Goal: Task Accomplishment & Management: Use online tool/utility

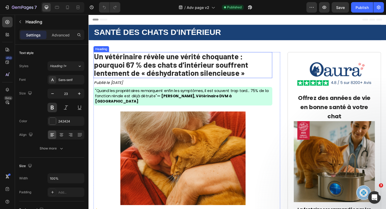
click at [177, 75] on strong "Un vétérinaire révèle une vérité choquante : pourquoi 67 % des chats d’intérieu…" at bounding box center [175, 68] width 163 height 28
click at [172, 72] on strong "Un vétérinaire révèle une vérité choquante : pourquoi 67 % des chats d’intérieu…" at bounding box center [175, 68] width 163 height 28
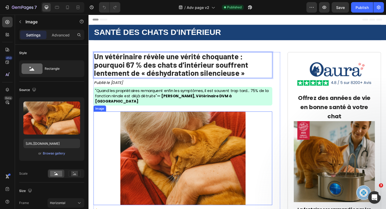
click at [251, 148] on img at bounding box center [188, 166] width 133 height 99
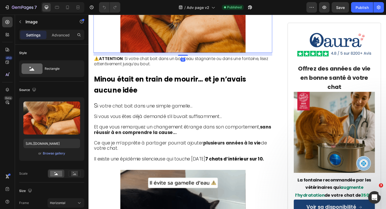
scroll to position [162, 0]
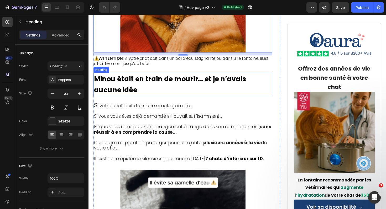
click at [236, 91] on h2 "Minou était en train de mourir… et je n’avais aucune idée" at bounding box center [188, 88] width 189 height 25
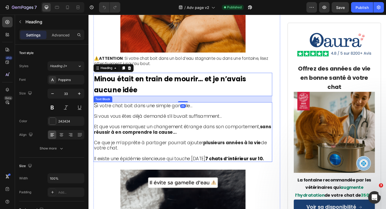
click at [228, 125] on p "Et que vous remarquez un changement étrange dans son comportement, sans réussir…" at bounding box center [188, 133] width 188 height 17
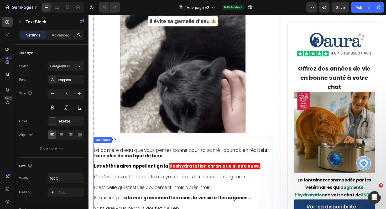
scroll to position [331, 0]
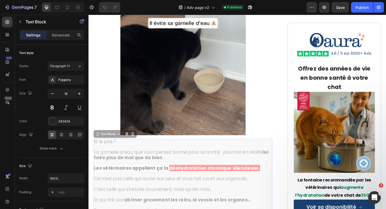
click at [88, 15] on span "La gamelle d’eau que vous pensez bonne pour sa santé… pourrait en réalité lui f…" at bounding box center [88, 15] width 0 height 0
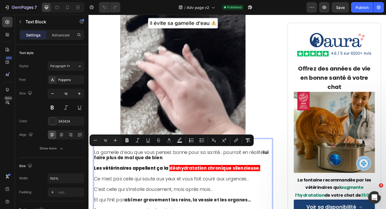
click at [166, 164] on p "La gamelle d’eau que vous pensez bonne pour sa santé… pourrait en réalité lui f…" at bounding box center [188, 160] width 188 height 17
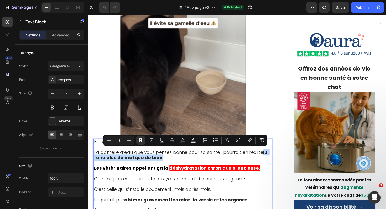
drag, startPoint x: 166, startPoint y: 164, endPoint x: 272, endPoint y: 159, distance: 106.1
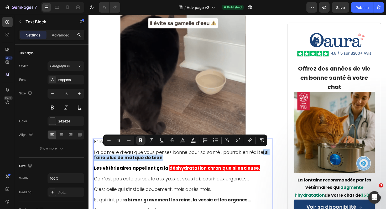
click at [272, 159] on p "La gamelle d’eau que vous pensez bonne pour sa santé… pourrait en réalité lui f…" at bounding box center [188, 160] width 188 height 17
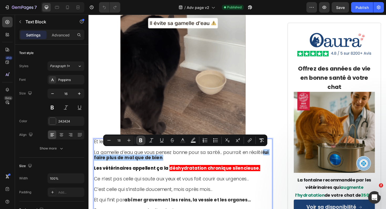
click at [144, 139] on button "Bold" at bounding box center [140, 140] width 9 height 9
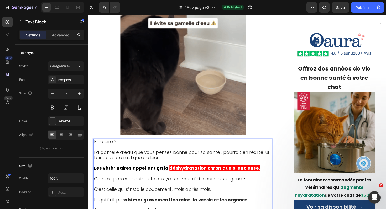
click at [157, 164] on span "La gamelle d’eau que vous pensez bonne pour sa santé… pourrait en réalité lui f…" at bounding box center [186, 163] width 185 height 12
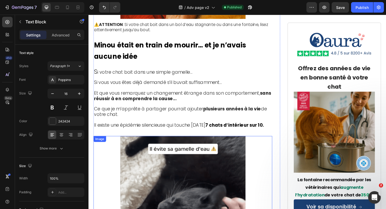
scroll to position [196, 0]
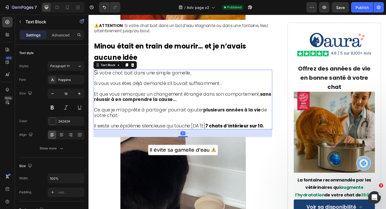
click at [207, 112] on span "Ce que je m’apprête à partager pourrait ajouter plusieurs années à la vie de vo…" at bounding box center [185, 118] width 183 height 12
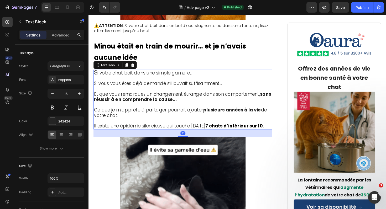
click at [207, 112] on span "Ce que je m’apprête à partager pourrait ajouter plusieurs années à la vie de vo…" at bounding box center [185, 118] width 183 height 12
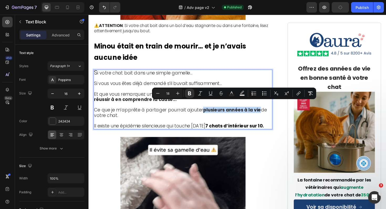
drag, startPoint x: 209, startPoint y: 110, endPoint x: 267, endPoint y: 112, distance: 58.0
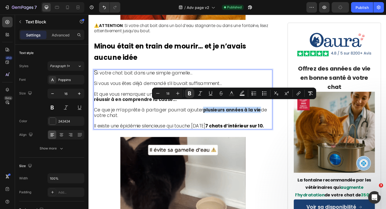
click at [267, 112] on strong "plusieurs années à la vie" at bounding box center [240, 115] width 61 height 7
click at [191, 91] on icon "Editor contextual toolbar" at bounding box center [189, 93] width 5 height 5
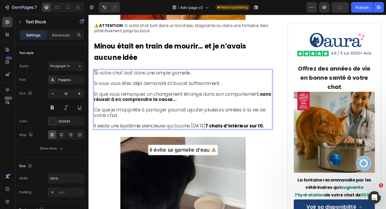
click at [184, 112] on span "Ce que je m’apprête à partager pourrait ajouter plusieurs années à la vie de vo…" at bounding box center [185, 118] width 182 height 12
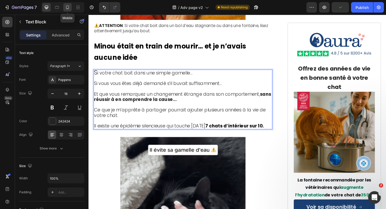
click at [70, 9] on icon at bounding box center [67, 7] width 5 height 5
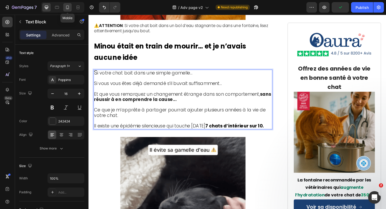
type input "15"
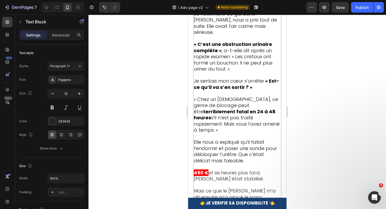
scroll to position [1076, 0]
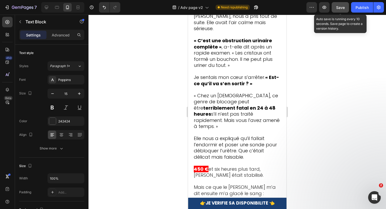
click at [339, 7] on span "Save" at bounding box center [340, 7] width 9 height 4
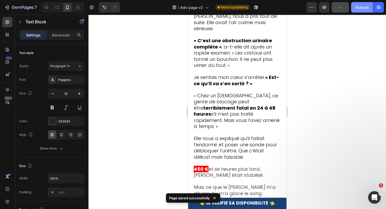
click at [360, 10] on button "Publish" at bounding box center [362, 7] width 22 height 10
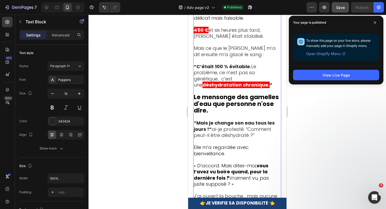
scroll to position [1216, 0]
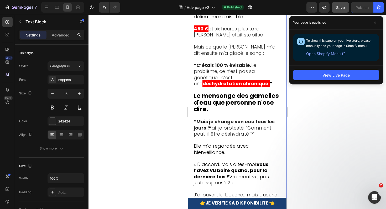
click at [169, 99] on div at bounding box center [236, 112] width 297 height 194
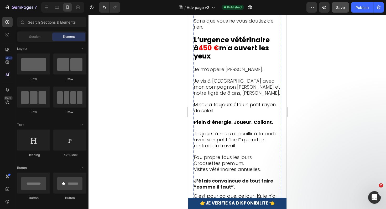
scroll to position [584, 0]
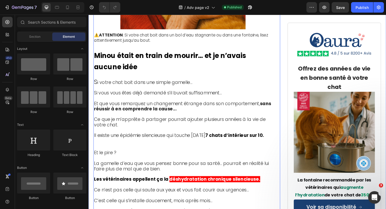
scroll to position [283, 0]
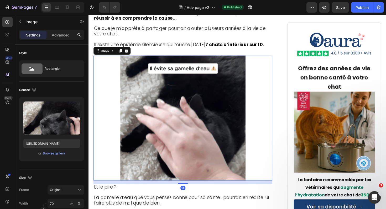
click at [258, 116] on div at bounding box center [188, 124] width 189 height 133
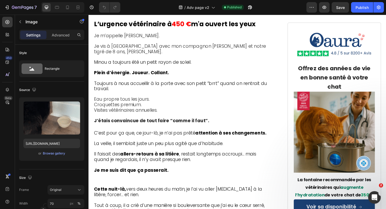
scroll to position [545, 0]
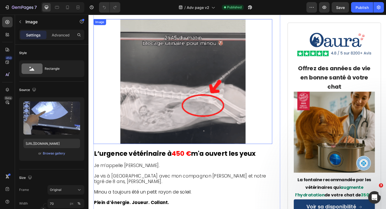
click at [169, 56] on img at bounding box center [188, 85] width 133 height 133
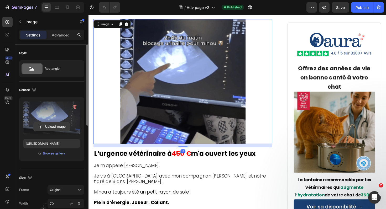
click at [53, 127] on input "file" at bounding box center [52, 126] width 36 height 9
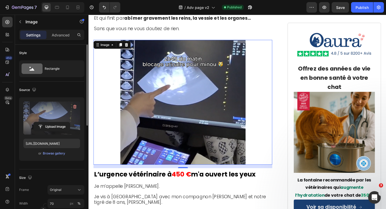
scroll to position [516, 0]
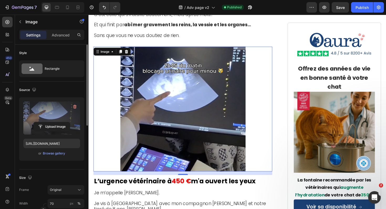
click at [72, 8] on div at bounding box center [62, 7] width 43 height 10
click at [69, 8] on icon at bounding box center [67, 7] width 5 height 5
type input "https://cdn.shopify.com/s/files/1/0839/0377/5043/files/gempages_577326541021643…"
type input "100"
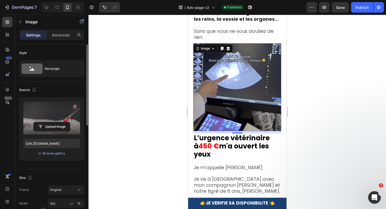
scroll to position [586, 0]
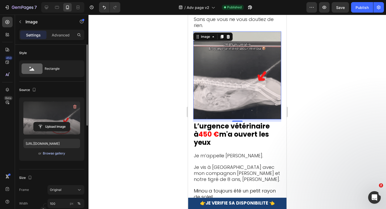
click at [53, 153] on div "Browse gallery" at bounding box center [54, 153] width 22 height 5
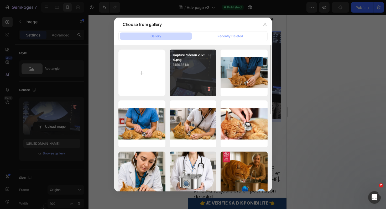
click at [183, 73] on div "Capture d’écran 2025...04.png 1456.36 kb" at bounding box center [193, 73] width 47 height 47
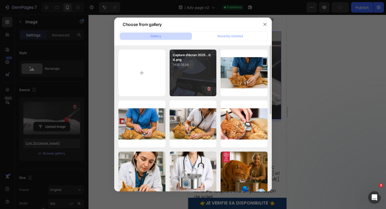
type input "https://cdn.shopify.com/s/files/1/0839/0377/5043/files/gempages_577326541021643…"
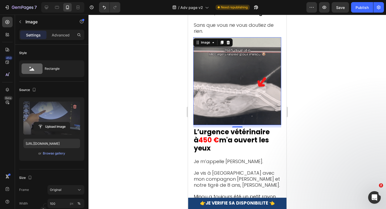
scroll to position [576, 0]
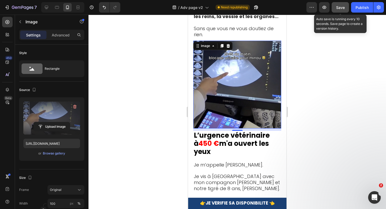
click at [344, 12] on button "Save" at bounding box center [339, 7] width 17 height 10
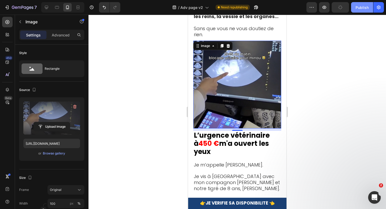
click at [361, 9] on div "Publish" at bounding box center [361, 8] width 13 height 6
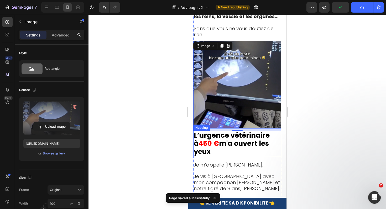
click at [224, 156] on h2 "L’urgence vétérinaire à 450 € m'a ouvert les yeux" at bounding box center [237, 144] width 88 height 26
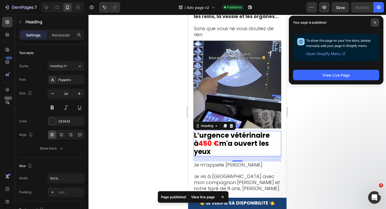
click at [376, 22] on icon at bounding box center [374, 22] width 3 height 3
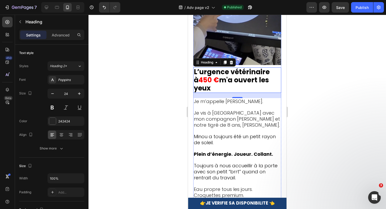
scroll to position [567, 0]
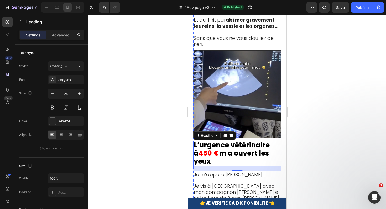
click at [243, 89] on img at bounding box center [237, 94] width 88 height 88
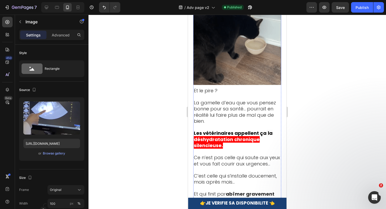
scroll to position [338, 0]
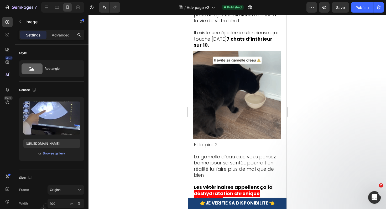
click at [130, 84] on div at bounding box center [236, 112] width 297 height 194
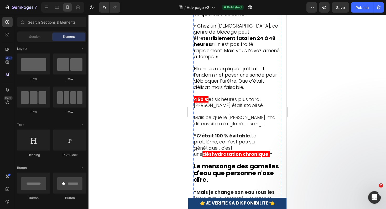
scroll to position [1323, 0]
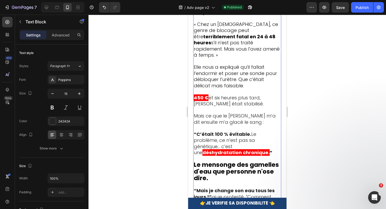
click at [243, 161] on strong "Le mensonge des gamelles d'eau que personne n'ose dire." at bounding box center [236, 172] width 85 height 22
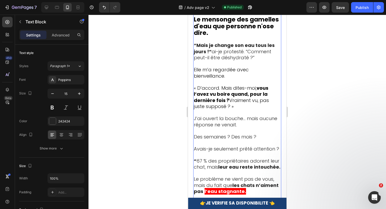
scroll to position [1469, 0]
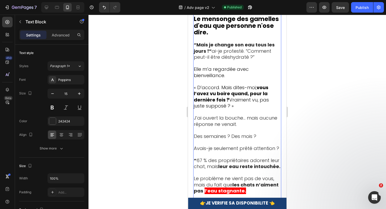
click at [241, 182] on strong "les chats n’aiment pas" at bounding box center [236, 188] width 85 height 13
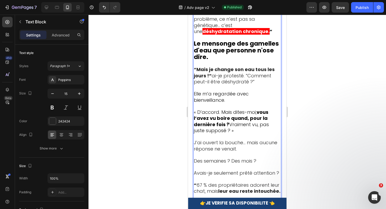
scroll to position [1442, 0]
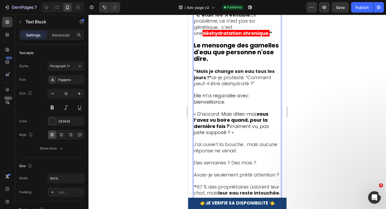
drag, startPoint x: 272, startPoint y: 169, endPoint x: 194, endPoint y: 39, distance: 151.2
click at [194, 39] on div "La vétérinaire de garde, le Dr Dubois, nous a pris tout de suite. Elle avait l’…" at bounding box center [237, 28] width 88 height 424
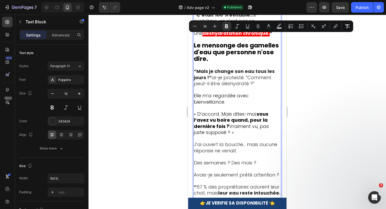
copy div "“Mais je change son eau tous les jours !” ai-je protesté. “Comment peut-il être…"
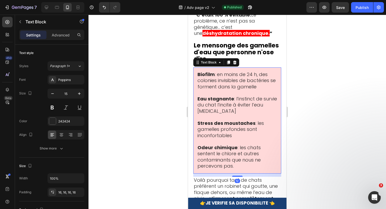
click at [234, 96] on span "Eau stagnante : l’instinct de survie du chat l’incite à éviter l’eau immobile" at bounding box center [237, 105] width 80 height 19
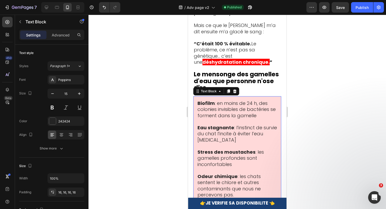
scroll to position [1407, 0]
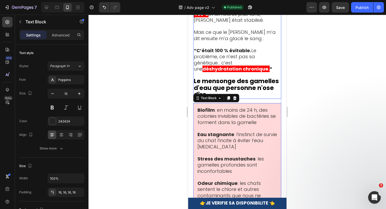
click at [251, 77] on strong "Le mensonge des gamelles d'eau que personne n'ose dire." at bounding box center [236, 88] width 85 height 22
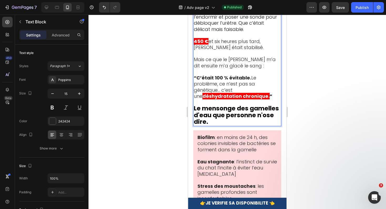
scroll to position [1447, 0]
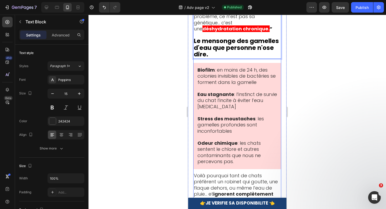
click at [233, 172] on span "Voilà pourquoi tant de chats préfèrent un robinet qui goutte, une flaque dehors…" at bounding box center [236, 187] width 84 height 31
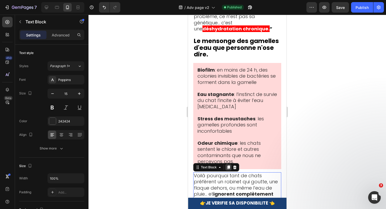
click at [229, 166] on icon at bounding box center [228, 168] width 3 height 4
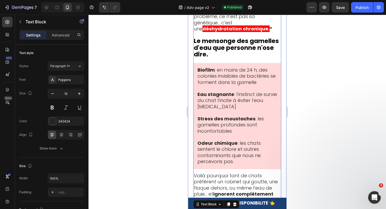
click at [229, 172] on span "Voilà pourquoi tant de chats préfèrent un robinet qui goutte, une flaque dehors…" at bounding box center [236, 187] width 84 height 31
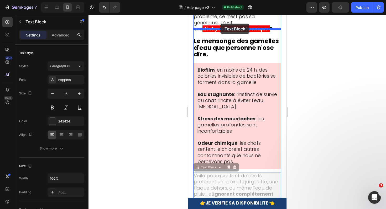
drag, startPoint x: 207, startPoint y: 133, endPoint x: 220, endPoint y: 24, distance: 109.9
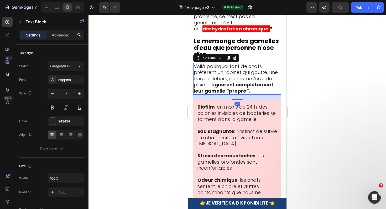
scroll to position [1440, 0]
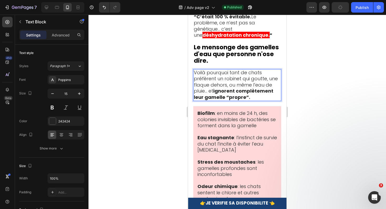
click at [230, 88] on strong "ignorent complètement leur gamelle “propre”." at bounding box center [234, 94] width 80 height 13
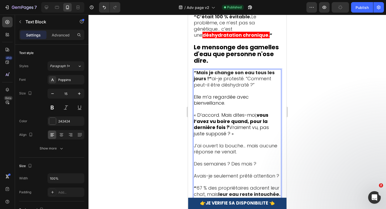
click at [167, 86] on div at bounding box center [236, 112] width 297 height 194
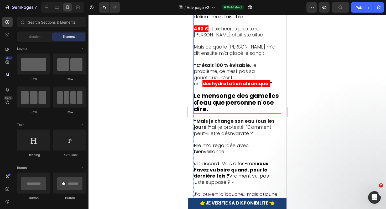
click at [225, 92] on strong "Le mensonge des gamelles d'eau que personne n'ose dire." at bounding box center [236, 103] width 85 height 22
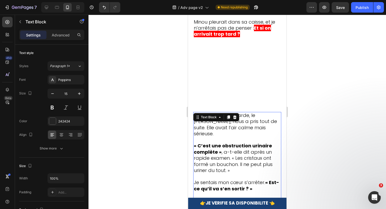
scroll to position [1125, 0]
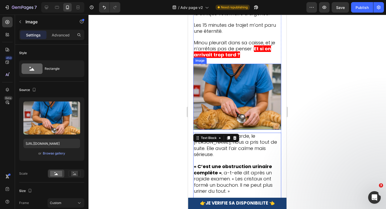
click at [225, 72] on img at bounding box center [237, 97] width 88 height 66
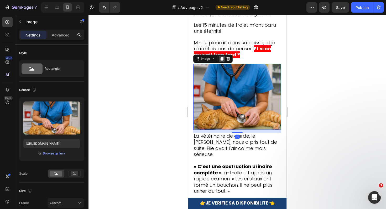
click at [222, 57] on icon at bounding box center [222, 59] width 4 height 4
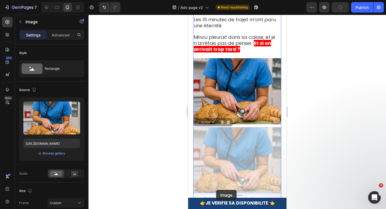
drag, startPoint x: 207, startPoint y: 114, endPoint x: 216, endPoint y: 190, distance: 77.2
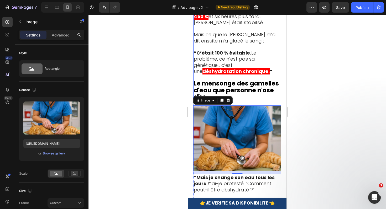
scroll to position [1406, 0]
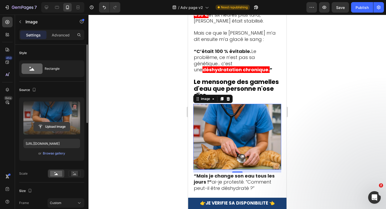
click at [54, 128] on input "file" at bounding box center [52, 126] width 36 height 9
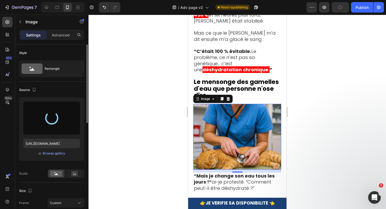
type input "https://cdn.shopify.com/s/files/1/0839/0377/5043/files/gempages_577326541021643…"
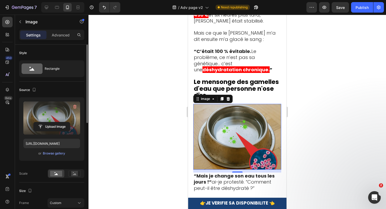
click at [138, 104] on div at bounding box center [236, 112] width 297 height 194
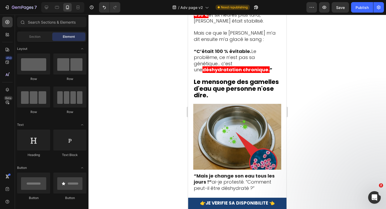
click at [138, 104] on div at bounding box center [236, 112] width 297 height 194
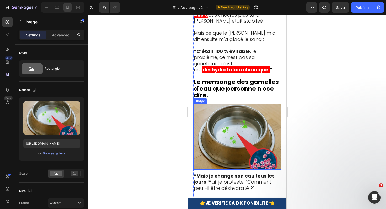
click at [203, 104] on img at bounding box center [237, 137] width 88 height 66
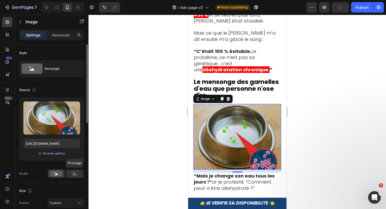
click at [70, 172] on icon at bounding box center [75, 174] width 12 height 6
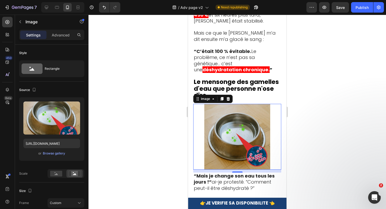
click at [296, 114] on div at bounding box center [236, 112] width 297 height 194
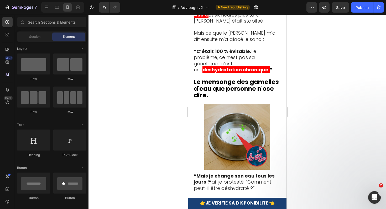
click at [296, 114] on div at bounding box center [236, 112] width 297 height 194
click at [226, 106] on img at bounding box center [237, 137] width 88 height 66
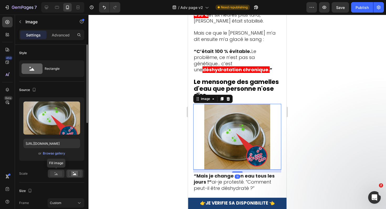
click at [55, 177] on div at bounding box center [56, 174] width 16 height 8
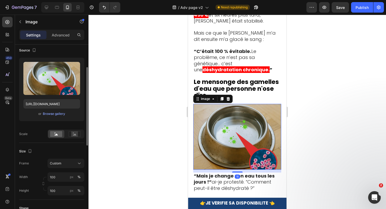
scroll to position [44, 0]
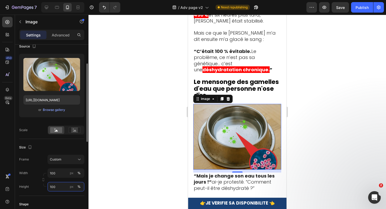
click at [56, 185] on input "100" at bounding box center [66, 186] width 37 height 9
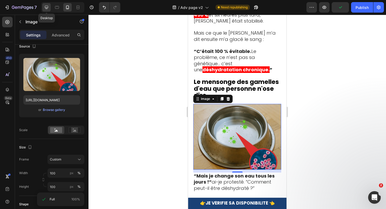
click at [46, 8] on icon at bounding box center [46, 7] width 3 height 3
type input "https://cdn.shopify.com/s/files/1/0839/0377/5043/files/gempages_577326541021643…"
type input "70"
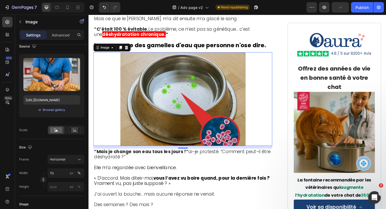
scroll to position [1291, 0]
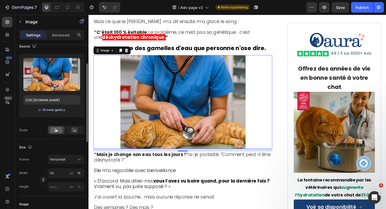
click at [53, 109] on div "Browse gallery" at bounding box center [54, 110] width 22 height 5
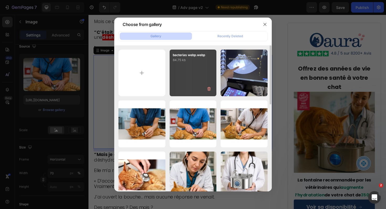
click at [179, 79] on div "bacterias webp.webp 84.75 kb" at bounding box center [193, 73] width 47 height 47
type input "https://cdn.shopify.com/s/files/1/0839/0377/5043/files/gempages_577326541021643…"
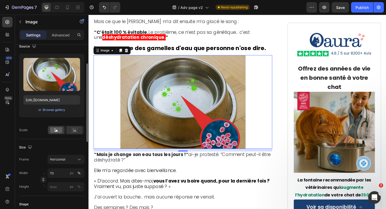
click at [73, 132] on rect at bounding box center [74, 130] width 7 height 5
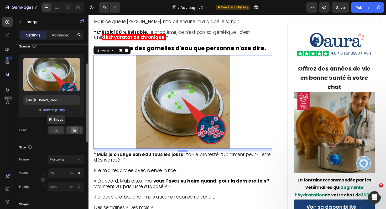
click at [58, 129] on rect at bounding box center [56, 130] width 12 height 6
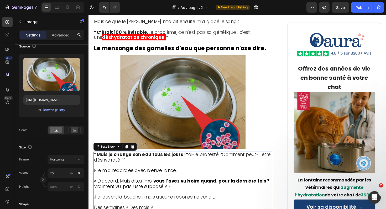
click at [144, 177] on span "Elle m’a regardée avec bienveillance." at bounding box center [137, 180] width 87 height 7
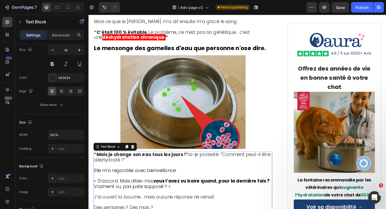
scroll to position [0, 0]
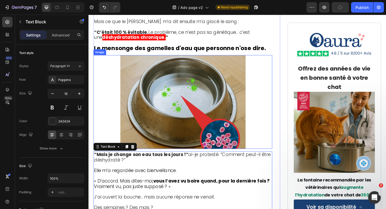
click at [209, 58] on img at bounding box center [188, 107] width 133 height 99
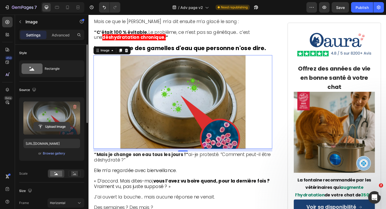
click at [54, 129] on input "file" at bounding box center [52, 126] width 36 height 9
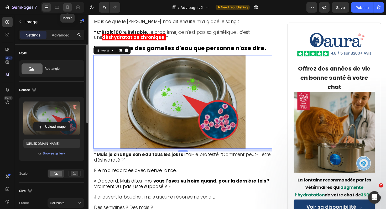
click at [70, 5] on icon at bounding box center [67, 7] width 5 height 5
type input "https://cdn.shopify.com/s/files/1/0839/0377/5043/files/gempages_577326541021643…"
type input "100"
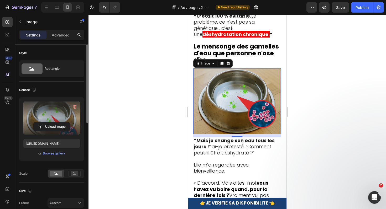
scroll to position [1443, 0]
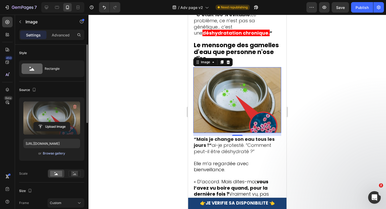
click at [59, 155] on div "Browse gallery" at bounding box center [54, 153] width 22 height 5
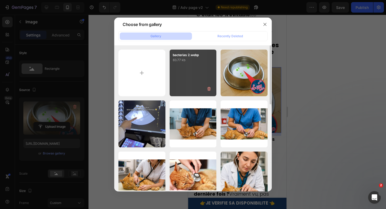
click at [208, 72] on div "bacterias 2.webp 83.77 kb" at bounding box center [193, 73] width 47 height 47
type input "https://cdn.shopify.com/s/files/1/0839/0377/5043/files/gempages_577326541021643…"
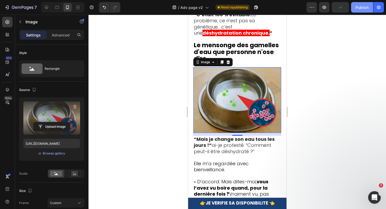
click at [357, 9] on div "Publish" at bounding box center [361, 8] width 13 height 6
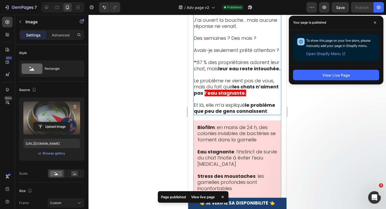
scroll to position [1636, 0]
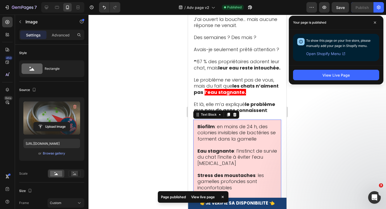
click at [239, 148] on span "Eau stagnante : l’instinct de survie du chat l’incite à éviter l’eau immobile" at bounding box center [237, 157] width 80 height 19
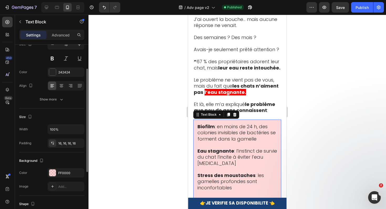
scroll to position [51, 0]
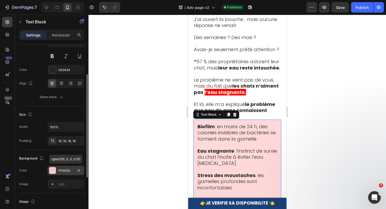
click at [53, 173] on div at bounding box center [52, 170] width 7 height 7
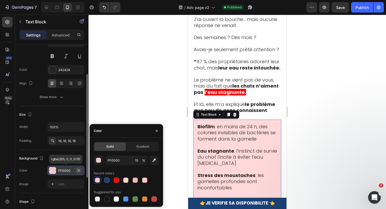
click at [78, 170] on icon "button" at bounding box center [79, 170] width 2 height 2
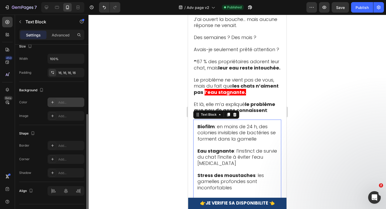
scroll to position [120, 0]
click at [53, 145] on icon at bounding box center [52, 145] width 3 height 3
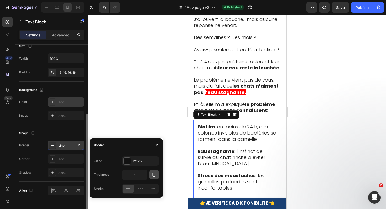
click at [152, 175] on icon "button" at bounding box center [154, 175] width 4 height 4
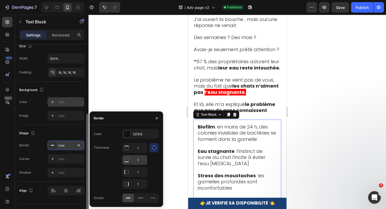
click at [140, 153] on input "1" at bounding box center [134, 147] width 25 height 9
click at [156, 146] on button "button" at bounding box center [153, 147] width 9 height 9
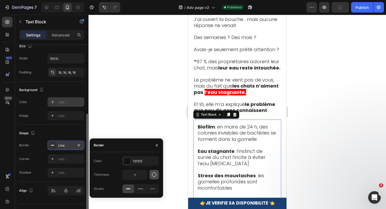
click at [154, 173] on icon "button" at bounding box center [153, 174] width 5 height 5
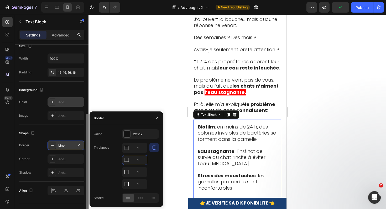
click at [142, 162] on input "1" at bounding box center [134, 159] width 25 height 9
type input "0"
click at [141, 148] on input "1" at bounding box center [134, 147] width 25 height 9
type input "0"
click at [141, 165] on input "1" at bounding box center [134, 159] width 25 height 9
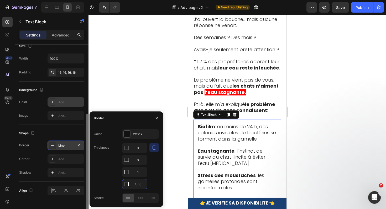
type input "0"
click at [154, 170] on div at bounding box center [153, 166] width 9 height 46
click at [142, 153] on input "1" at bounding box center [134, 147] width 25 height 9
type input "5"
click at [157, 171] on div at bounding box center [153, 166] width 9 height 46
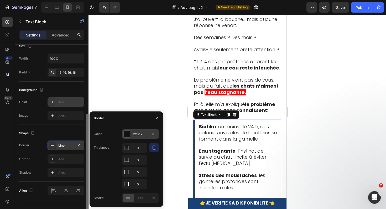
click at [129, 136] on div at bounding box center [127, 134] width 7 height 7
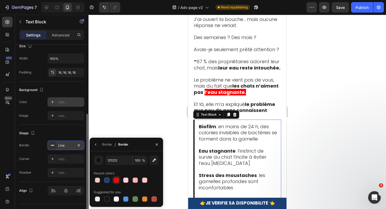
click at [116, 181] on div at bounding box center [116, 180] width 5 height 5
type input "FF0000"
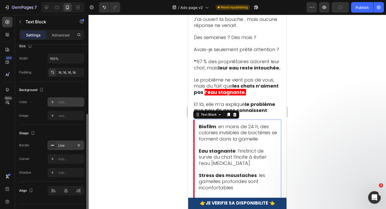
click at [162, 110] on div at bounding box center [236, 112] width 297 height 194
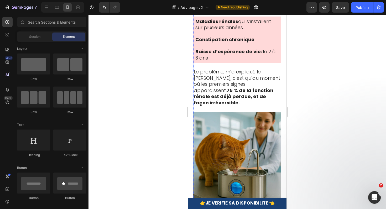
scroll to position [1950, 0]
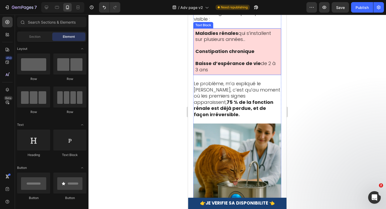
click at [250, 55] on strong "Constipation chronique" at bounding box center [224, 51] width 59 height 7
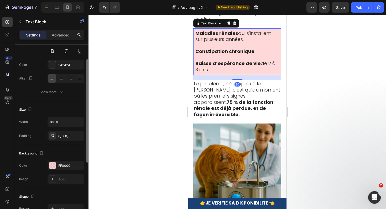
scroll to position [62, 0]
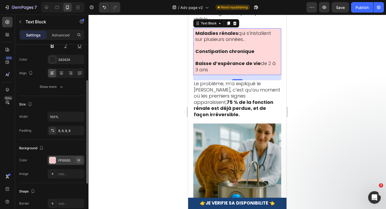
click at [78, 159] on icon "button" at bounding box center [79, 160] width 4 height 4
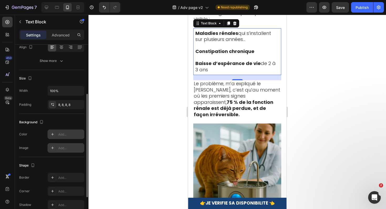
scroll to position [88, 0]
click at [52, 179] on icon at bounding box center [52, 177] width 4 height 4
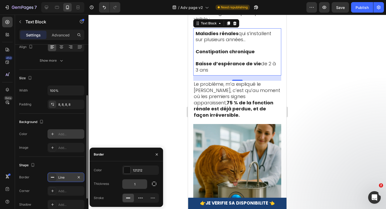
click at [137, 184] on input "1" at bounding box center [134, 184] width 25 height 9
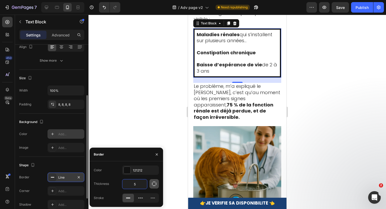
type input "5"
click at [152, 186] on icon "button" at bounding box center [153, 183] width 5 height 5
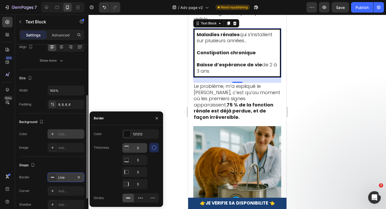
click at [135, 145] on input "5" at bounding box center [134, 147] width 25 height 9
type input "0"
click at [139, 157] on input "5" at bounding box center [134, 159] width 25 height 9
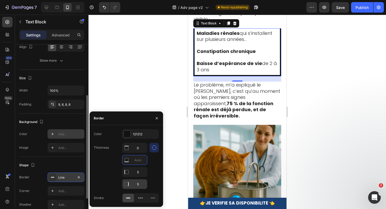
type input "0"
click at [139, 185] on input "5" at bounding box center [134, 184] width 25 height 9
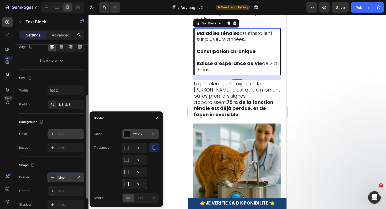
click at [126, 136] on div at bounding box center [127, 134] width 7 height 7
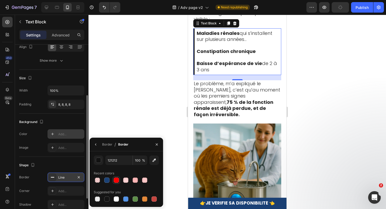
click at [115, 182] on div at bounding box center [116, 180] width 5 height 5
type input "FF0000"
click at [170, 76] on div at bounding box center [236, 112] width 297 height 194
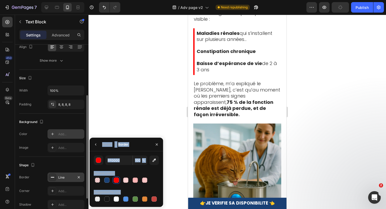
click at [170, 76] on div at bounding box center [236, 112] width 297 height 194
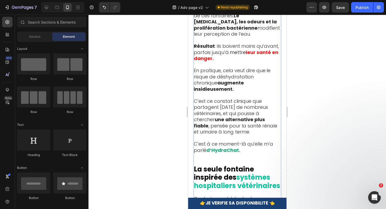
scroll to position [2649, 0]
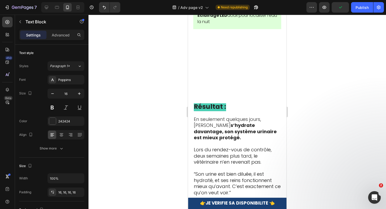
scroll to position [3373, 0]
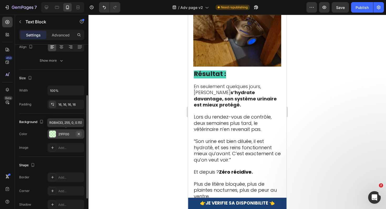
click at [79, 134] on icon "button" at bounding box center [79, 134] width 2 height 2
click at [51, 177] on icon at bounding box center [52, 177] width 4 height 4
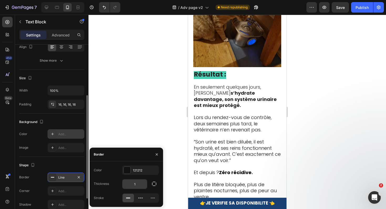
click at [134, 184] on input "1" at bounding box center [134, 184] width 25 height 9
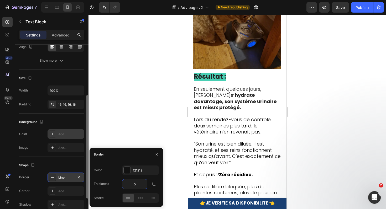
type input "5"
click at [155, 183] on icon "button" at bounding box center [153, 183] width 5 height 5
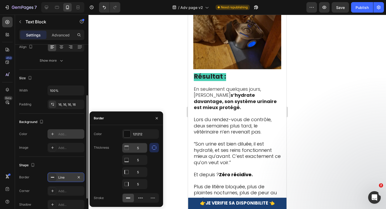
click at [138, 146] on input "5" at bounding box center [134, 147] width 25 height 9
click at [139, 147] on input "5" at bounding box center [134, 147] width 25 height 9
type input "0"
click at [141, 158] on input "5" at bounding box center [134, 159] width 25 height 9
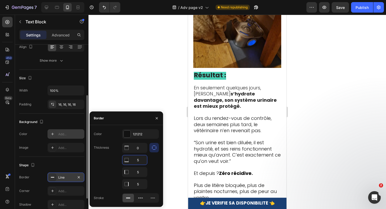
click at [143, 161] on input "5" at bounding box center [134, 159] width 25 height 9
type input "0"
click at [143, 187] on input "5" at bounding box center [134, 184] width 25 height 9
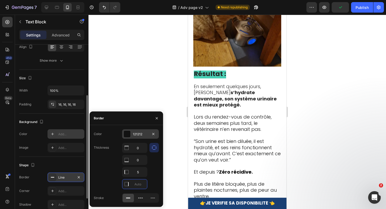
type input "0"
click at [126, 135] on div at bounding box center [127, 134] width 7 height 7
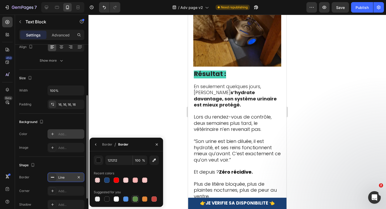
click at [136, 201] on div at bounding box center [135, 199] width 5 height 5
click at [98, 161] on div "button" at bounding box center [98, 160] width 5 height 5
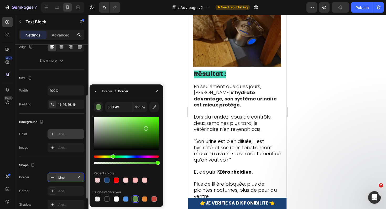
click at [145, 127] on div at bounding box center [126, 133] width 65 height 33
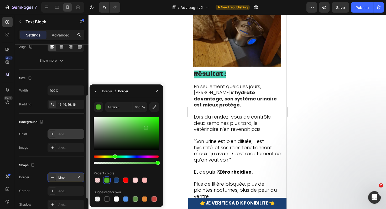
click at [114, 157] on div "Hue" at bounding box center [115, 157] width 4 height 4
type input "38B225"
click at [122, 110] on input "38B225" at bounding box center [118, 106] width 27 height 9
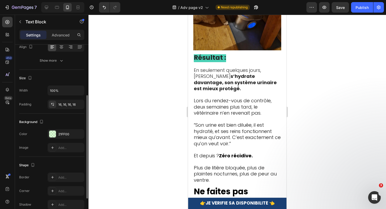
scroll to position [3391, 0]
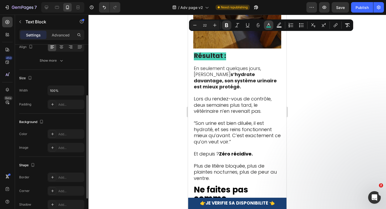
click at [269, 26] on icon "Editor contextual toolbar" at bounding box center [268, 25] width 5 height 5
type input "13C19E"
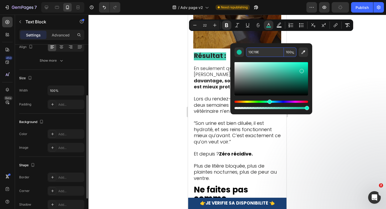
click at [262, 53] on input "13C19E" at bounding box center [265, 52] width 38 height 9
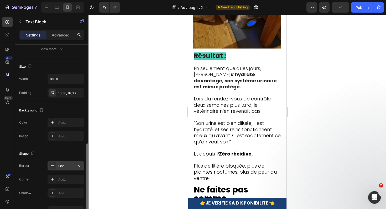
scroll to position [131, 0]
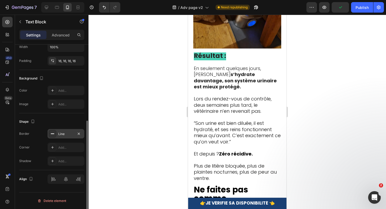
click at [53, 134] on rect at bounding box center [52, 134] width 3 height 1
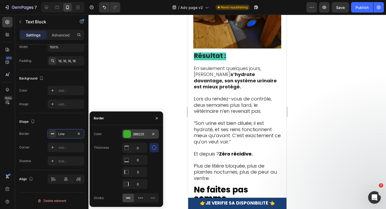
click at [137, 133] on div "38B225" at bounding box center [140, 134] width 15 height 5
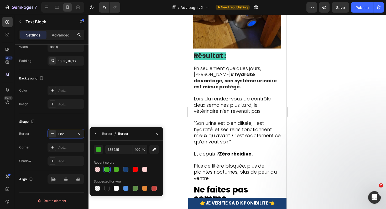
click at [137, 133] on div "Border / Border" at bounding box center [126, 134] width 73 height 14
click at [120, 146] on input "38B225" at bounding box center [118, 149] width 27 height 9
paste input "13C19E"
type input "13C19E"
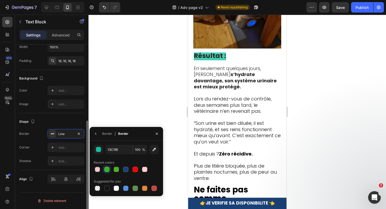
click at [62, 123] on div "Shape" at bounding box center [51, 122] width 65 height 8
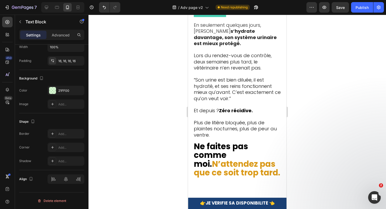
scroll to position [3439, 0]
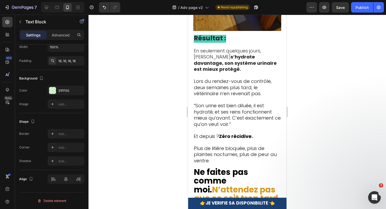
scroll to position [3362, 0]
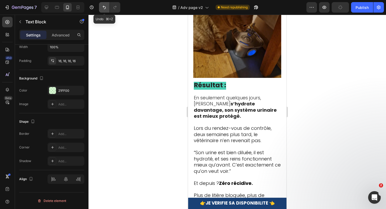
click at [103, 8] on icon "Undo/Redo" at bounding box center [104, 7] width 5 height 5
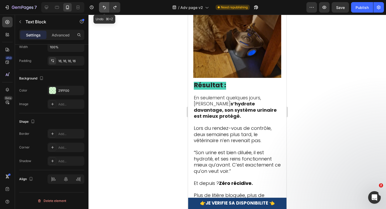
click at [103, 8] on icon "Undo/Redo" at bounding box center [104, 7] width 5 height 5
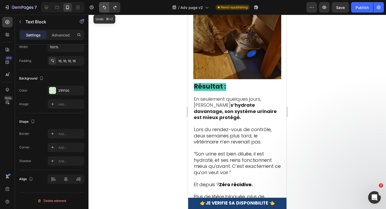
click at [103, 8] on icon "Undo/Redo" at bounding box center [104, 7] width 5 height 5
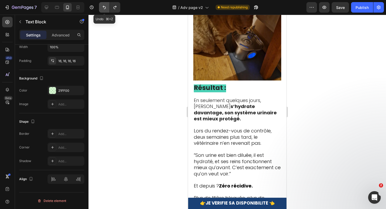
click at [103, 8] on icon "Undo/Redo" at bounding box center [104, 7] width 5 height 5
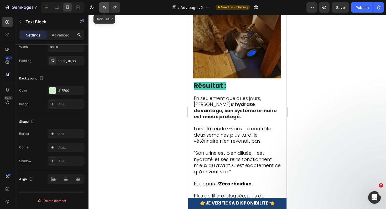
click at [103, 8] on icon "Undo/Redo" at bounding box center [104, 7] width 5 height 5
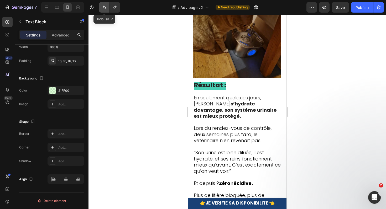
click at [103, 8] on icon "Undo/Redo" at bounding box center [104, 7] width 5 height 5
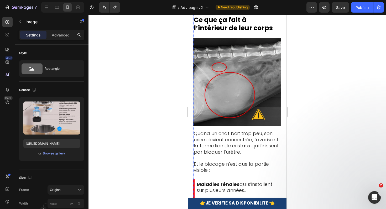
scroll to position [1887, 0]
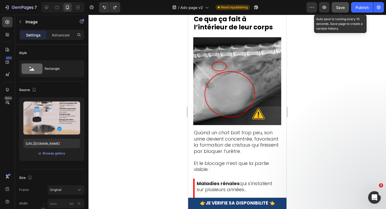
click at [341, 10] on button "Save" at bounding box center [339, 7] width 17 height 10
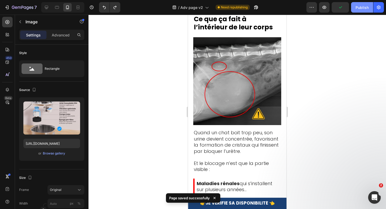
click at [358, 10] on div "Publish" at bounding box center [361, 8] width 13 height 6
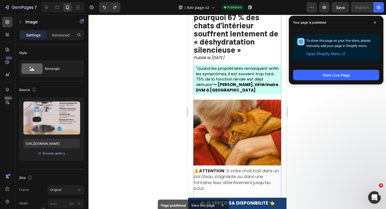
scroll to position [0, 0]
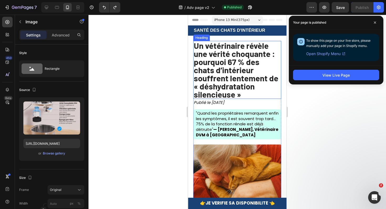
click at [218, 75] on strong "Un vétérinaire révèle une vérité choquante : pourquoi 67 % des chats d’intérieu…" at bounding box center [236, 70] width 85 height 59
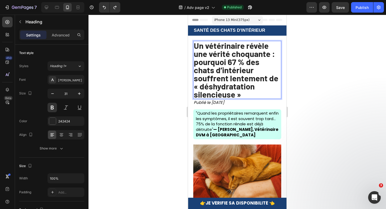
click at [218, 75] on strong "Un vétérinaire révèle une vérité choquante : pourquoi 67 % des chats d’intérieu…" at bounding box center [236, 70] width 85 height 59
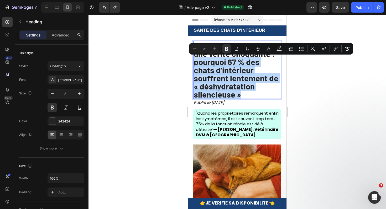
drag, startPoint x: 196, startPoint y: 64, endPoint x: 245, endPoint y: 94, distance: 57.9
click at [245, 94] on p "Un vétérinaire révèle une vérité choquante : pourquoi 67 % des chats d’intérieu…" at bounding box center [237, 69] width 87 height 57
click at [245, 93] on p "Un vétérinaire révèle une vérité choquante : pourquoi 67 % des chats d’intérieu…" at bounding box center [237, 69] width 87 height 57
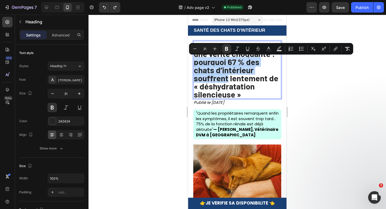
drag, startPoint x: 195, startPoint y: 61, endPoint x: 228, endPoint y: 80, distance: 38.2
click at [228, 80] on strong "Un vétérinaire révèle une vérité choquante : pourquoi 67 % des chats d’intérieu…" at bounding box center [236, 70] width 85 height 59
click at [268, 50] on rect "Editor contextual toolbar" at bounding box center [268, 50] width 5 height 1
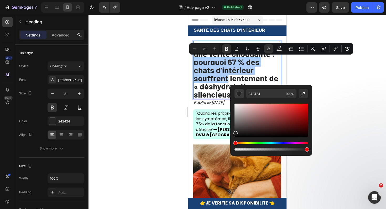
click at [242, 92] on button "Editor contextual toolbar" at bounding box center [238, 93] width 9 height 9
click at [239, 92] on div "Editor contextual toolbar" at bounding box center [238, 93] width 5 height 5
click at [274, 144] on div "Hue" at bounding box center [270, 143] width 73 height 2
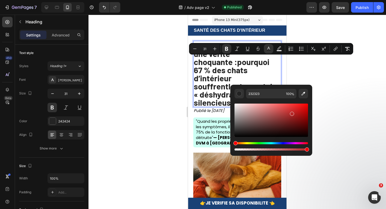
click at [291, 113] on div "Editor contextual toolbar" at bounding box center [270, 120] width 73 height 33
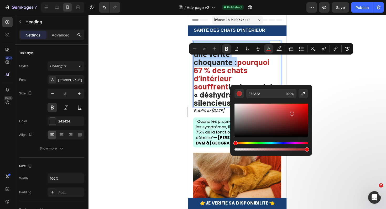
click at [261, 144] on div "Hue" at bounding box center [270, 143] width 73 height 2
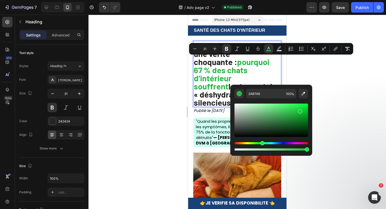
drag, startPoint x: 301, startPoint y: 104, endPoint x: 299, endPoint y: 110, distance: 6.8
click at [299, 110] on div "Editor contextual toolbar" at bounding box center [270, 120] width 73 height 33
click at [273, 142] on div "Hue" at bounding box center [270, 143] width 73 height 2
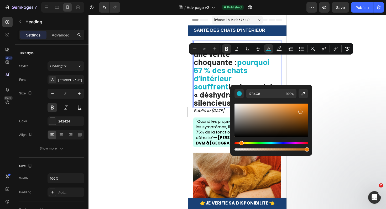
click at [240, 143] on div "Hue" at bounding box center [270, 143] width 73 height 2
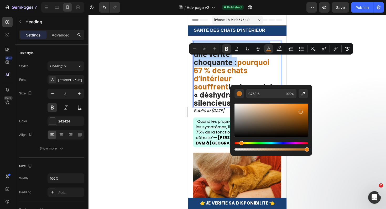
click at [244, 143] on div "Hue" at bounding box center [270, 143] width 73 height 2
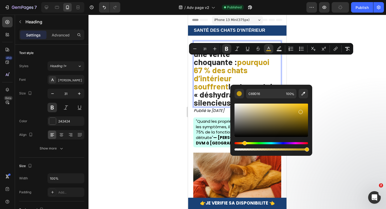
click at [238, 145] on div "Editor contextual toolbar" at bounding box center [270, 146] width 73 height 8
click at [238, 143] on div "Hue" at bounding box center [270, 143] width 73 height 2
type input "C54715"
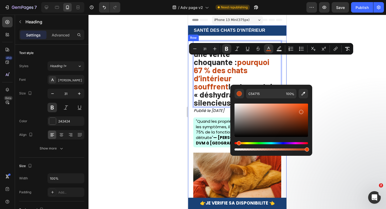
click at [159, 98] on div at bounding box center [236, 112] width 297 height 194
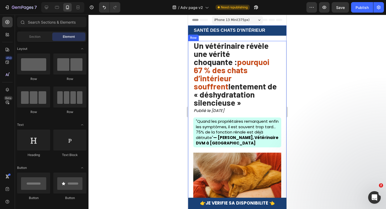
click at [159, 98] on div at bounding box center [236, 112] width 297 height 194
click at [104, 8] on icon "Undo/Redo" at bounding box center [104, 7] width 5 height 5
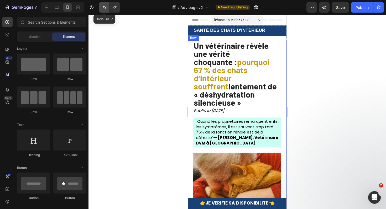
click at [104, 8] on icon "Undo/Redo" at bounding box center [104, 7] width 5 height 5
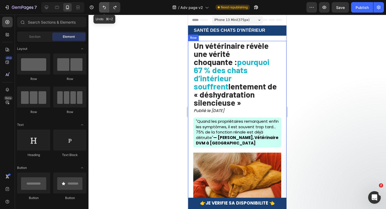
click at [104, 8] on icon "Undo/Redo" at bounding box center [104, 7] width 5 height 5
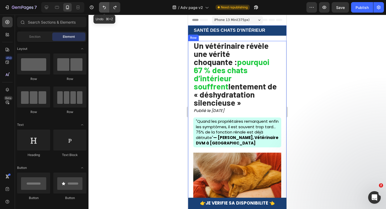
click at [104, 8] on icon "Undo/Redo" at bounding box center [104, 7] width 5 height 5
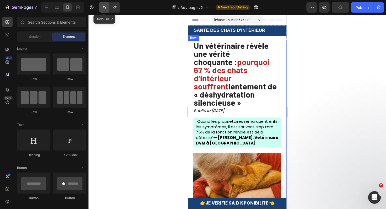
click at [104, 8] on icon "Undo/Redo" at bounding box center [104, 7] width 5 height 5
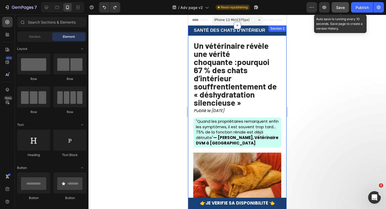
click at [343, 11] on button "Save" at bounding box center [339, 7] width 17 height 10
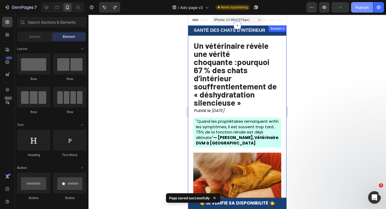
click at [360, 8] on div "Publish" at bounding box center [361, 8] width 13 height 6
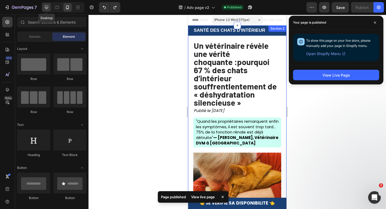
click at [48, 5] on icon at bounding box center [46, 7] width 5 height 5
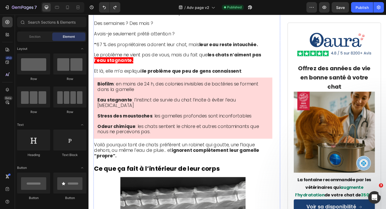
scroll to position [1500, 0]
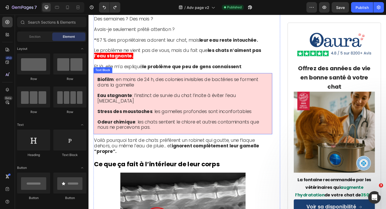
click at [188, 125] on span "Odeur chimique : les chats sentent le chlore et autres contaminants que nous ne…" at bounding box center [183, 131] width 171 height 12
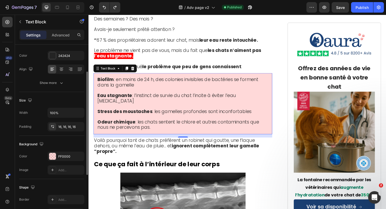
scroll to position [75, 0]
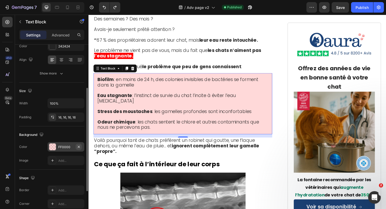
click at [78, 146] on icon "button" at bounding box center [79, 147] width 2 height 2
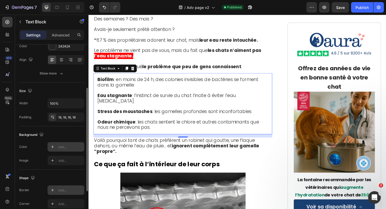
click at [51, 190] on icon at bounding box center [52, 190] width 3 height 3
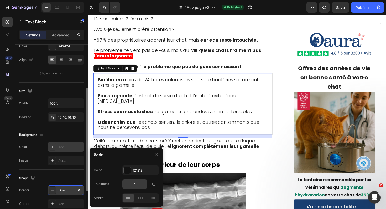
click at [142, 184] on input "1" at bounding box center [134, 184] width 25 height 9
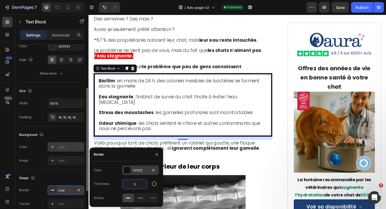
type input "5"
click at [125, 171] on div at bounding box center [127, 170] width 7 height 7
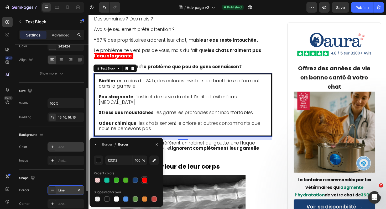
click at [143, 182] on div at bounding box center [144, 180] width 5 height 5
type input "FF0000"
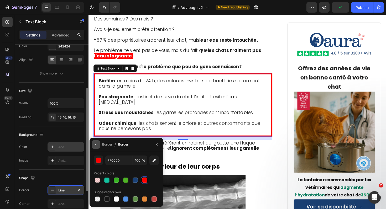
click at [95, 144] on icon "button" at bounding box center [96, 145] width 4 height 4
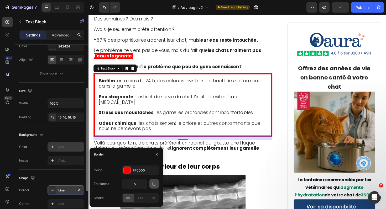
click at [154, 182] on icon "button" at bounding box center [154, 184] width 4 height 4
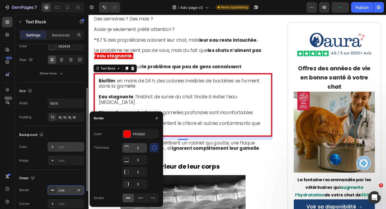
click at [137, 147] on input "5" at bounding box center [134, 147] width 25 height 9
click at [139, 157] on input "5" at bounding box center [134, 159] width 25 height 9
type input "0"
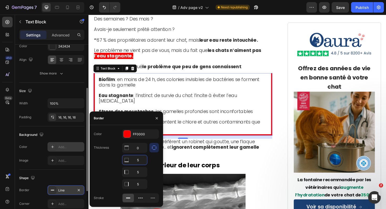
click at [140, 158] on input "5" at bounding box center [134, 159] width 25 height 9
click at [141, 153] on input "5" at bounding box center [134, 147] width 25 height 9
type input "0"
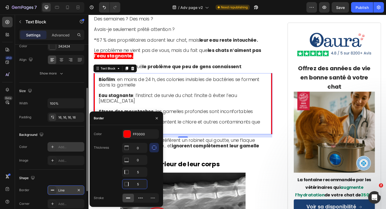
click at [140, 185] on input "5" at bounding box center [134, 184] width 25 height 9
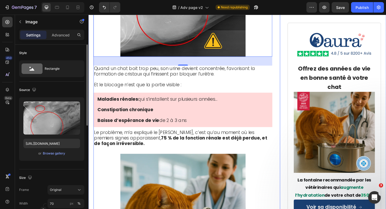
scroll to position [1761, 0]
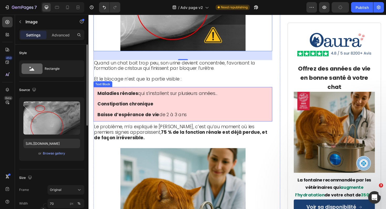
click at [195, 101] on p at bounding box center [188, 104] width 181 height 6
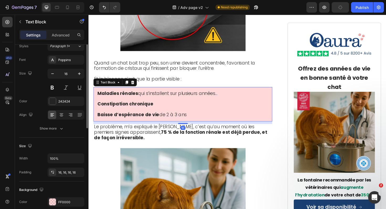
scroll to position [40, 0]
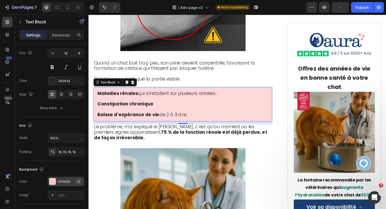
click at [78, 182] on icon "button" at bounding box center [79, 182] width 4 height 4
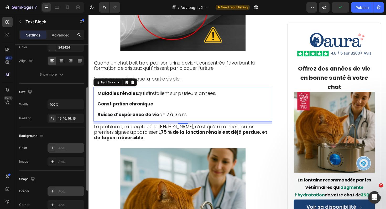
scroll to position [76, 0]
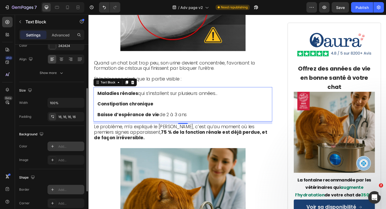
click at [52, 192] on div at bounding box center [52, 189] width 7 height 7
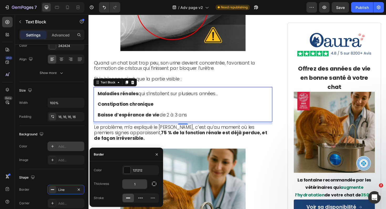
click at [134, 183] on input "1" at bounding box center [134, 184] width 25 height 9
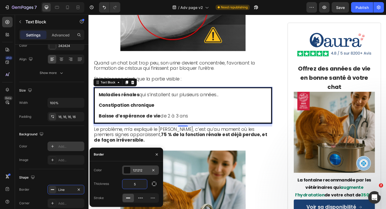
type input "5"
click at [126, 171] on div at bounding box center [127, 170] width 7 height 7
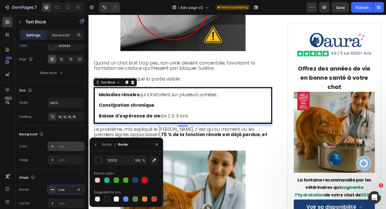
click at [143, 178] on div at bounding box center [144, 180] width 5 height 5
type input "FF0000"
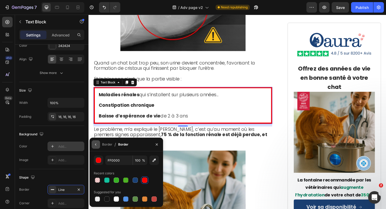
click at [97, 145] on icon "button" at bounding box center [96, 145] width 4 height 4
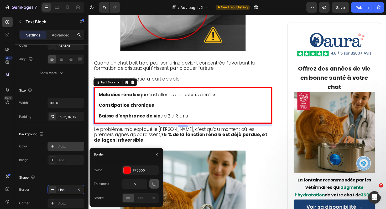
click at [153, 183] on icon "button" at bounding box center [153, 183] width 5 height 5
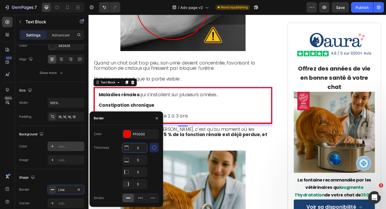
click at [140, 152] on input "5" at bounding box center [134, 147] width 25 height 9
type input "0"
click at [142, 161] on input "5" at bounding box center [134, 159] width 25 height 9
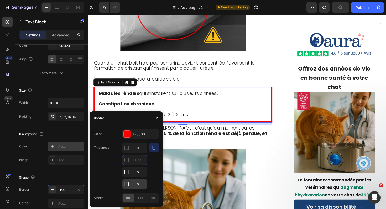
click at [139, 153] on input "5" at bounding box center [134, 147] width 25 height 9
type input "0"
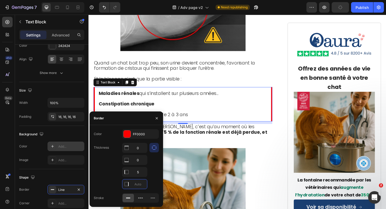
type input "0"
click at [114, 164] on div "Thickness 0 0 5 0" at bounding box center [126, 166] width 65 height 46
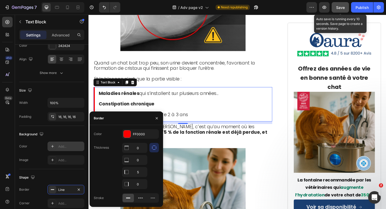
click at [338, 6] on span "Save" at bounding box center [340, 7] width 9 height 4
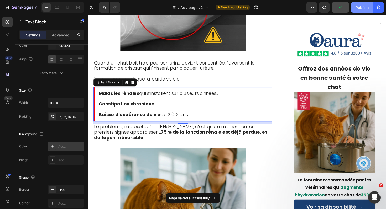
click at [357, 11] on button "Publish" at bounding box center [362, 7] width 22 height 10
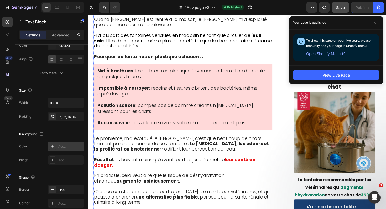
scroll to position [2374, 0]
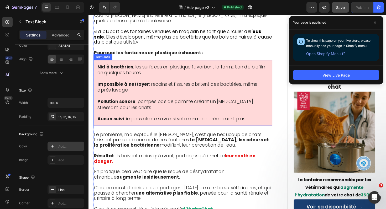
click at [207, 85] on p at bounding box center [188, 82] width 181 height 6
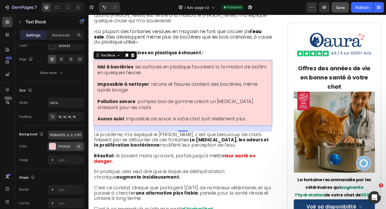
click at [80, 147] on icon "button" at bounding box center [79, 146] width 4 height 4
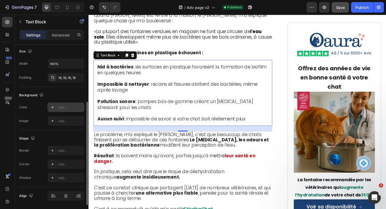
scroll to position [115, 0]
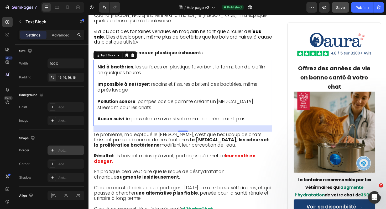
click at [53, 151] on icon at bounding box center [52, 150] width 4 height 4
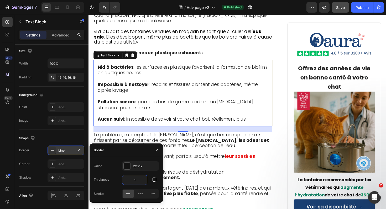
click at [142, 181] on input "1" at bounding box center [134, 179] width 25 height 9
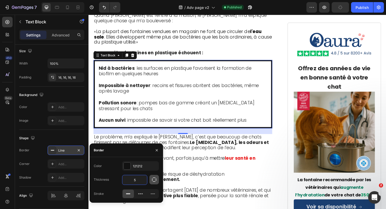
type input "5"
click at [154, 181] on icon "button" at bounding box center [153, 179] width 5 height 5
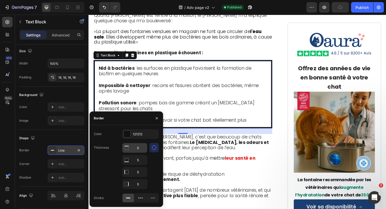
click at [140, 152] on input "5" at bounding box center [134, 147] width 25 height 9
click at [141, 161] on input "5" at bounding box center [134, 159] width 25 height 9
type input "0"
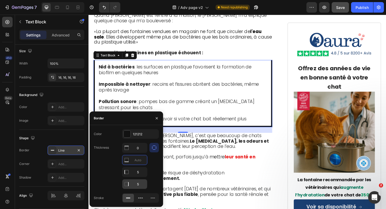
type input "0"
click at [142, 153] on input "5" at bounding box center [134, 147] width 25 height 9
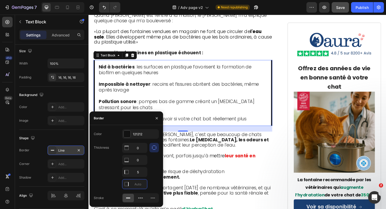
type input "0"
click at [118, 171] on div "Thickness 0 0 5 0" at bounding box center [126, 166] width 65 height 46
click at [130, 132] on div at bounding box center [127, 134] width 7 height 7
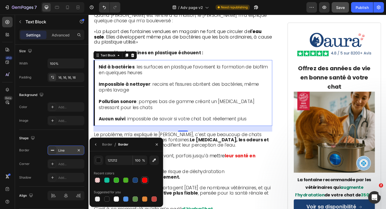
click at [146, 182] on div at bounding box center [144, 180] width 5 height 5
type input "FF0000"
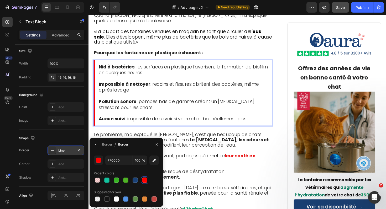
click at [225, 98] on p "Impossible à nettoyer : recoins et fissures abritent des bactéries, même après …" at bounding box center [189, 91] width 180 height 12
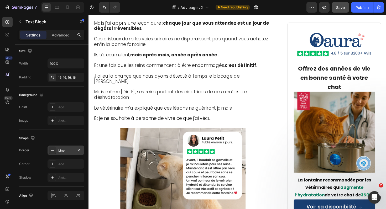
scroll to position [3536, 0]
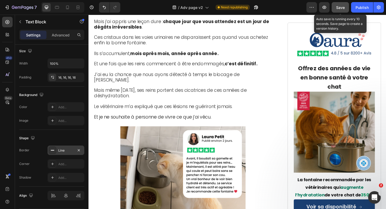
click at [342, 9] on span "Save" at bounding box center [340, 7] width 9 height 4
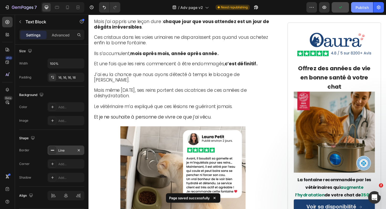
click at [356, 8] on div "Publish" at bounding box center [361, 8] width 13 height 6
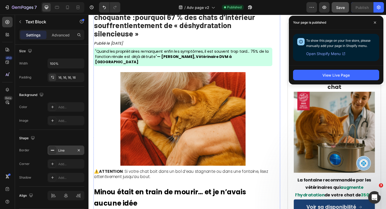
scroll to position [0, 0]
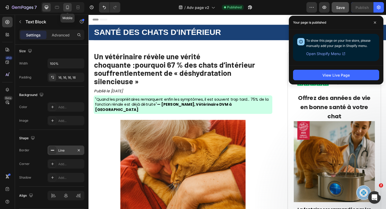
click at [68, 6] on icon at bounding box center [67, 8] width 3 height 4
type input "16"
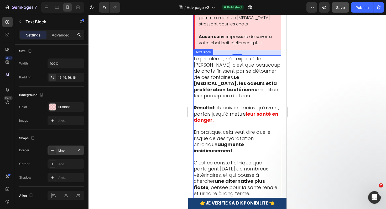
scroll to position [2634, 0]
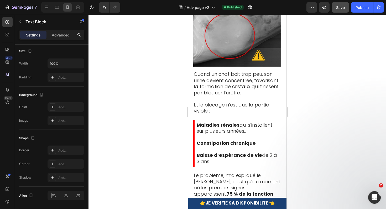
scroll to position [1955, 0]
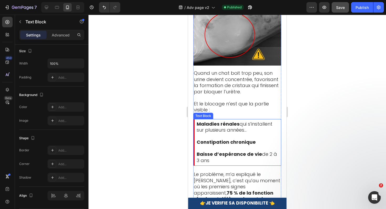
click at [271, 134] on p at bounding box center [238, 137] width 82 height 6
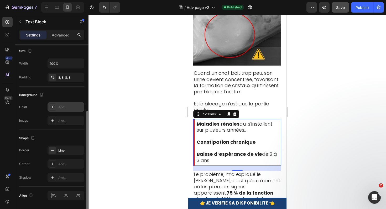
click at [51, 106] on icon at bounding box center [52, 107] width 4 height 4
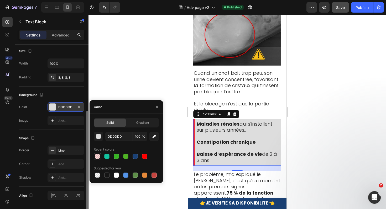
click at [99, 157] on div at bounding box center [97, 156] width 5 height 5
type input "FF0000"
type input "15"
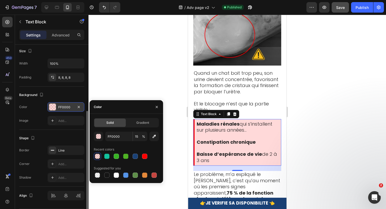
click at [172, 101] on div at bounding box center [236, 112] width 297 height 194
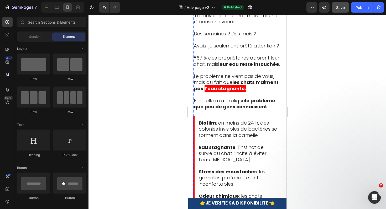
scroll to position [1630, 0]
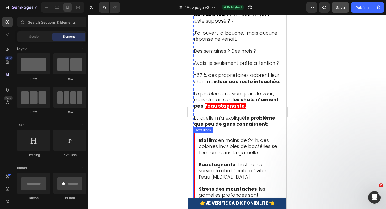
click at [249, 186] on p "Stress des moustaches : les gamelles profondes sont inconfortables" at bounding box center [238, 195] width 78 height 19
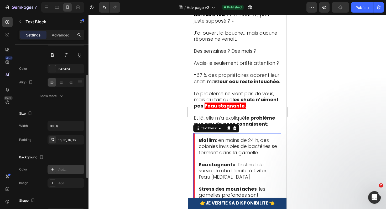
scroll to position [53, 0]
click at [52, 170] on icon at bounding box center [52, 169] width 4 height 4
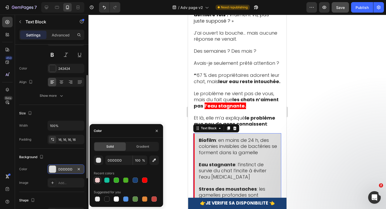
click at [97, 181] on div at bounding box center [97, 180] width 5 height 5
type input "FF0000"
type input "15"
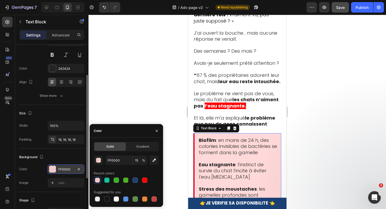
click at [145, 93] on div at bounding box center [236, 112] width 297 height 194
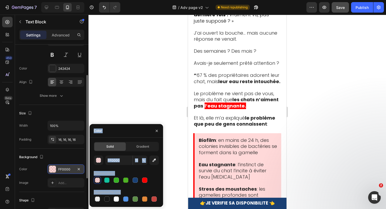
click at [145, 93] on div at bounding box center [236, 112] width 297 height 194
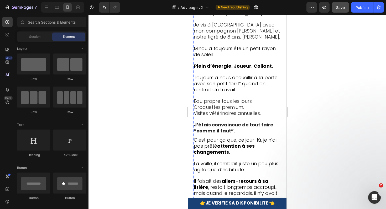
scroll to position [751, 0]
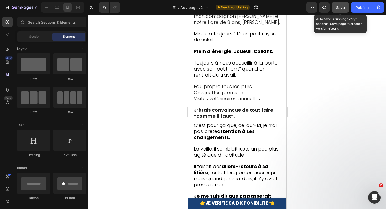
click at [340, 11] on button "Save" at bounding box center [339, 7] width 17 height 10
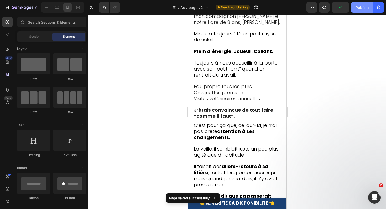
click at [355, 10] on button "Publish" at bounding box center [362, 7] width 22 height 10
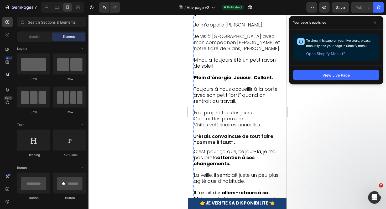
scroll to position [728, 0]
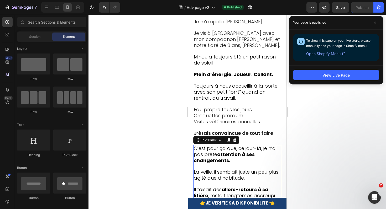
click at [210, 151] on strong "attention à ses changements." at bounding box center [224, 157] width 61 height 13
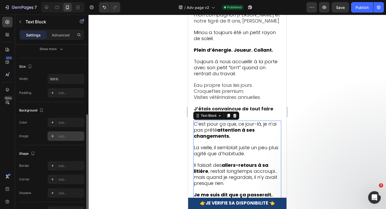
scroll to position [107, 0]
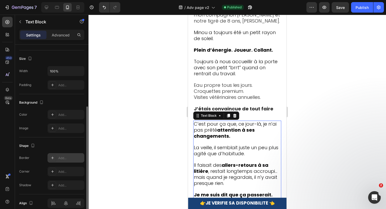
click at [51, 157] on icon at bounding box center [52, 158] width 4 height 4
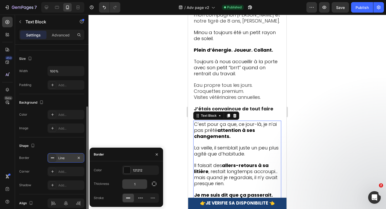
click at [134, 181] on input "1" at bounding box center [134, 184] width 25 height 9
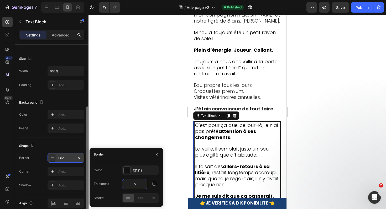
type input "5"
click at [115, 170] on div "Color 121212" at bounding box center [126, 170] width 65 height 9
click at [126, 170] on div at bounding box center [127, 170] width 7 height 7
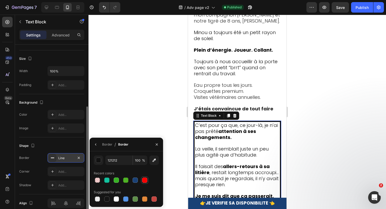
click at [143, 180] on div at bounding box center [144, 180] width 5 height 5
type input "FF0000"
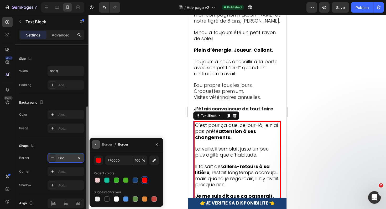
click at [96, 145] on icon "button" at bounding box center [96, 145] width 4 height 4
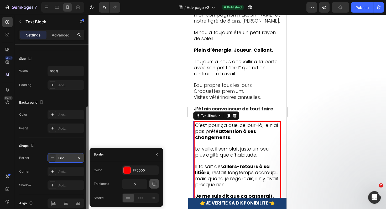
click at [154, 181] on button "button" at bounding box center [153, 183] width 9 height 9
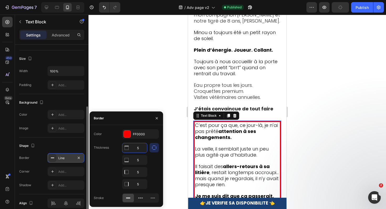
click at [140, 146] on input "5" at bounding box center [134, 147] width 25 height 9
click at [139, 159] on input "5" at bounding box center [134, 159] width 25 height 9
type input "0"
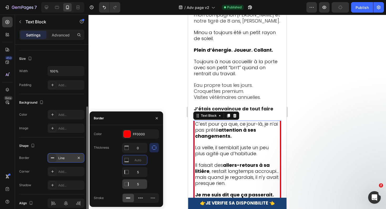
type input "0"
click at [139, 153] on input "5" at bounding box center [134, 147] width 25 height 9
type input "0"
click at [110, 175] on div "Thickness 0 0 5 0" at bounding box center [126, 166] width 65 height 46
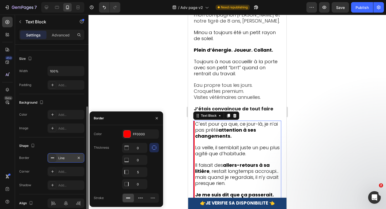
click at [53, 144] on div "Shape" at bounding box center [51, 146] width 65 height 8
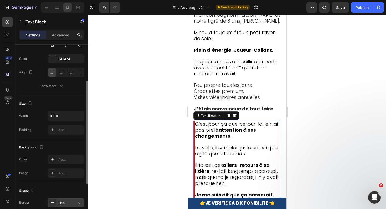
scroll to position [55, 0]
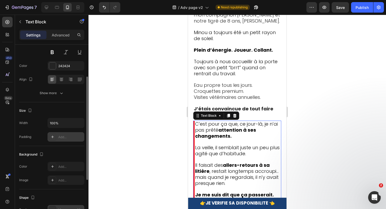
click at [52, 138] on icon at bounding box center [52, 137] width 4 height 4
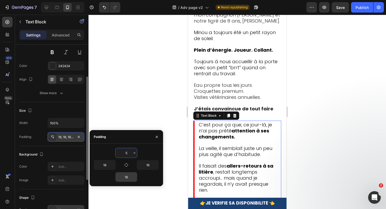
type input "5"
click at [129, 174] on input "16" at bounding box center [126, 176] width 22 height 9
type input "5"
click at [107, 164] on input "16" at bounding box center [105, 164] width 22 height 9
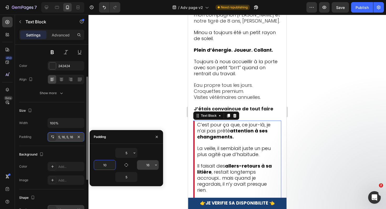
type input "10"
click at [146, 162] on input "16" at bounding box center [148, 164] width 22 height 9
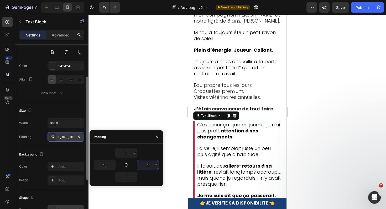
type input "10"
click at [314, 118] on div at bounding box center [236, 112] width 297 height 194
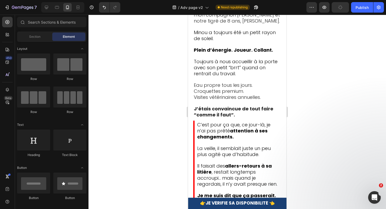
click at [314, 118] on div at bounding box center [236, 112] width 297 height 194
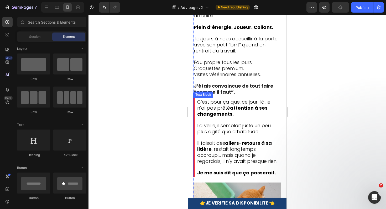
scroll to position [777, 0]
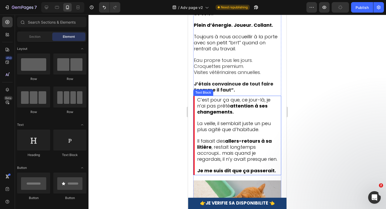
click at [270, 143] on span "Il faisait des allers-retours à sa litière , restait longtemps accroupi… mais q…" at bounding box center [237, 150] width 80 height 25
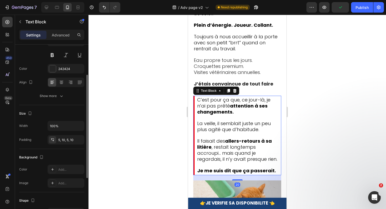
scroll to position [55, 0]
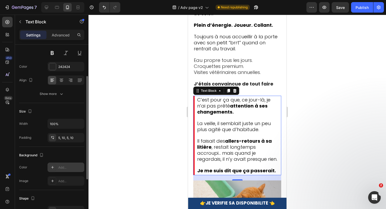
click at [55, 166] on div at bounding box center [52, 167] width 7 height 7
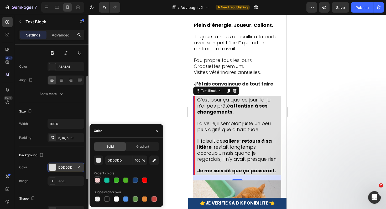
click at [98, 179] on div at bounding box center [97, 180] width 5 height 5
type input "FF0000"
type input "15"
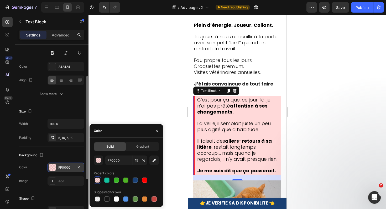
click at [295, 88] on div at bounding box center [236, 112] width 297 height 194
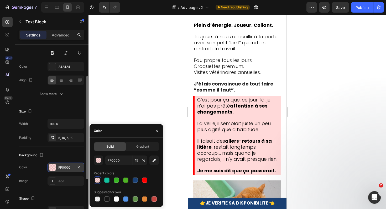
click at [295, 88] on div at bounding box center [236, 112] width 297 height 194
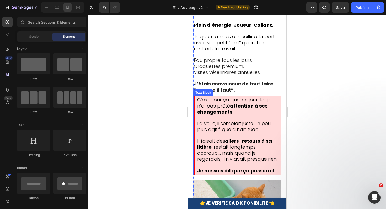
click at [270, 120] on span "La veille, il semblait juste un peu plus agité que d’habitude." at bounding box center [233, 126] width 73 height 13
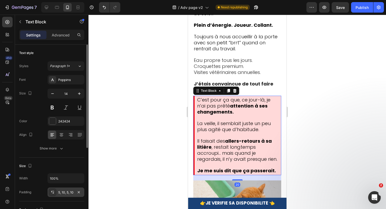
click at [50, 191] on div at bounding box center [52, 192] width 7 height 7
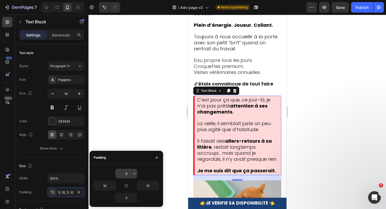
click at [126, 172] on input "5" at bounding box center [126, 173] width 22 height 9
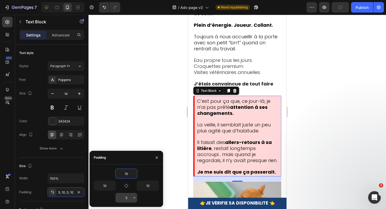
type input "10"
click at [128, 197] on input "5" at bounding box center [126, 197] width 22 height 9
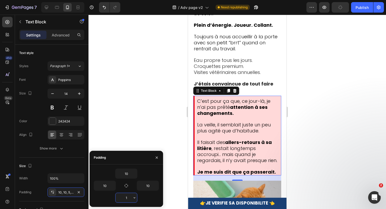
type input "10"
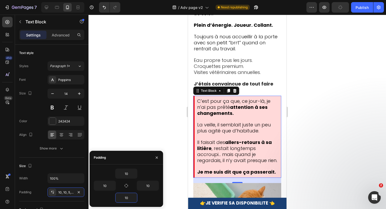
click at [143, 108] on div at bounding box center [236, 112] width 297 height 194
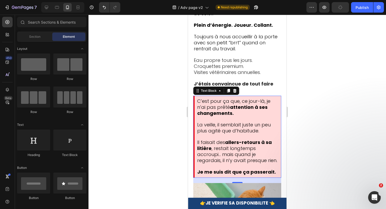
click at [143, 108] on div at bounding box center [236, 112] width 297 height 194
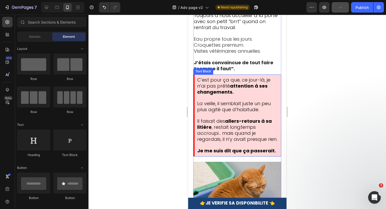
scroll to position [796, 0]
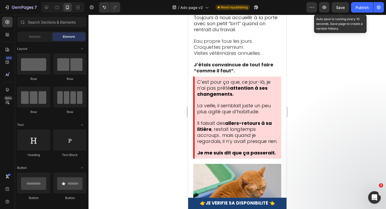
click at [344, 9] on span "Save" at bounding box center [340, 7] width 9 height 4
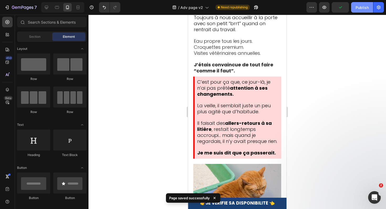
click at [354, 9] on button "Publish" at bounding box center [362, 7] width 22 height 10
click at [47, 9] on icon at bounding box center [46, 7] width 3 height 3
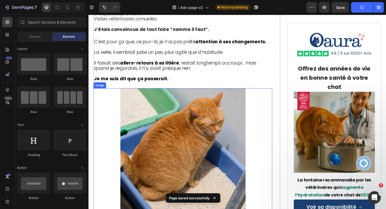
scroll to position [691, 0]
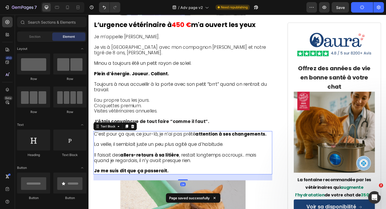
click at [176, 160] on span "Il faisait des allers-retours à sa litière , restait longtemps accroupi… mais q…" at bounding box center [180, 166] width 172 height 12
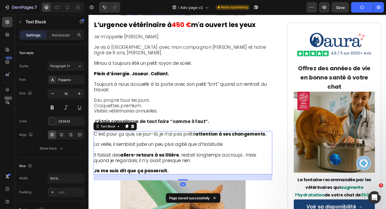
click at [176, 160] on span "Il faisait des allers-retours à sa litière , restait longtemps accroupi… mais q…" at bounding box center [180, 166] width 172 height 12
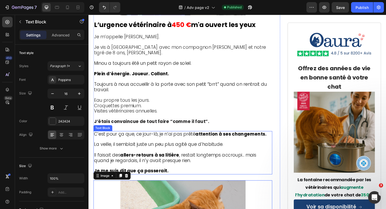
click at [175, 160] on span "Il faisait des allers-retours à sa litière , restait longtemps accroupi… mais q…" at bounding box center [180, 166] width 172 height 12
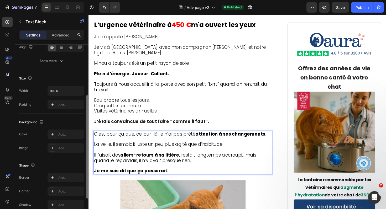
scroll to position [90, 0]
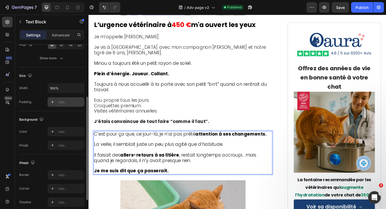
click at [52, 102] on icon at bounding box center [52, 102] width 4 height 4
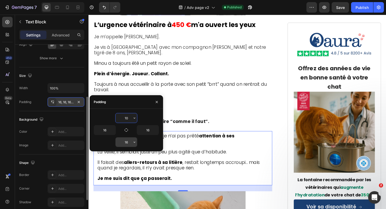
type input "10"
click at [128, 141] on input "16" at bounding box center [126, 142] width 22 height 9
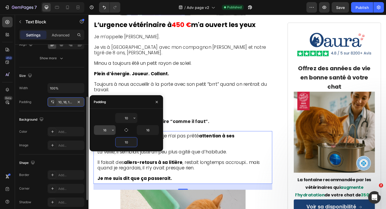
type input "10"
click at [107, 129] on input "16" at bounding box center [105, 129] width 22 height 9
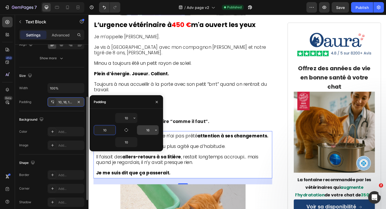
type input "10"
click at [146, 127] on input "16" at bounding box center [148, 129] width 22 height 9
type input "10"
click at [36, 93] on div "Width 100% Padding 10, 16, 10, 10" at bounding box center [51, 95] width 65 height 24
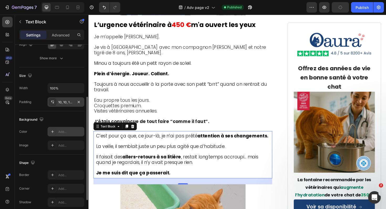
click at [52, 132] on icon at bounding box center [52, 131] width 3 height 3
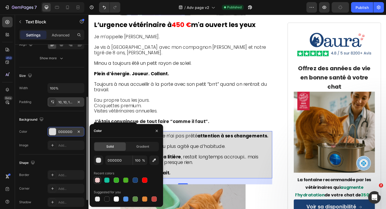
click at [98, 180] on div at bounding box center [97, 180] width 5 height 5
type input "FF0000"
type input "15"
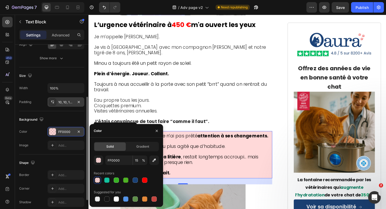
click at [35, 141] on div "Image Add..." at bounding box center [51, 145] width 65 height 9
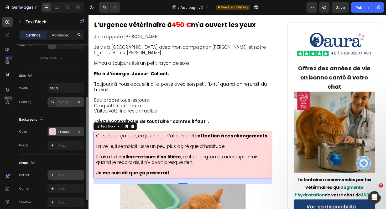
click at [53, 174] on icon at bounding box center [52, 175] width 4 height 4
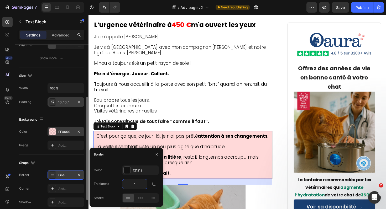
click at [139, 184] on input "1" at bounding box center [134, 184] width 25 height 9
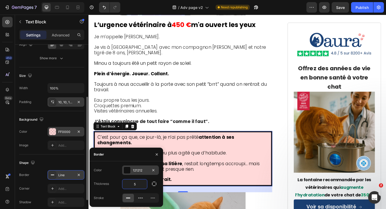
type input "5"
click at [127, 167] on div at bounding box center [127, 170] width 7 height 7
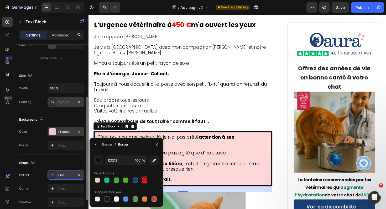
click at [144, 180] on div at bounding box center [144, 180] width 5 height 5
type input "FF0000"
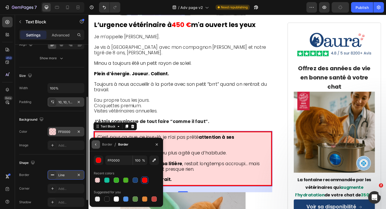
click at [95, 147] on button "button" at bounding box center [96, 144] width 8 height 8
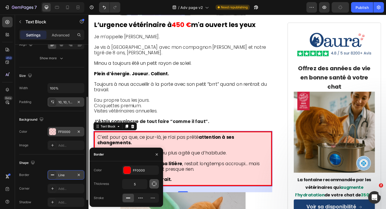
click at [155, 186] on icon "button" at bounding box center [153, 183] width 5 height 5
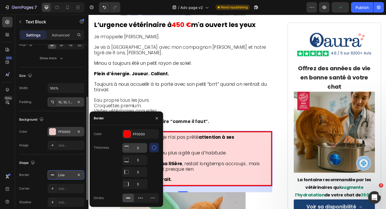
click at [137, 147] on input "5" at bounding box center [134, 147] width 25 height 9
click at [139, 161] on input "5" at bounding box center [134, 159] width 25 height 9
type input "0"
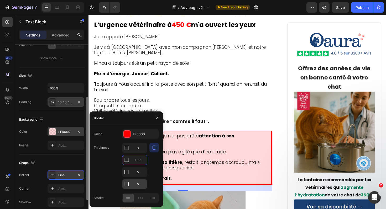
click at [140, 153] on input "5" at bounding box center [134, 147] width 25 height 9
type input "0"
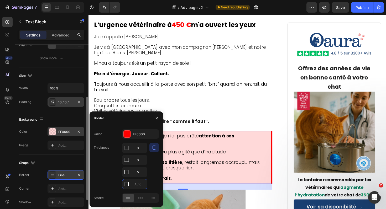
type input "0"
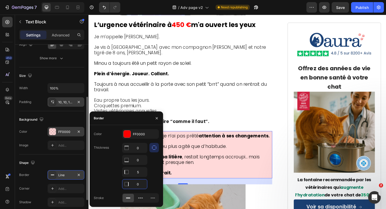
click at [108, 171] on div "Thickness 0 0 5 0" at bounding box center [126, 166] width 65 height 46
click at [161, 117] on div at bounding box center [156, 118] width 13 height 13
click at [159, 117] on icon "button" at bounding box center [157, 118] width 4 height 4
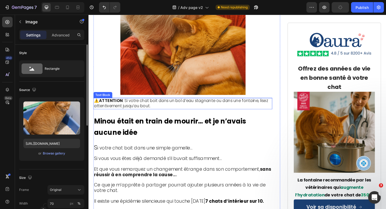
scroll to position [130, 0]
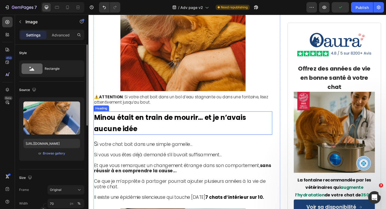
click at [216, 117] on h2 "Minou était en train de mourir… et je n’avais aucune idée" at bounding box center [188, 129] width 189 height 25
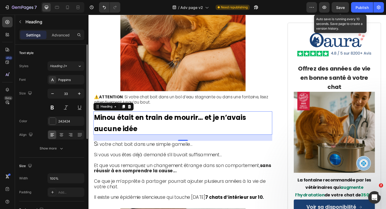
click at [338, 5] on div "Save" at bounding box center [340, 8] width 9 height 6
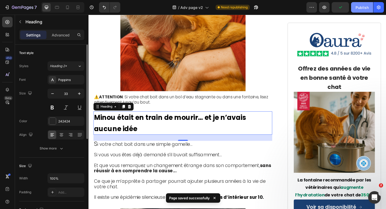
click at [359, 5] on div "Publish" at bounding box center [361, 8] width 13 height 6
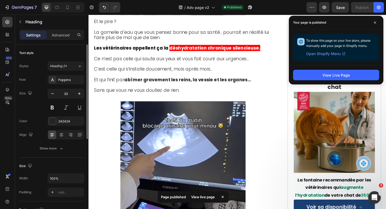
scroll to position [420, 0]
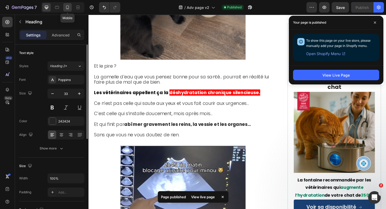
click at [69, 7] on icon at bounding box center [67, 7] width 5 height 5
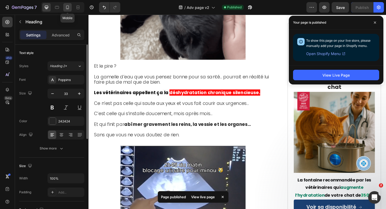
type input "21"
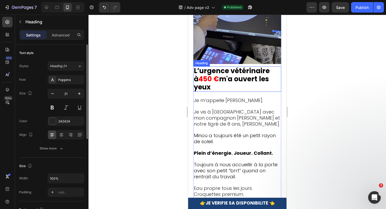
scroll to position [662, 0]
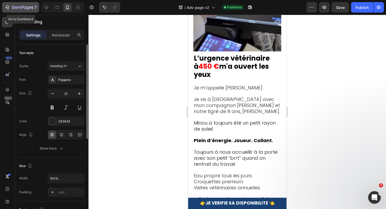
click at [8, 6] on icon "button" at bounding box center [8, 8] width 2 height 4
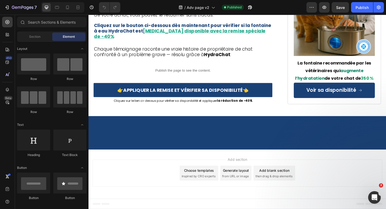
scroll to position [3545, 0]
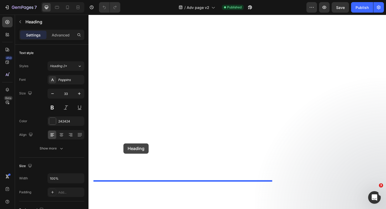
drag, startPoint x: 109, startPoint y: 20, endPoint x: 125, endPoint y: 151, distance: 131.7
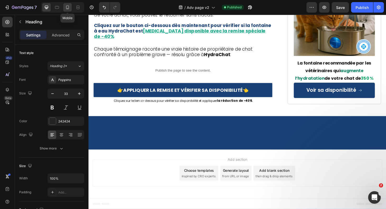
click at [67, 9] on icon at bounding box center [67, 7] width 5 height 5
type input "24"
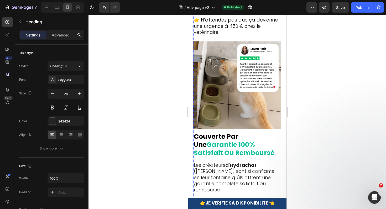
scroll to position [3744, 0]
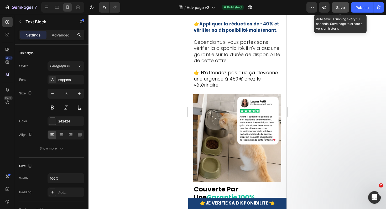
click at [346, 11] on button "Save" at bounding box center [339, 7] width 17 height 10
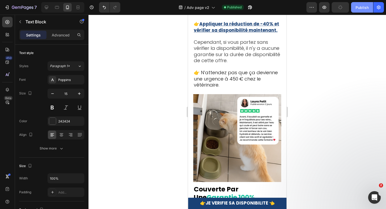
click at [354, 10] on button "Publish" at bounding box center [362, 7] width 22 height 10
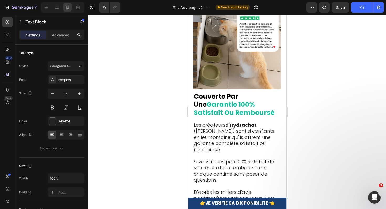
scroll to position [3830, 0]
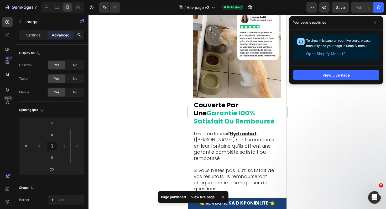
click at [309, 66] on div "View Live Page" at bounding box center [336, 74] width 94 height 19
click at [374, 23] on icon at bounding box center [375, 23] width 2 height 2
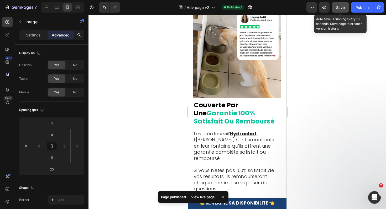
click at [338, 10] on button "Save" at bounding box center [339, 7] width 17 height 10
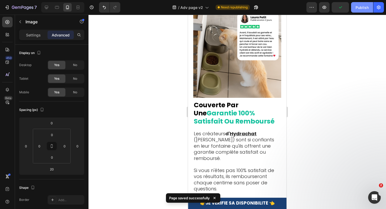
click at [358, 8] on div "Publish" at bounding box center [361, 8] width 13 height 6
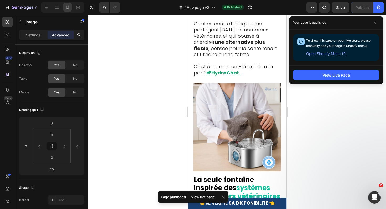
scroll to position [2547, 0]
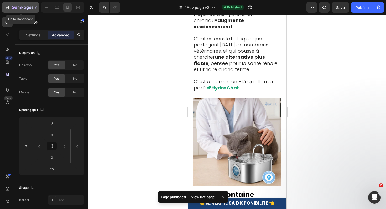
click at [5, 8] on icon "button" at bounding box center [6, 7] width 5 height 5
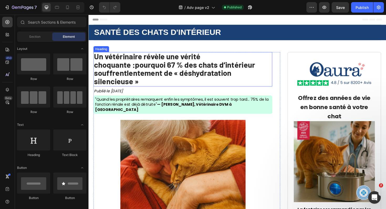
click at [173, 72] on strong "lentement de « déshydratation silencieuse »" at bounding box center [166, 80] width 145 height 19
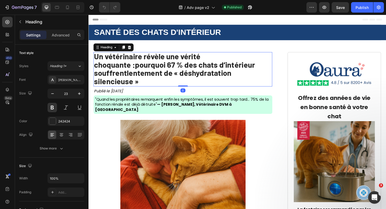
click at [173, 72] on strong "lentement de « déshydratation silencieuse »" at bounding box center [166, 80] width 145 height 19
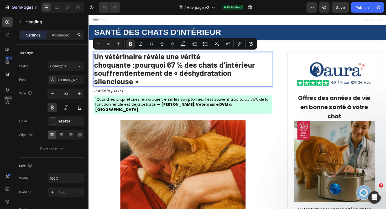
copy p "Un vétérinaire révèle une vérité choquante : pourquoi 67 % des chats d’intérieu…"
click at [66, 6] on icon at bounding box center [67, 8] width 3 height 4
type input "31"
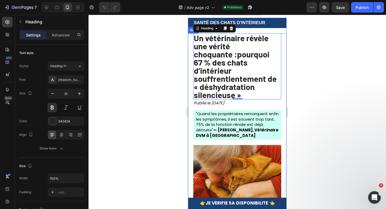
scroll to position [8, 0]
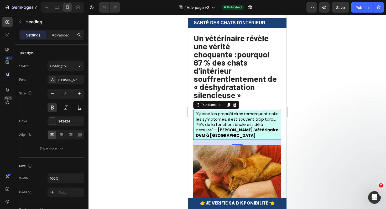
click at [225, 127] on p ""Quand les propriétaires remarquent enfin les symptômes, il est souvent trop ta…" at bounding box center [238, 124] width 84 height 27
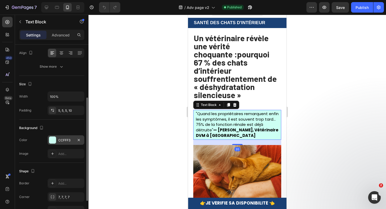
scroll to position [86, 0]
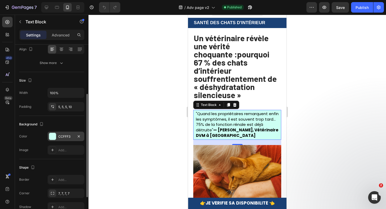
click at [53, 134] on div at bounding box center [52, 136] width 7 height 7
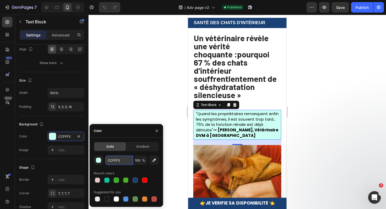
click at [116, 160] on input "CCFFF3" at bounding box center [118, 160] width 27 height 9
click at [161, 68] on div at bounding box center [236, 112] width 297 height 194
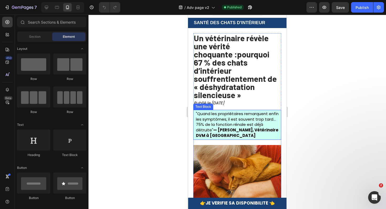
click at [226, 127] on strong "— [PERSON_NAME], Vétérinaire DVM à [GEOGRAPHIC_DATA]" at bounding box center [237, 132] width 82 height 11
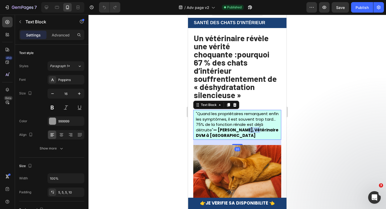
click at [226, 127] on strong "— [PERSON_NAME], Vétérinaire DVM à [GEOGRAPHIC_DATA]" at bounding box center [237, 132] width 82 height 11
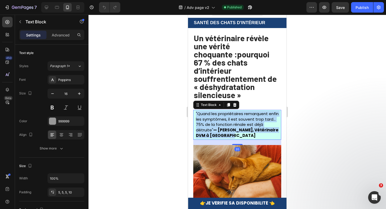
click at [226, 127] on strong "— [PERSON_NAME], Vétérinaire DVM à [GEOGRAPHIC_DATA]" at bounding box center [237, 132] width 82 height 11
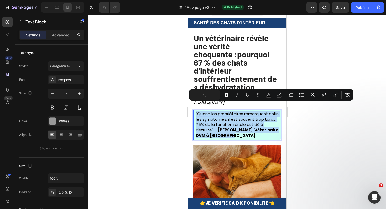
copy span ""Quand les propriétaires remarquent enfin les symptômes, il est souvent trop ta…"
click at [10, 5] on div "7" at bounding box center [20, 7] width 32 height 6
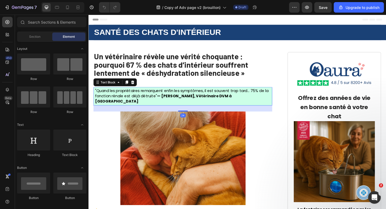
click at [171, 94] on span ""Quand les propriétaires remarquent enfin les symptômes, il est souvent trop ta…" at bounding box center [186, 101] width 183 height 17
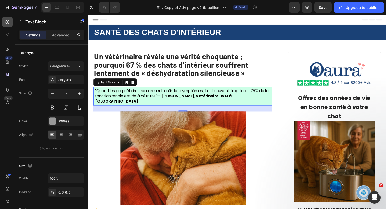
click at [8, 25] on div at bounding box center [7, 22] width 10 height 10
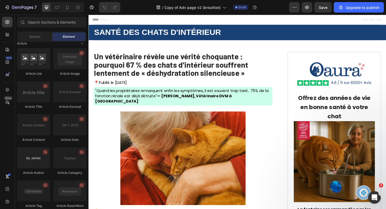
scroll to position [1390, 0]
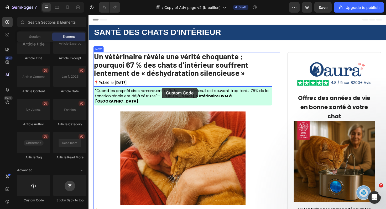
drag, startPoint x: 127, startPoint y: 208, endPoint x: 166, endPoint y: 92, distance: 122.7
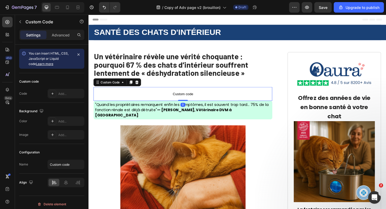
click at [160, 98] on span "Custom code" at bounding box center [188, 99] width 189 height 6
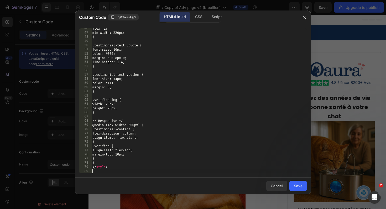
scroll to position [195, 0]
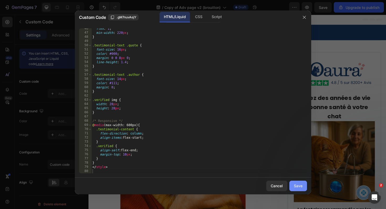
click at [303, 190] on button "Save" at bounding box center [298, 186] width 18 height 10
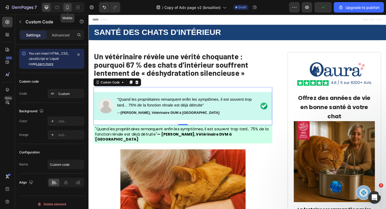
click at [67, 7] on icon at bounding box center [67, 7] width 5 height 5
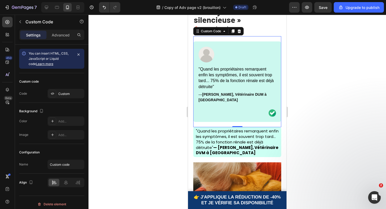
scroll to position [78, 0]
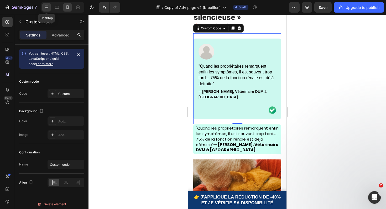
click at [48, 9] on icon at bounding box center [46, 7] width 5 height 5
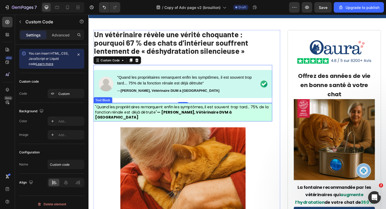
scroll to position [5, 0]
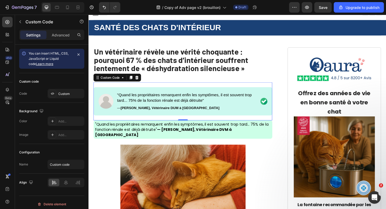
click at [148, 105] on p ""Quand les propriétaires remarquent enfin les symptômes, il est souvent trop ta…" at bounding box center [193, 103] width 148 height 12
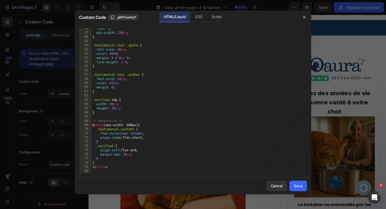
scroll to position [195, 0]
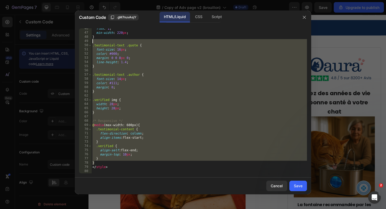
drag, startPoint x: 140, startPoint y: 162, endPoint x: 84, endPoint y: 42, distance: 133.3
click at [84, 42] on div "</a> 46 47 48 49 50 51 52 53 54 55 56 57 58 59 60 61 62 63 64 65 66 67 68 69 70…" at bounding box center [193, 100] width 228 height 145
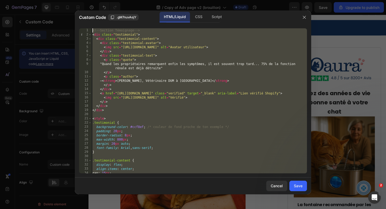
scroll to position [0, 0]
drag, startPoint x: 117, startPoint y: 166, endPoint x: 79, endPoint y: 5, distance: 165.1
click at [79, 5] on div "Custom Code .gM7nuvAejY HTML/Liquid CSS Script .testimonial-text .quote { 1 2 3…" at bounding box center [193, 104] width 386 height 209
type textarea "<!-- Section Témoignage --> <div class="testimonial">"
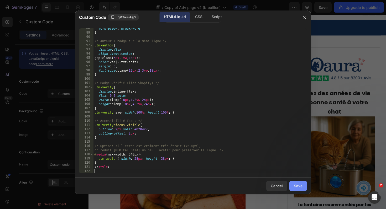
click at [299, 187] on div "Save" at bounding box center [298, 186] width 9 height 6
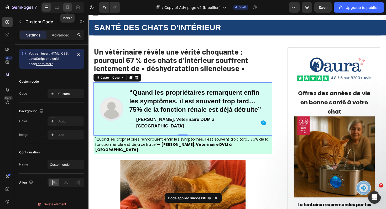
click at [68, 8] on icon at bounding box center [67, 7] width 5 height 5
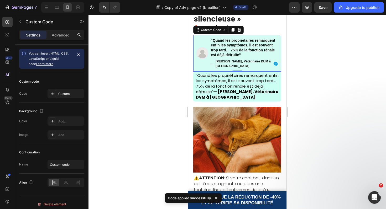
scroll to position [78, 0]
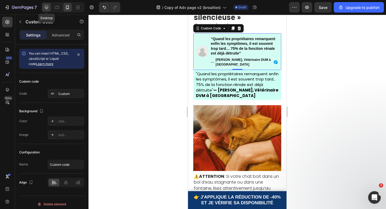
click at [46, 8] on icon at bounding box center [46, 7] width 5 height 5
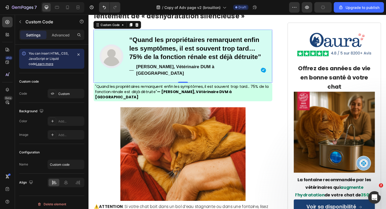
scroll to position [57, 0]
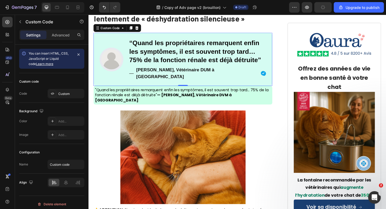
click at [170, 51] on p "“Quand les propriétaires remarquent enfin les symptômes, il est souvent trop ta…" at bounding box center [203, 53] width 145 height 27
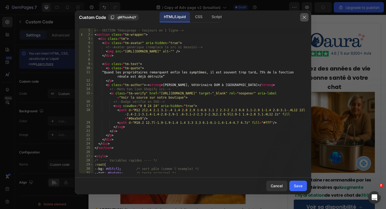
click at [305, 16] on icon "button" at bounding box center [304, 17] width 4 height 4
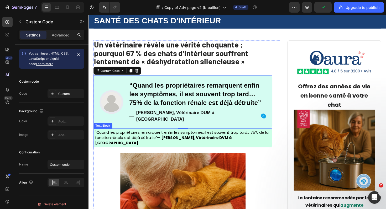
scroll to position [0, 0]
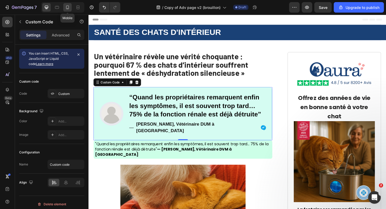
click at [66, 6] on icon at bounding box center [67, 8] width 3 height 4
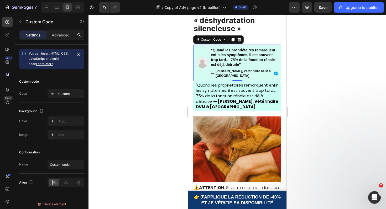
scroll to position [61, 0]
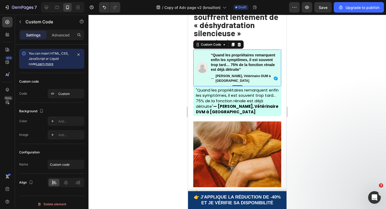
click at [231, 72] on div "“Quand les propriétaires remarquent enfin les symptômes, il est souvent trop ta…" at bounding box center [244, 68] width 67 height 30
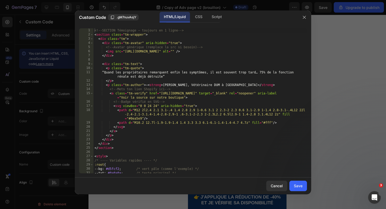
click at [231, 72] on div "<!-- SECTION Témoignage — toujours en 1 ligne --> < section class = "tm-wrapper…" at bounding box center [199, 105] width 213 height 154
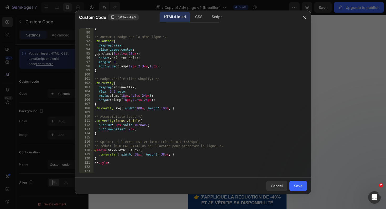
scroll to position [388, 0]
drag, startPoint x: 151, startPoint y: 162, endPoint x: 112, endPoint y: 20, distance: 147.3
click at [112, 25] on div "“Quand les propriétaires remarquent enfin les symptômes, il est souvent trop ta…" at bounding box center [193, 101] width 236 height 154
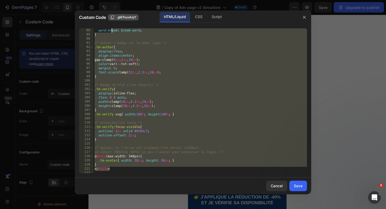
scroll to position [382, 0]
click at [137, 154] on div "word-break : break-word ; } /* Auteur + badge sur la même ligne */ .tm-author {…" at bounding box center [199, 105] width 213 height 154
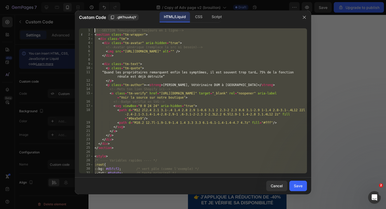
drag, startPoint x: 122, startPoint y: 162, endPoint x: 95, endPoint y: -42, distance: 205.4
click at [95, 0] on html "7 / Copy of Adv page v2 (brouillon) Draft Preview Save Upgrade to publish 450 B…" at bounding box center [193, 0] width 386 height 0
type textarea "<!-- SECTION Témoignage — toujours en 1 ligne --> <section class="tm-wrapper">"
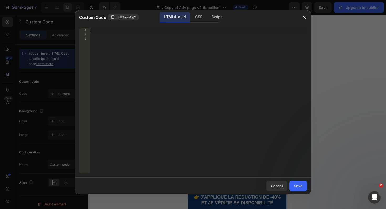
type textarea "©"
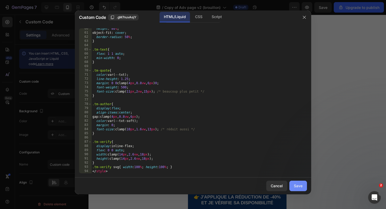
click at [299, 186] on div "Save" at bounding box center [298, 186] width 9 height 6
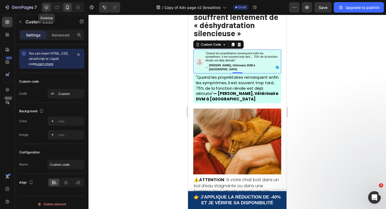
click at [47, 3] on div at bounding box center [46, 7] width 8 height 8
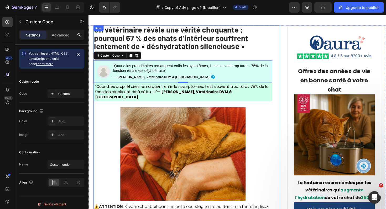
scroll to position [28, 0]
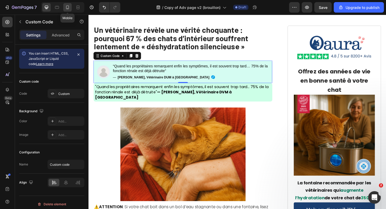
click at [65, 6] on icon at bounding box center [67, 7] width 5 height 5
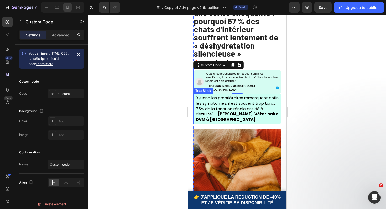
scroll to position [33, 0]
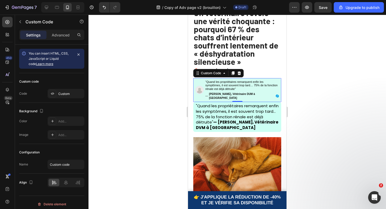
click at [228, 90] on p "“Quand les propriétaires remarquent enfin les symptômes, il est souvent trop ta…" at bounding box center [242, 85] width 74 height 11
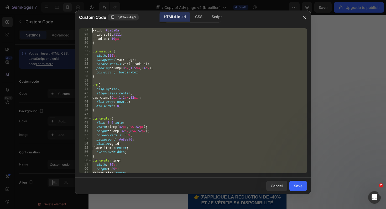
scroll to position [0, 0]
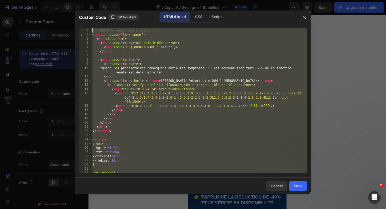
drag, startPoint x: 109, startPoint y: 169, endPoint x: 79, endPoint y: -28, distance: 199.4
click at [79, 0] on html "7 / Copy of Adv page v2 (brouillon) Draft Preview Save Upgrade to publish 450 B…" at bounding box center [193, 0] width 386 height 0
type textarea "◊"
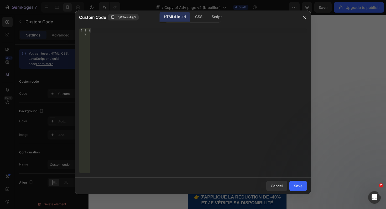
paste textarea
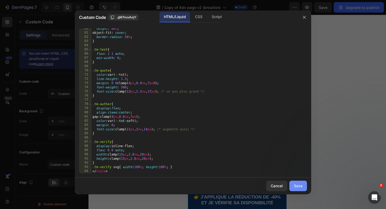
click at [301, 185] on div "Save" at bounding box center [298, 186] width 9 height 6
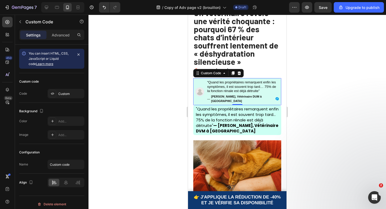
click at [229, 96] on strong "Dr. Claire Dubois, Vétérinaire DUM à Paris" at bounding box center [242, 98] width 63 height 9
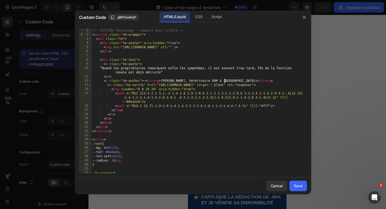
click at [225, 79] on div "<!-- SECTION Témoignage — compact mais lisible --> < section class = "tm-wrappe…" at bounding box center [198, 105] width 215 height 154
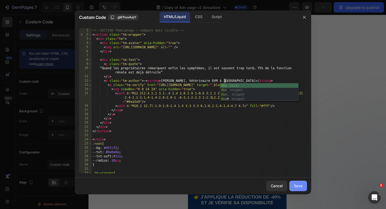
type textarea "<p class="tm-author">— <strong>Dr. Claire Dubois, Vétérinaire DVM à Paris</stro…"
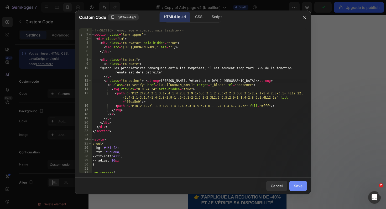
click at [293, 189] on button "Save" at bounding box center [298, 186] width 18 height 10
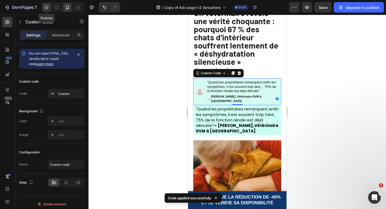
click at [47, 9] on icon at bounding box center [46, 7] width 5 height 5
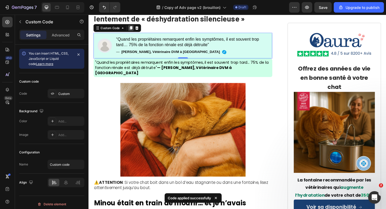
scroll to position [57, 0]
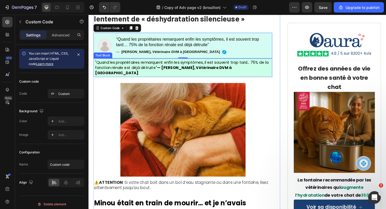
click at [111, 71] on span ""Quand les propriétaires remarquent enfin les symptômes, il est souvent trop ta…" at bounding box center [186, 70] width 183 height 17
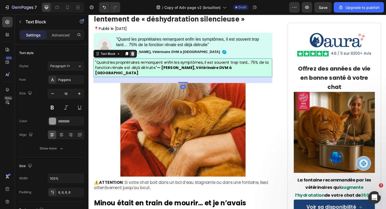
click at [136, 55] on icon at bounding box center [135, 56] width 3 height 4
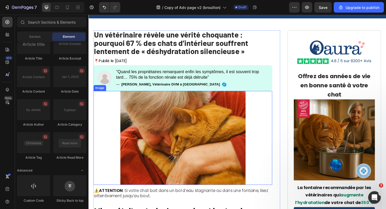
scroll to position [10, 0]
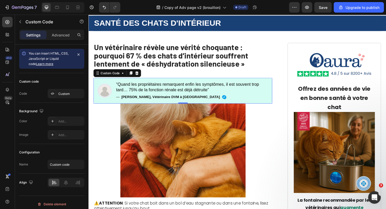
click at [169, 91] on p "“Quand les propriétaires remarquent enfin les symptômes, il est souvent trop ta…" at bounding box center [198, 92] width 161 height 12
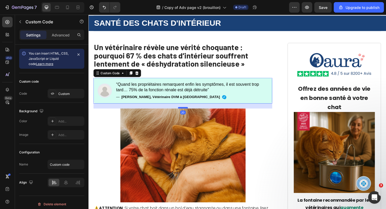
drag, startPoint x: 188, startPoint y: 108, endPoint x: 190, endPoint y: 113, distance: 5.4
click at [190, 113] on div at bounding box center [188, 114] width 10 height 2
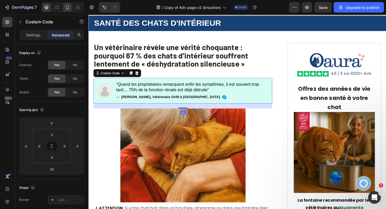
click at [65, 8] on icon at bounding box center [67, 7] width 5 height 5
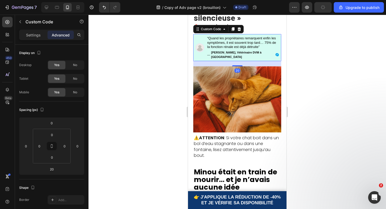
scroll to position [78, 0]
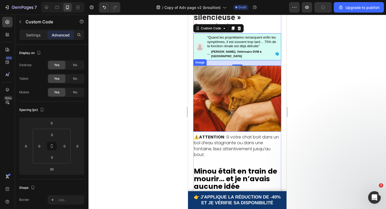
click at [200, 101] on img at bounding box center [237, 99] width 88 height 66
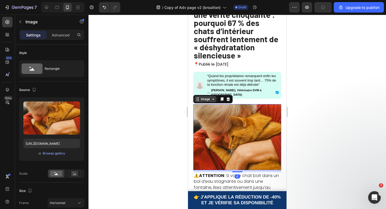
scroll to position [30, 0]
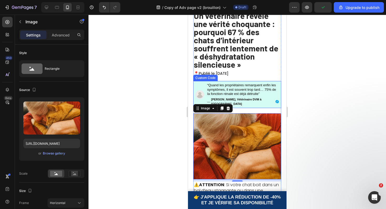
click at [229, 93] on p "“Quand les propriétaires remarquent enfin les symptômes, il est souvent trop ta…" at bounding box center [243, 89] width 72 height 13
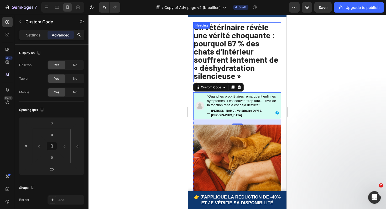
scroll to position [0, 0]
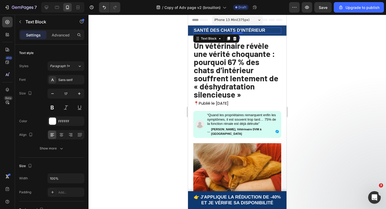
click at [265, 31] on p "SANTÉ DES CHATS D'INTÉRIEUR" at bounding box center [237, 30] width 87 height 5
click at [7, 24] on icon at bounding box center [7, 21] width 5 height 5
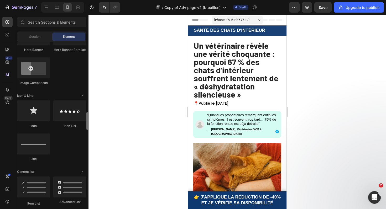
scroll to position [326, 0]
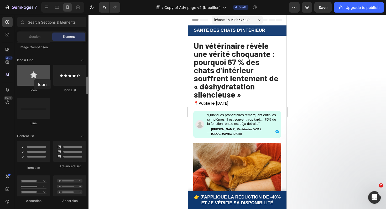
click at [34, 79] on div at bounding box center [33, 75] width 33 height 21
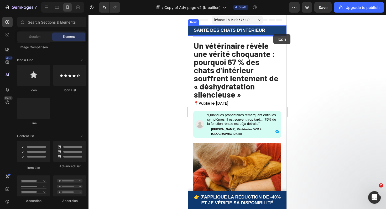
drag, startPoint x: 221, startPoint y: 93, endPoint x: 273, endPoint y: 34, distance: 78.4
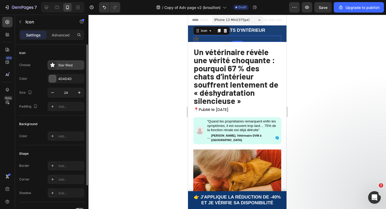
click at [51, 67] on icon at bounding box center [52, 64] width 5 height 5
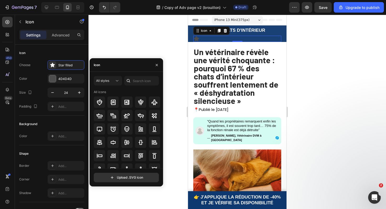
click at [130, 80] on icon at bounding box center [128, 80] width 5 height 5
click at [135, 80] on input "text" at bounding box center [141, 80] width 35 height 9
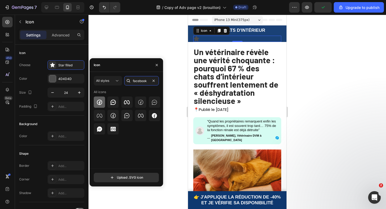
type input "facebook"
click at [98, 105] on icon at bounding box center [99, 102] width 6 height 6
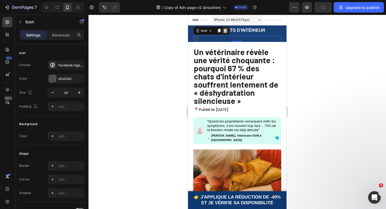
click at [228, 30] on div at bounding box center [225, 31] width 6 height 6
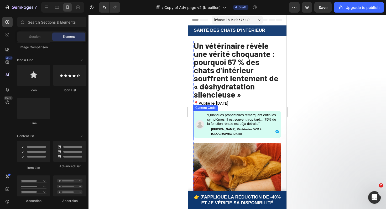
click at [238, 127] on div "“Quand les propriétaires remarquent enfin les symptômes, il est souvent trop ta…" at bounding box center [243, 124] width 72 height 23
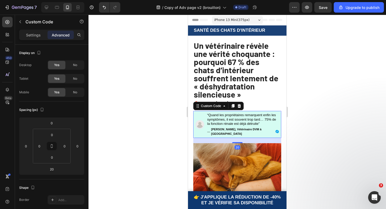
click at [238, 127] on div "“Quand les propriétaires remarquent enfin les symptômes, il est souvent trop ta…" at bounding box center [243, 124] width 72 height 23
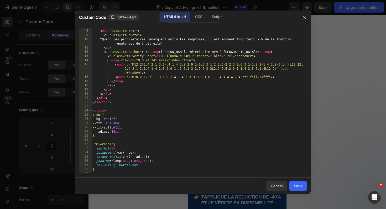
scroll to position [0, 0]
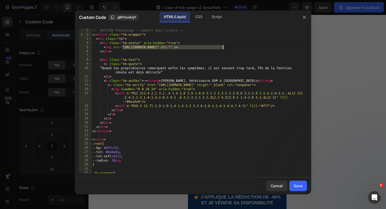
drag, startPoint x: 123, startPoint y: 46, endPoint x: 222, endPoint y: 46, distance: 99.2
click at [223, 46] on div "<!-- SECTION Témoignage — compact mais lisible --> < section class = "tm-wrappe…" at bounding box center [198, 105] width 215 height 154
paste textarea ".shopify.com/s/files/1/0839/0377/5043/files/vet_avatar.webp?v=1756388373"
type textarea "<img src="https://cdn.shopify.com/s/files/1/0839/0377/5043/files/vet_avatar.web…"
click at [296, 186] on div "Save" at bounding box center [298, 186] width 9 height 6
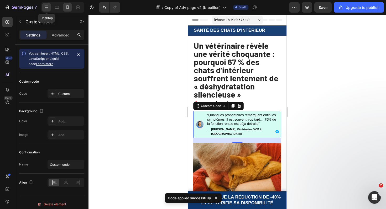
click at [45, 8] on icon at bounding box center [46, 7] width 5 height 5
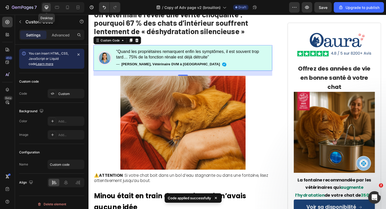
scroll to position [57, 0]
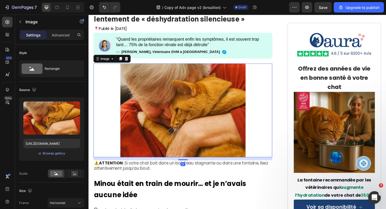
click at [117, 103] on div at bounding box center [188, 115] width 189 height 99
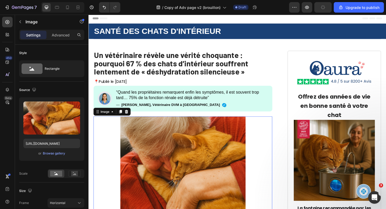
scroll to position [0, 0]
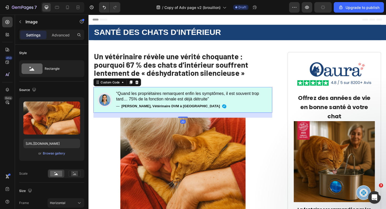
click at [108, 107] on img at bounding box center [105, 105] width 12 height 12
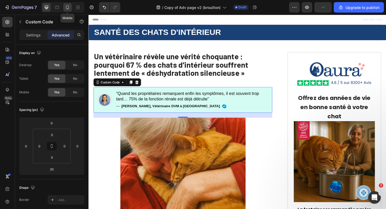
click at [67, 8] on icon at bounding box center [67, 7] width 5 height 5
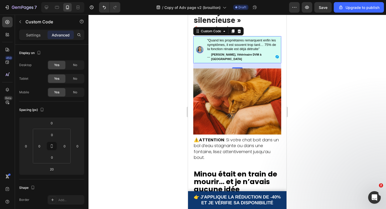
scroll to position [78, 0]
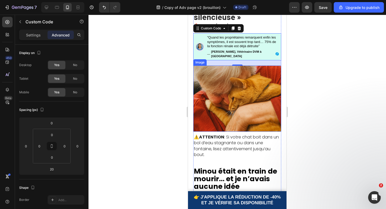
click at [196, 84] on img at bounding box center [237, 99] width 88 height 66
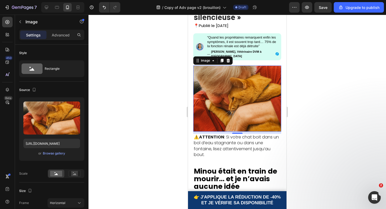
click at [301, 76] on div at bounding box center [236, 112] width 297 height 194
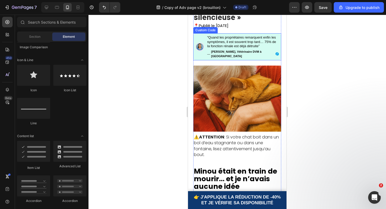
click at [197, 50] on div "“Quand les propriétaires remarquent enfin les symptômes, il est souvent trop ta…" at bounding box center [237, 46] width 84 height 23
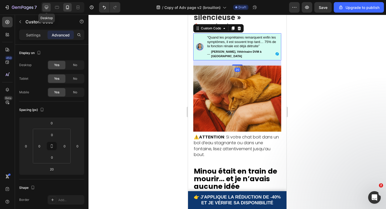
click at [47, 8] on icon at bounding box center [46, 7] width 5 height 5
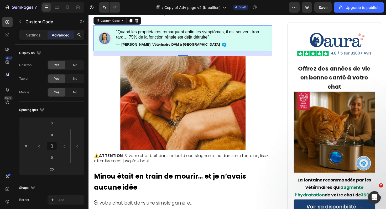
scroll to position [57, 0]
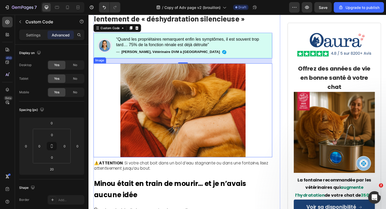
click at [127, 82] on img at bounding box center [188, 115] width 133 height 99
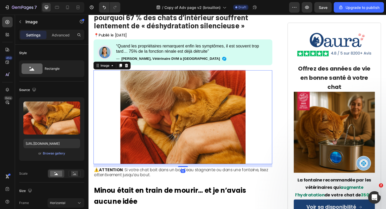
scroll to position [43, 0]
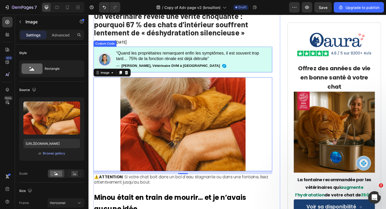
click at [119, 61] on p "“Quand les propriétaires remarquent enfin les symptômes, il est souvent trop ta…" at bounding box center [198, 59] width 161 height 12
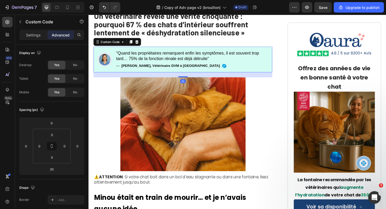
click at [125, 60] on p "“Quand les propriétaires remarquent enfin les symptômes, il est souvent trop ta…" at bounding box center [198, 59] width 161 height 12
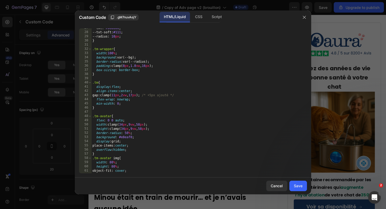
scroll to position [124, 0]
drag, startPoint x: 120, startPoint y: 138, endPoint x: 133, endPoint y: 138, distance: 13.4
click at [133, 138] on div "--txt : #0a0a0a ; --txt-soft : #111 ; --radius : 10 px ; } .tm-wrapper { width …" at bounding box center [198, 103] width 215 height 154
paste textarea "00bf63"
type textarea "background: #00bf63;"
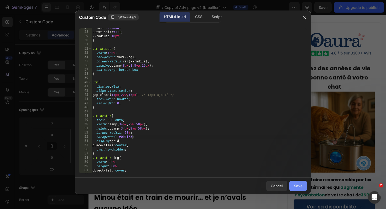
click at [295, 184] on div "Save" at bounding box center [298, 186] width 9 height 6
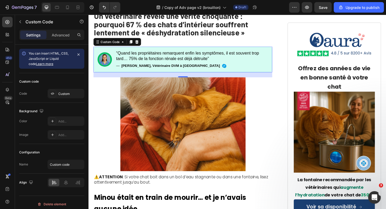
click at [100, 61] on img at bounding box center [105, 62] width 12 height 12
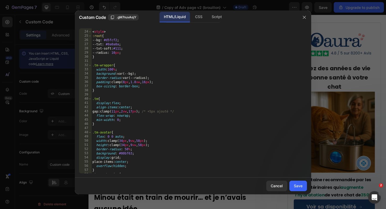
scroll to position [108, 0]
click at [125, 152] on div "< style > :root { --bg : #d5fcf2 ; --txt : #0a0a0a ; --txt-soft : #111 ; --radi…" at bounding box center [198, 102] width 215 height 154
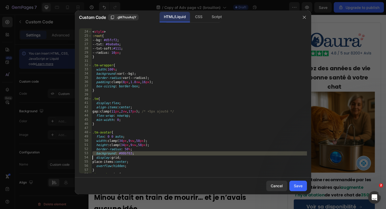
click at [123, 152] on div "< style > :root { --bg : #d5fcf2 ; --txt : #0a0a0a ; --txt-soft : #111 ; --radi…" at bounding box center [198, 102] width 215 height 154
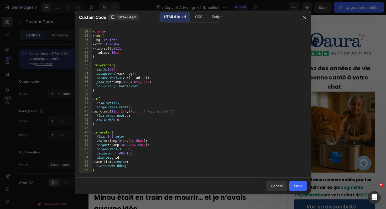
click at [123, 152] on div "< style > :root { --bg : #d5fcf2 ; --txt : #0a0a0a ; --txt-soft : #111 ; --radi…" at bounding box center [198, 102] width 215 height 154
click at [120, 152] on div "< style > :root { --bg : #d5fcf2 ; --txt : #0a0a0a ; --txt-soft : #111 ; --radi…" at bounding box center [198, 102] width 215 height 154
drag, startPoint x: 120, startPoint y: 152, endPoint x: 132, endPoint y: 152, distance: 12.3
click at [132, 152] on div "< style > :root { --bg : #d5fcf2 ; --txt : #0a0a0a ; --txt-soft : #111 ; --radi…" at bounding box center [198, 102] width 215 height 154
paste textarea "cc0df"
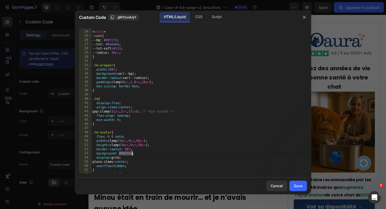
type textarea "background: #0cc0df;"
click at [298, 184] on div "Save" at bounding box center [298, 186] width 9 height 6
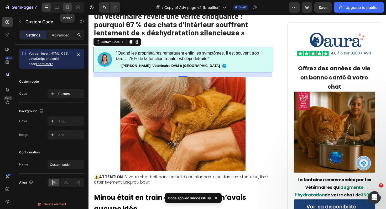
click at [69, 9] on icon at bounding box center [67, 7] width 5 height 5
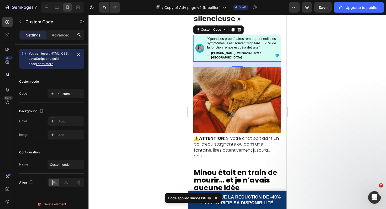
scroll to position [78, 0]
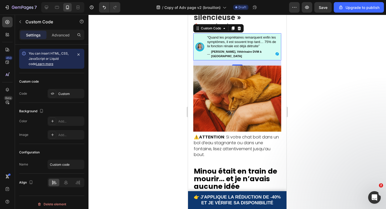
click at [225, 48] on p "“Quand les propriétaires remarquent enfin les symptômes, il est souvent trop ta…" at bounding box center [243, 41] width 72 height 13
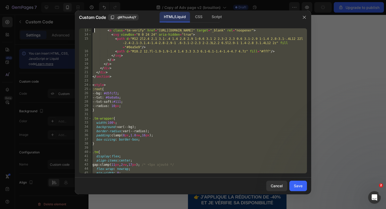
scroll to position [0, 0]
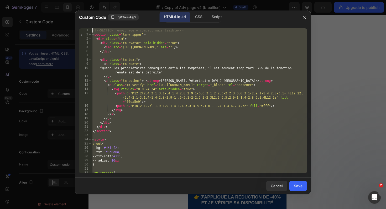
drag, startPoint x: 116, startPoint y: 171, endPoint x: 85, endPoint y: -6, distance: 180.0
click at [85, 0] on html "7 / Copy of Adv page v2 (brouillon) Draft Preview Upgrade to publish 450 Beta S…" at bounding box center [193, 0] width 386 height 0
type textarea "<!-- SECTION Témoignage — compact mais lisible --> <section class="tm-wrapper">"
click at [277, 187] on div "Cancel" at bounding box center [277, 186] width 12 height 6
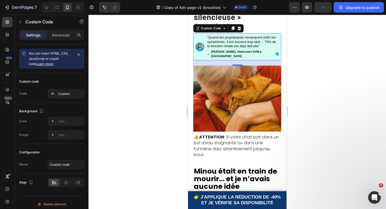
click at [169, 98] on div at bounding box center [236, 112] width 297 height 194
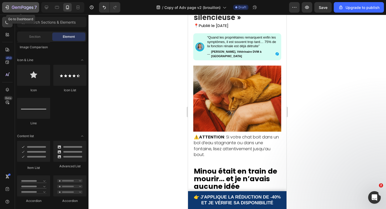
click at [6, 9] on icon "button" at bounding box center [6, 7] width 5 height 5
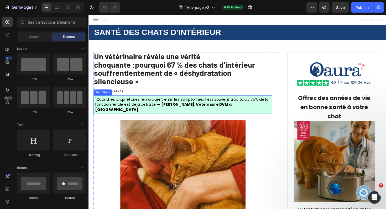
click at [210, 102] on span ""Quand les propriétaires remarquent enfin les symptômes, il est souvent trop ta…" at bounding box center [186, 110] width 183 height 17
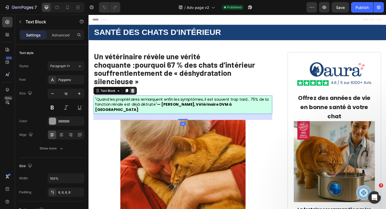
click at [134, 93] on icon at bounding box center [135, 95] width 4 height 4
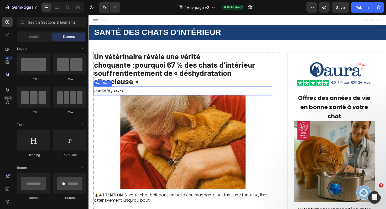
click at [125, 93] on icon "Publié le [DATE]" at bounding box center [109, 96] width 30 height 6
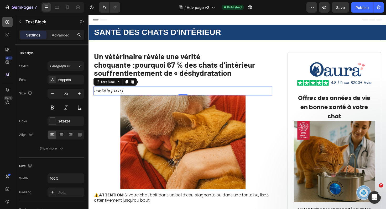
click at [5, 23] on icon at bounding box center [7, 21] width 5 height 5
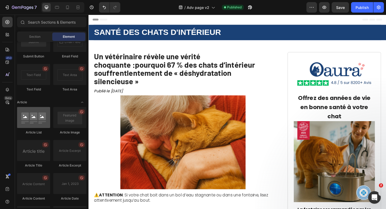
scroll to position [1390, 0]
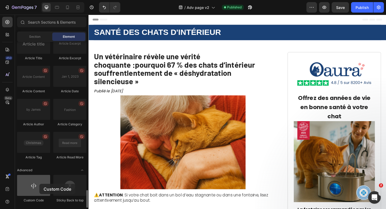
click at [39, 184] on div at bounding box center [33, 185] width 33 height 21
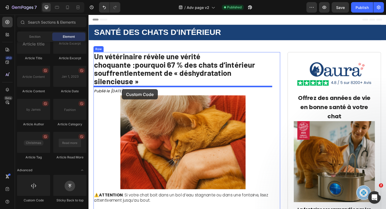
drag, startPoint x: 128, startPoint y: 199, endPoint x: 124, endPoint y: 94, distance: 105.1
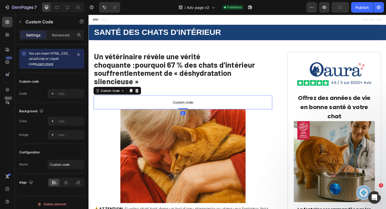
click at [134, 104] on span "Custom code" at bounding box center [188, 107] width 189 height 6
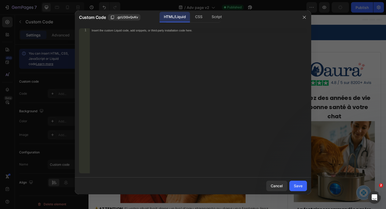
click at [117, 77] on div "Insert the custom Liquid code, add snippets, or third-party installation code h…" at bounding box center [198, 105] width 217 height 154
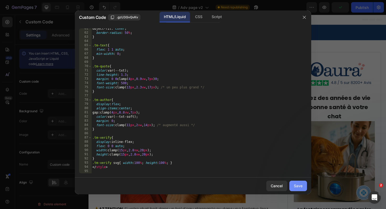
click at [295, 190] on button "Save" at bounding box center [298, 186] width 18 height 10
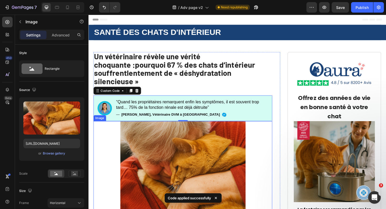
click at [242, 145] on img at bounding box center [188, 177] width 133 height 99
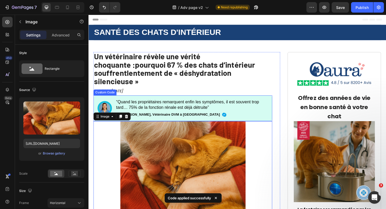
click at [229, 118] on icon at bounding box center [231, 120] width 5 height 5
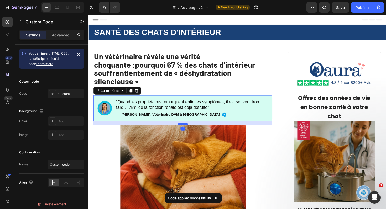
drag, startPoint x: 188, startPoint y: 117, endPoint x: 190, endPoint y: 122, distance: 4.7
click at [190, 130] on div at bounding box center [188, 131] width 10 height 2
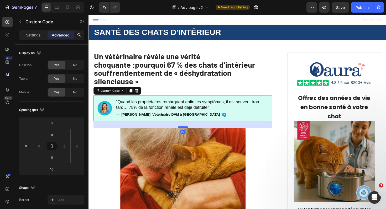
drag, startPoint x: 190, startPoint y: 122, endPoint x: 191, endPoint y: 124, distance: 3.1
click at [191, 133] on div at bounding box center [188, 134] width 10 height 2
type input "27"
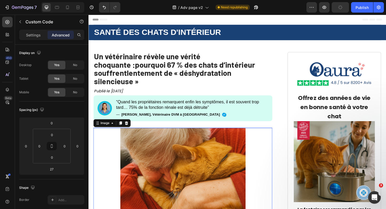
click at [166, 150] on img at bounding box center [188, 184] width 133 height 99
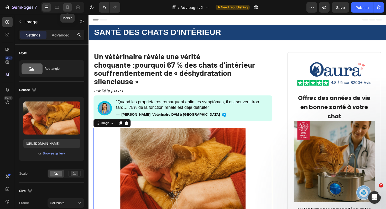
click at [67, 8] on icon at bounding box center [67, 7] width 5 height 5
type input "100"
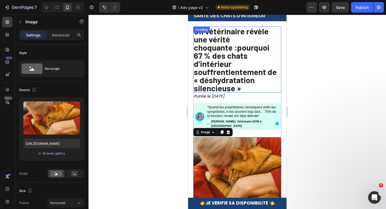
scroll to position [13, 0]
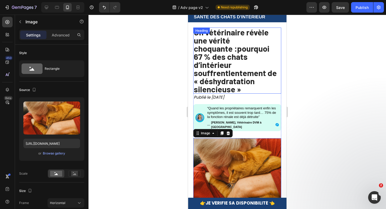
click at [244, 52] on strong "pourquoi 67 % des chats d’intérieur souffrent" at bounding box center [232, 61] width 76 height 34
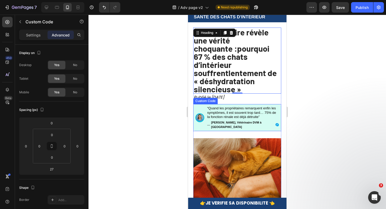
click at [231, 110] on p "“Quand les propriétaires remarquent enfin les symptômes, il est souvent trop ta…" at bounding box center [243, 112] width 72 height 13
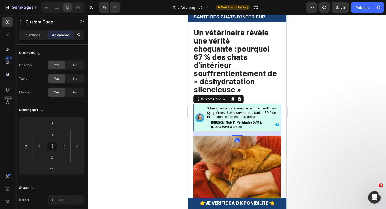
click at [239, 135] on div at bounding box center [237, 136] width 10 height 2
type input "19"
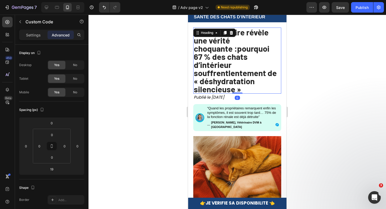
click at [246, 77] on strong "lentement de « déshydratation silencieuse »" at bounding box center [235, 81] width 83 height 26
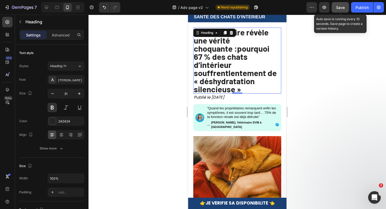
click at [339, 9] on span "Save" at bounding box center [340, 7] width 9 height 4
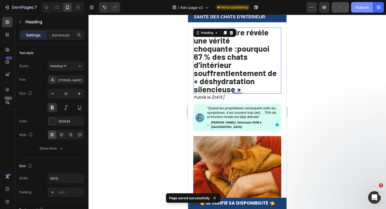
click at [353, 11] on button "Publish" at bounding box center [362, 7] width 22 height 10
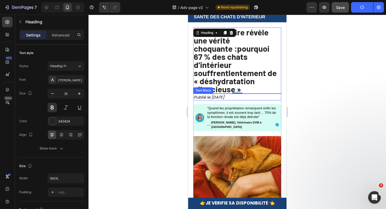
click at [249, 94] on p "Publié le [DATE]" at bounding box center [237, 97] width 87 height 6
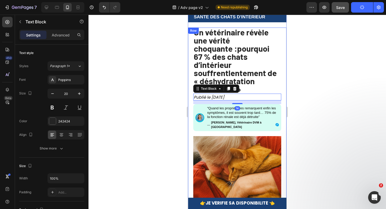
click at [298, 103] on div at bounding box center [236, 112] width 297 height 194
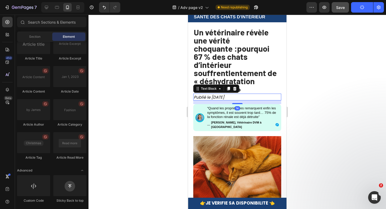
click at [253, 94] on p "Publié le 28 juillet 2025" at bounding box center [237, 97] width 87 height 6
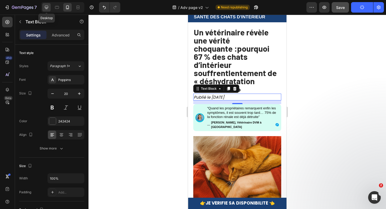
click at [46, 5] on icon at bounding box center [46, 7] width 5 height 5
type input "23"
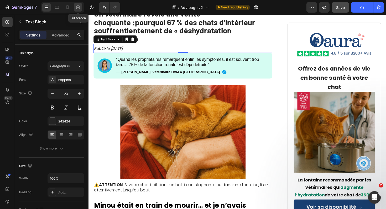
scroll to position [48, 0]
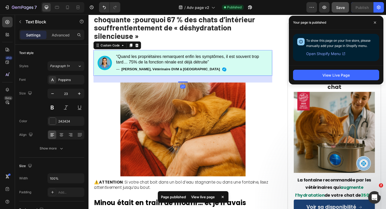
click at [179, 70] on strong "[PERSON_NAME], Vétérinaire DVM à [GEOGRAPHIC_DATA]" at bounding box center [175, 73] width 104 height 6
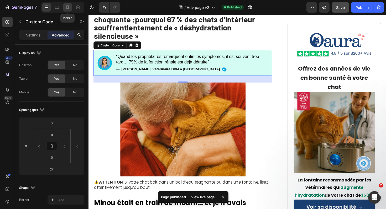
click at [67, 5] on icon at bounding box center [67, 7] width 5 height 5
type input "19"
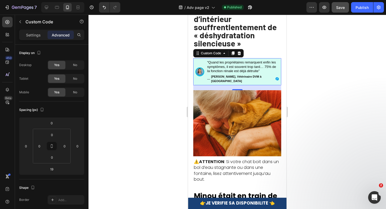
scroll to position [15, 0]
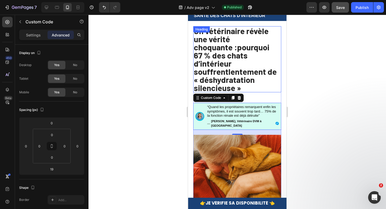
click at [223, 53] on strong "pourquoi 67 % des chats d’intérieur souffrent" at bounding box center [232, 59] width 76 height 34
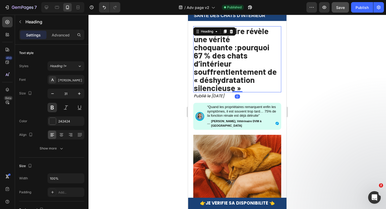
click at [151, 58] on div at bounding box center [236, 112] width 297 height 194
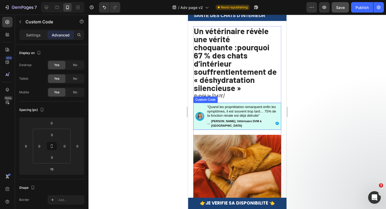
click at [235, 108] on p "“Quand les propriétaires remarquent enfin les symptômes, il est souvent trop ta…" at bounding box center [243, 111] width 72 height 13
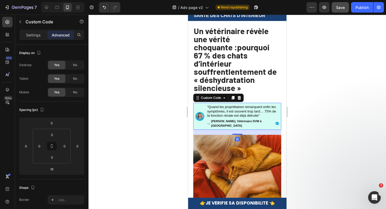
click at [235, 108] on p "“Quand les propriétaires remarquent enfin les symptômes, il est souvent trop ta…" at bounding box center [243, 111] width 72 height 13
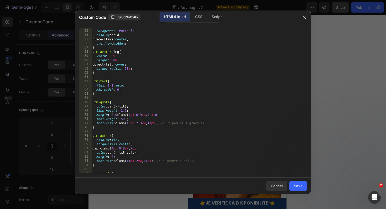
scroll to position [225, 0]
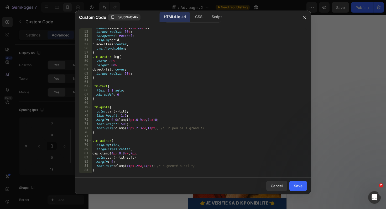
click at [132, 126] on div "height : clamp( 34 px , 9 vw , 58 px ) ; border-radius : 50 % ; background : #0…" at bounding box center [198, 102] width 215 height 154
click at [154, 126] on div "height : clamp( 34 px , 9 vw , 58 px ) ; border-radius : 50 % ; background : #0…" at bounding box center [198, 102] width 215 height 154
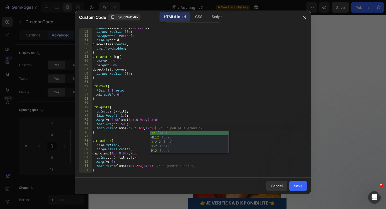
click at [262, 162] on div "height : clamp( 34 px , 9 vw , 58 px ) ; border-radius : 50 % ; background : #0…" at bounding box center [198, 102] width 215 height 154
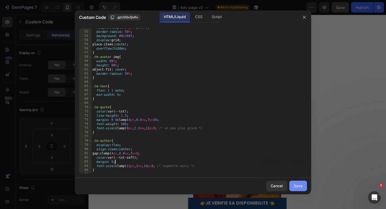
type textarea "margin: 0;"
click at [299, 189] on button "Save" at bounding box center [298, 186] width 18 height 10
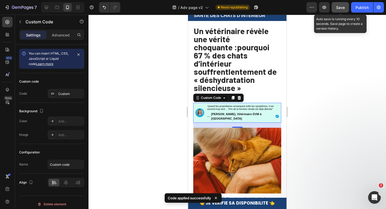
click at [341, 6] on span "Save" at bounding box center [340, 7] width 9 height 4
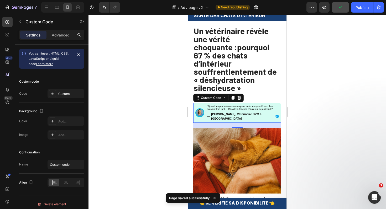
click at [228, 105] on p "“Quand les propriétaires remarquent enfin les symptômes, il est souvent trop ta…" at bounding box center [243, 108] width 72 height 6
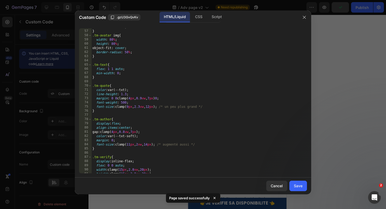
scroll to position [271, 0]
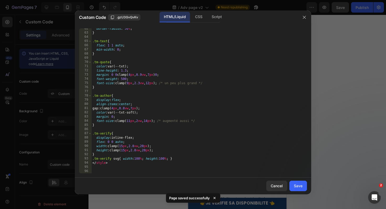
click at [132, 120] on div "border-radius : 50 % ; } .tm-text { flex : 1 1 auto ; min-width : 0 ; } .tm-quo…" at bounding box center [198, 104] width 215 height 154
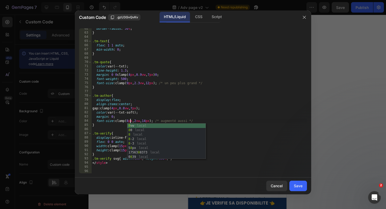
click at [151, 120] on div "border-radius : 50 % ; } .tm-text { flex : 1 1 auto ; min-width : 0 ; } .tm-quo…" at bounding box center [198, 104] width 215 height 154
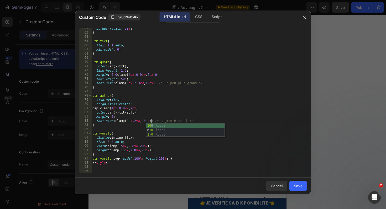
scroll to position [0, 5]
type textarea "font-size: clamp(8px, 2vw, 10px); /* augmenté aussi */"
click at [301, 186] on div "Save" at bounding box center [298, 186] width 9 height 6
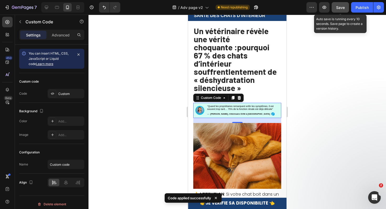
click at [341, 10] on button "Save" at bounding box center [339, 7] width 17 height 10
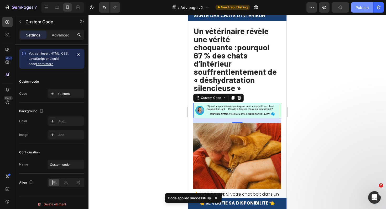
click at [356, 10] on div "Publish" at bounding box center [361, 8] width 13 height 6
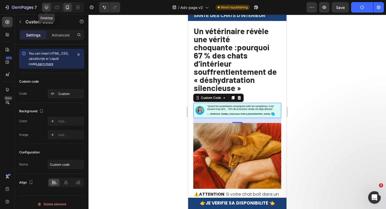
click at [49, 4] on div at bounding box center [46, 7] width 8 height 8
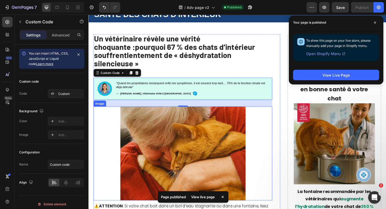
scroll to position [7, 0]
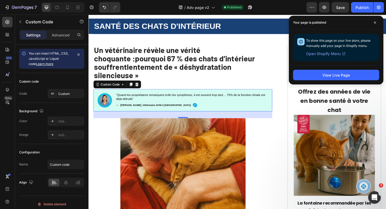
click at [196, 98] on div "“Quand les propriétaires remarquent enfin les symptômes, il est souvent trop ta…" at bounding box center [198, 105] width 161 height 15
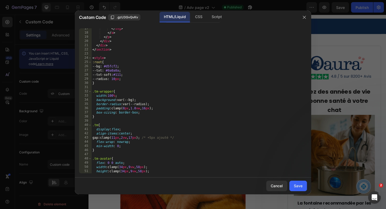
scroll to position [84, 0]
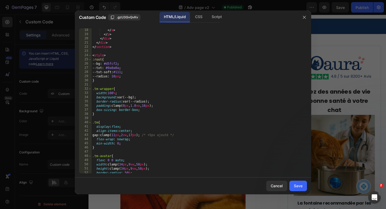
click at [130, 135] on div "</ a > </ p > </ div > </ div > </ section > < style > :root { --bg : #d5fcf2 ;…" at bounding box center [198, 105] width 215 height 154
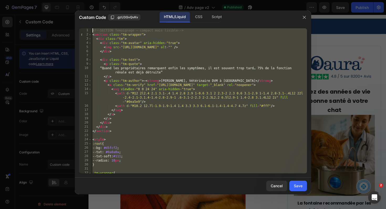
scroll to position [0, 0]
drag, startPoint x: 111, startPoint y: 169, endPoint x: 78, endPoint y: 17, distance: 155.7
click at [78, 17] on div "Custom Code .gzU3GvQvKv HTML/Liquid CSS Script gap: clamp(11px, 2vw, 17px); /* …" at bounding box center [193, 102] width 236 height 184
type textarea "<!-- SECTION Témoignage — compact mais lisible --> <section class="tm-wrapper">"
paste textarea
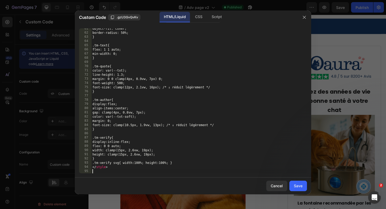
scroll to position [266, 0]
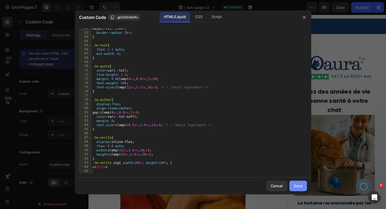
click at [297, 188] on div "Save" at bounding box center [298, 186] width 9 height 6
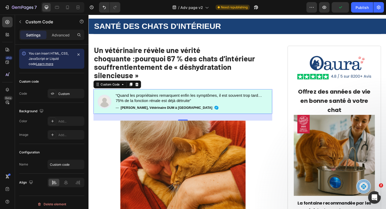
click at [134, 111] on strong "Dr. Claire Dubois, Vétérinaire DUM à Paris" at bounding box center [170, 113] width 97 height 5
click at [158, 98] on p "“Quand les propriétaires remarquent enfin les symptômes, il est souvent trop ta…" at bounding box center [198, 103] width 162 height 11
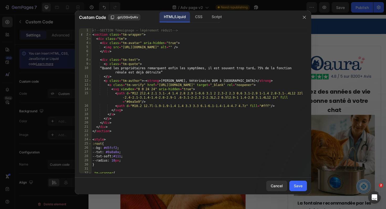
click at [224, 78] on div "<!-- SECTION Témoignage — légèrement réduit --> < section class = "tm-wrapper" …" at bounding box center [198, 105] width 215 height 154
click at [226, 80] on div "<!-- SECTION Témoignage — légèrement réduit --> < section class = "tm-wrapper" …" at bounding box center [198, 105] width 215 height 154
click at [163, 59] on div "<!-- SECTION Témoignage — légèrement réduit --> < section class = "tm-wrapper" …" at bounding box center [198, 105] width 215 height 154
drag, startPoint x: 123, startPoint y: 48, endPoint x: 223, endPoint y: 47, distance: 100.8
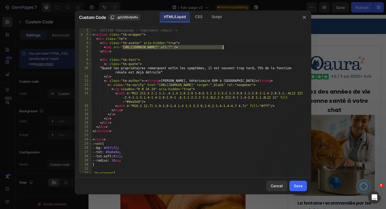
click at [223, 47] on div "<!-- SECTION Témoignage — légèrement réduit --> < section class = "tm-wrapper" …" at bounding box center [198, 105] width 215 height 154
paste textarea ".shopify.com/s/files/1/0839/0377/5043/files/vet_avatar.webp?v=1756388373"
type textarea "<img src="https://cdn.shopify.com/s/files/1/0839/0377/5043/files/vet_avatar.web…"
drag, startPoint x: 293, startPoint y: 186, endPoint x: 292, endPoint y: 183, distance: 2.7
click at [292, 183] on button "Save" at bounding box center [298, 186] width 18 height 10
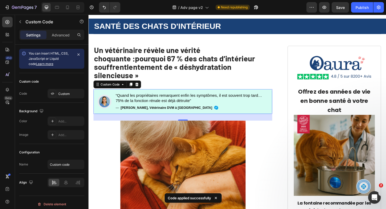
click at [208, 98] on p "“Quand les propriétaires remarquent enfin les symptômes, il est souvent trop ta…" at bounding box center [198, 103] width 162 height 11
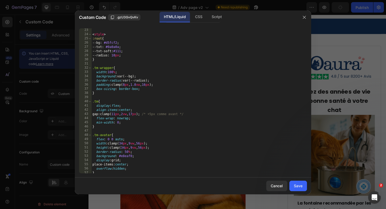
scroll to position [109, 0]
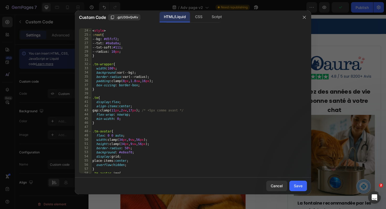
click at [127, 150] on div "< style > :root { --bg : #d5fcf2 ; --txt : #0a0a0a ; --txt-soft : #111 ; --radi…" at bounding box center [198, 101] width 215 height 154
drag, startPoint x: 133, startPoint y: 151, endPoint x: 118, endPoint y: 151, distance: 15.0
click at [118, 151] on div "< style > :root { --bg : #d5fcf2 ; --txt : #0a0a0a ; --txt-soft : #111 ; --radi…" at bounding box center [198, 101] width 215 height 154
click at [118, 151] on div "< style > :root { --bg : #d5fcf2 ; --txt : #0a0a0a ; --txt-soft : #111 ; --radi…" at bounding box center [198, 100] width 215 height 145
drag, startPoint x: 118, startPoint y: 152, endPoint x: 132, endPoint y: 152, distance: 13.6
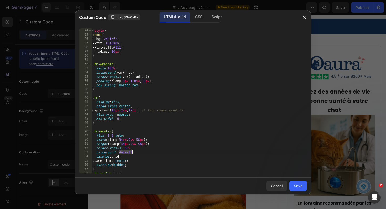
click at [132, 152] on div "< style > :root { --bg : #d5fcf2 ; --txt : #0a0a0a ; --txt-soft : #111 ; --radi…" at bounding box center [198, 101] width 215 height 154
paste textarea "#0cc0df"
type textarea "background: #0cc0df;"
click at [300, 188] on div "Save" at bounding box center [298, 186] width 9 height 6
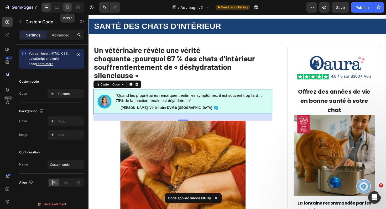
click at [69, 6] on icon at bounding box center [67, 7] width 5 height 5
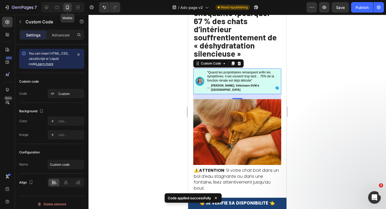
scroll to position [76, 0]
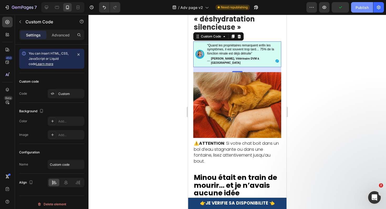
click at [357, 9] on div "Publish" at bounding box center [361, 8] width 13 height 6
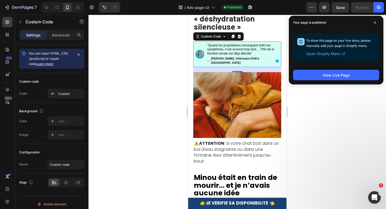
click at [250, 47] on p "“Quand les propriétaires remarquent enfin les symptômes, il est souvent trop ta…" at bounding box center [243, 50] width 72 height 12
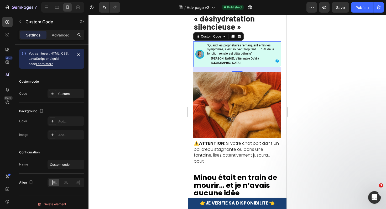
click at [250, 47] on p "“Quand les propriétaires remarquent enfin les symptômes, il est souvent trop ta…" at bounding box center [243, 50] width 72 height 12
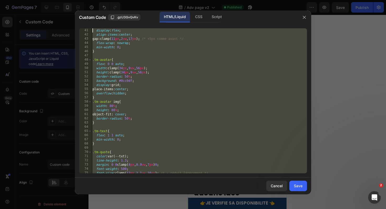
scroll to position [0, 0]
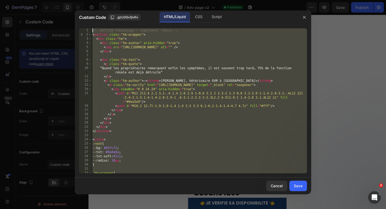
drag, startPoint x: 116, startPoint y: 170, endPoint x: 82, endPoint y: 7, distance: 165.9
click at [82, 7] on div "Custom Code .gzU3GvQvKv HTML/Liquid CSS Script 1 2 3 4 5 6 7 8 9 10 11 12 13 14…" at bounding box center [193, 104] width 386 height 209
type textarea "<!-- SECTION Témoignage — légèrement réduit --> <section class="tm-wrapper">"
click at [300, 187] on div "Save" at bounding box center [298, 186] width 9 height 6
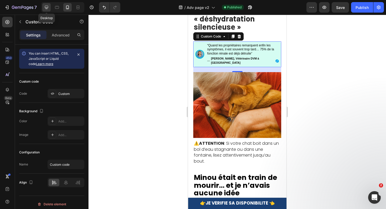
click at [48, 4] on div at bounding box center [46, 7] width 8 height 8
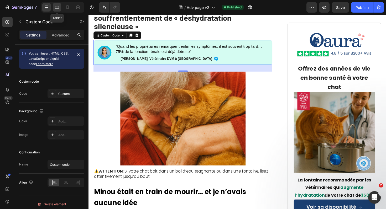
scroll to position [57, 0]
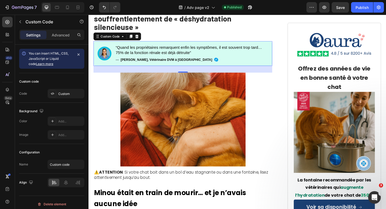
click at [201, 48] on div "“Quand les propriétaires remarquent enfin les symptômes, il est souvent trop ta…" at bounding box center [198, 56] width 162 height 18
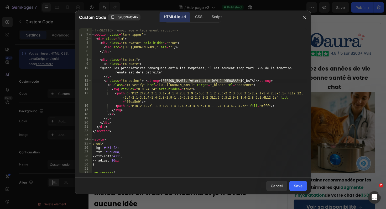
drag, startPoint x: 163, startPoint y: 81, endPoint x: 241, endPoint y: 80, distance: 78.5
click at [241, 80] on div "<!-- SECTION Témoignage — légèrement réduit --> < section class = "tm-wrapper" …" at bounding box center [198, 105] width 215 height 154
click at [171, 72] on div "<!-- SECTION Témoignage — légèrement réduit --> < section class = "tm-wrapper" …" at bounding box center [198, 105] width 215 height 154
paste textarea "[PERSON_NAME], Vétérinaire DVM à [GEOGRAPHIC_DATA]"
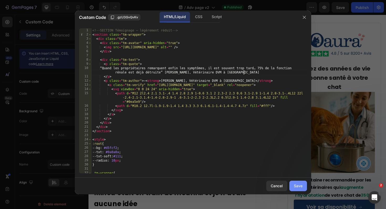
type textarea "“Quand les propriétaires remarquent enfin les symptômes, il est souvent trop ta…"
click at [292, 185] on button "Save" at bounding box center [298, 186] width 18 height 10
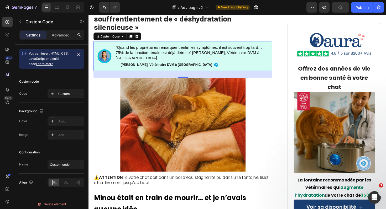
click at [148, 47] on p "“Quand les propriétaires remarquent enfin les symptômes, il est souvent trop ta…" at bounding box center [198, 55] width 162 height 16
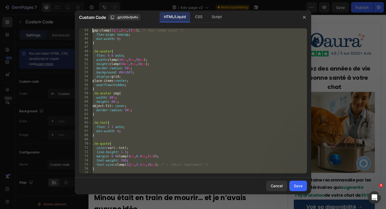
scroll to position [0, 0]
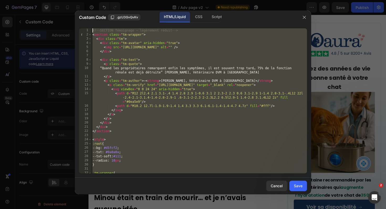
drag, startPoint x: 111, startPoint y: 167, endPoint x: 75, endPoint y: -31, distance: 201.4
click at [75, 0] on html "7 / Adv page v2 Need republishing Preview Save Publish 450 Beta Sections(18) El…" at bounding box center [193, 0] width 386 height 0
click at [172, 104] on div "<!-- SECTION Témoignage — légèrement réduit --> < section class = "tm-wrapper" …" at bounding box center [198, 105] width 215 height 154
drag, startPoint x: 113, startPoint y: 168, endPoint x: 78, endPoint y: -23, distance: 194.5
click at [78, 0] on html "7 / Adv page v2 Need republishing Preview Save Publish 450 Beta Sections(18) El…" at bounding box center [193, 0] width 386 height 0
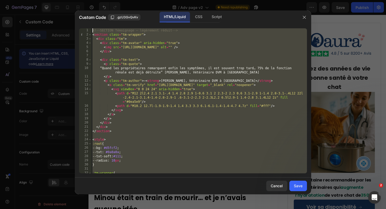
type textarea "<!-- SECTION Témoignage — légèrement réduit --> <section class="tm-wrapper">"
paste textarea
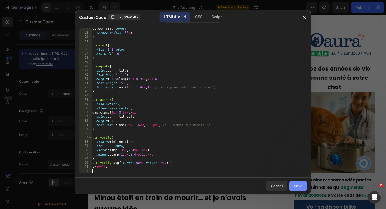
click at [296, 187] on div "Save" at bounding box center [298, 186] width 9 height 6
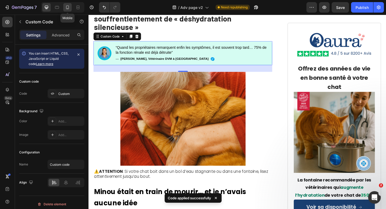
click at [65, 8] on icon at bounding box center [67, 7] width 5 height 5
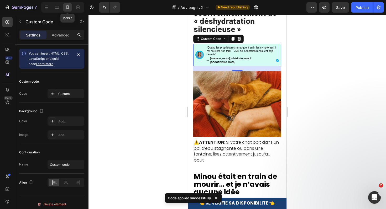
scroll to position [76, 0]
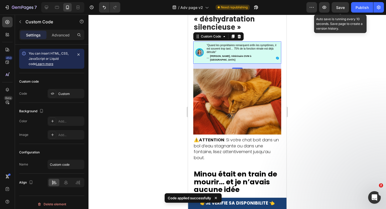
click at [344, 8] on span "Save" at bounding box center [340, 7] width 9 height 4
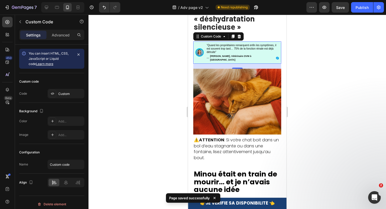
drag, startPoint x: 359, startPoint y: 10, endPoint x: 351, endPoint y: 27, distance: 18.3
click at [351, 0] on div "7 / Adv page v2 Need republishing Preview Save Publish 450 Beta Sections(18) El…" at bounding box center [193, 0] width 386 height 0
click at [340, 8] on span "Save" at bounding box center [340, 7] width 9 height 4
click at [354, 9] on button "Publish" at bounding box center [362, 7] width 22 height 10
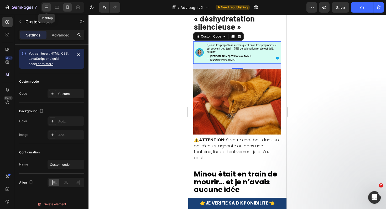
click at [49, 8] on icon at bounding box center [46, 7] width 5 height 5
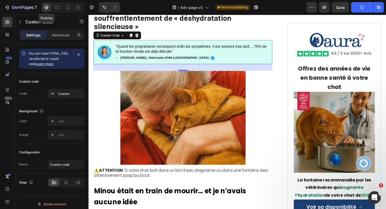
scroll to position [57, 0]
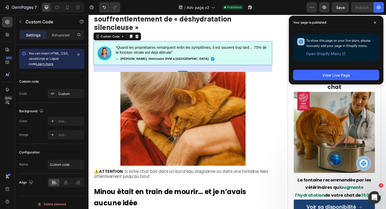
click at [171, 47] on p "“Quand les propriétaires remarquent enfin les symptômes, il est souvent trop ta…" at bounding box center [198, 52] width 162 height 10
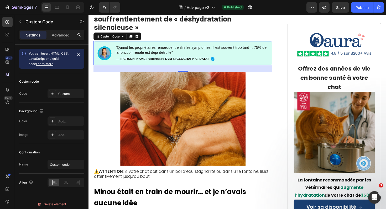
click at [171, 47] on p "“Quand les propriétaires remarquent enfin les symptômes, il est souvent trop ta…" at bounding box center [198, 52] width 162 height 10
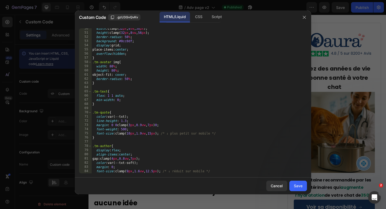
scroll to position [271, 0]
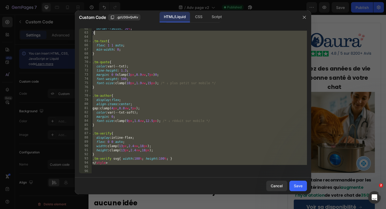
drag, startPoint x: 115, startPoint y: 167, endPoint x: 92, endPoint y: 15, distance: 153.7
click at [92, 28] on div "border-radius : 50 % ; } .tm-text { flex : 1 1 auto ; min-width : 0 ; } .tm-quo…" at bounding box center [198, 104] width 215 height 154
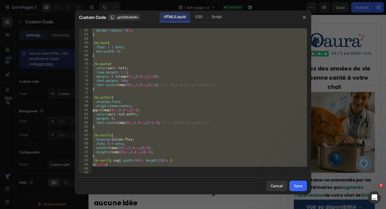
click at [133, 127] on div "border-radius : 50 % ; } .tm-text { flex : 1 1 auto ; min-width : 0 ; } .tm-quo…" at bounding box center [198, 105] width 215 height 154
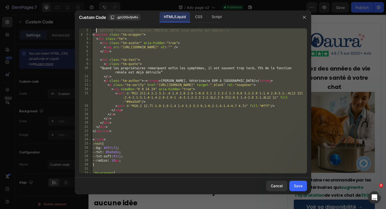
scroll to position [0, 0]
drag, startPoint x: 122, startPoint y: 167, endPoint x: 97, endPoint y: -2, distance: 170.9
click at [97, 0] on html "7 / Adv page v2 Published Preview Save Publish 450 Beta Sections(18) Elements(8…" at bounding box center [193, 0] width 386 height 0
type textarea "<!-- SECTION Témoignage — police encore plus petite sur mobile --> <section cla…"
paste textarea
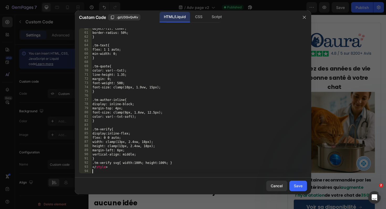
scroll to position [262, 0]
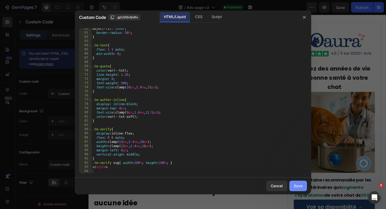
click at [295, 188] on div "Save" at bounding box center [298, 186] width 9 height 6
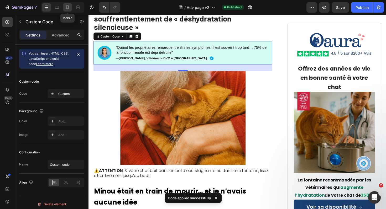
click at [67, 8] on icon at bounding box center [67, 8] width 3 height 4
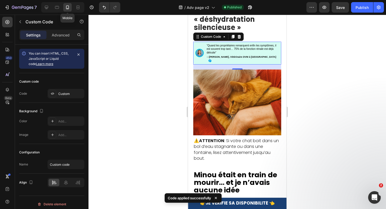
scroll to position [76, 0]
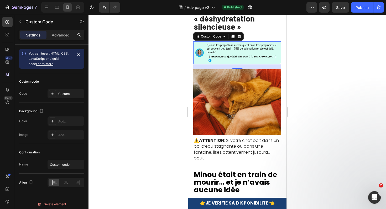
click at [211, 45] on p "“Quand les propriétaires remarquent enfin les symptômes, il est souvent trop ta…" at bounding box center [243, 53] width 72 height 19
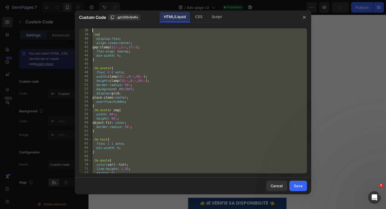
scroll to position [0, 0]
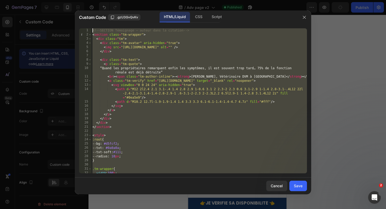
drag, startPoint x: 126, startPoint y: 166, endPoint x: 91, endPoint y: -20, distance: 188.7
click at [91, 0] on html "7 / Adv page v2 Published Preview Publish 450 Beta Sections(18) Elements(83) Se…" at bounding box center [193, 0] width 386 height 0
type textarea "<!-- SECTION Témoignage — auteur dans la citation --> <section class="tm-wrappe…"
paste textarea
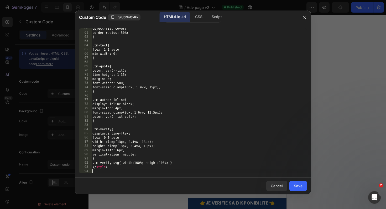
scroll to position [262, 0]
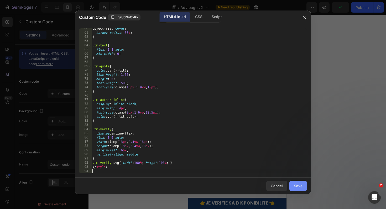
click at [299, 182] on button "Save" at bounding box center [298, 186] width 18 height 10
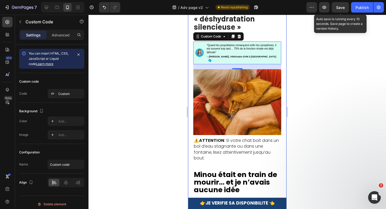
click at [341, 9] on span "Save" at bounding box center [340, 7] width 9 height 4
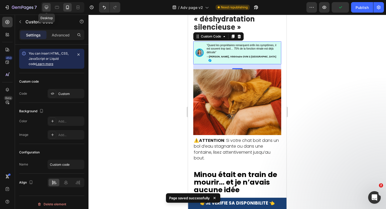
click at [47, 4] on div at bounding box center [46, 7] width 8 height 8
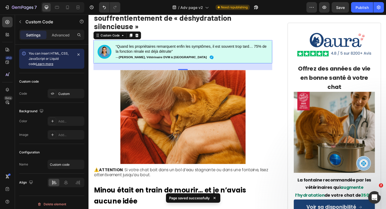
scroll to position [57, 0]
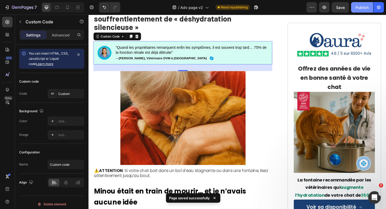
click at [358, 10] on div "Publish" at bounding box center [361, 8] width 13 height 6
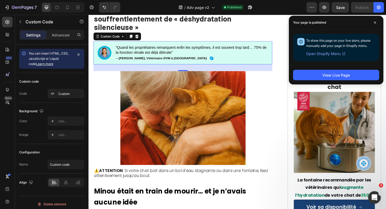
click at [159, 47] on p "“Quand les propriétaires remarquent enfin les symptômes, il est souvent trop ta…" at bounding box center [198, 55] width 162 height 16
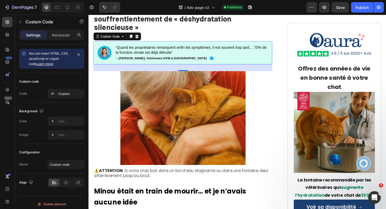
click at [159, 47] on p "“Quand les propriétaires remarquent enfin les symptômes, il est souvent trop ta…" at bounding box center [198, 55] width 162 height 16
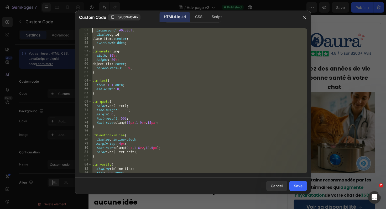
scroll to position [0, 0]
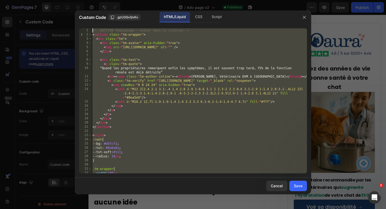
drag, startPoint x: 114, startPoint y: 154, endPoint x: 60, endPoint y: -28, distance: 190.1
click at [60, 0] on html "7 / Adv page v2 Published Preview Save Publish 450 Beta Sections(18) Elements(8…" at bounding box center [193, 0] width 386 height 0
type textarea "<!-- SECTION Témoignage — auteur dans la citation --> <section class="tm-wrappe…"
paste textarea
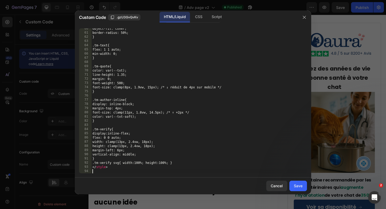
scroll to position [262, 0]
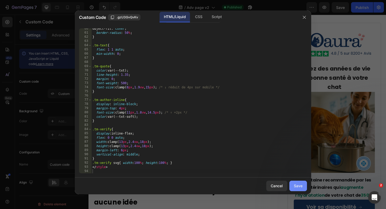
click at [295, 186] on div "Save" at bounding box center [298, 186] width 9 height 6
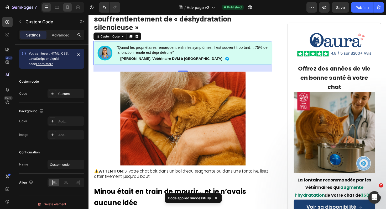
click at [68, 6] on icon at bounding box center [67, 7] width 5 height 5
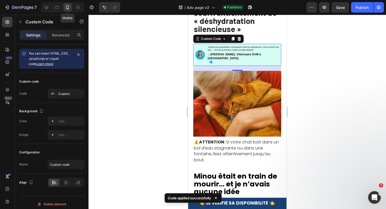
scroll to position [76, 0]
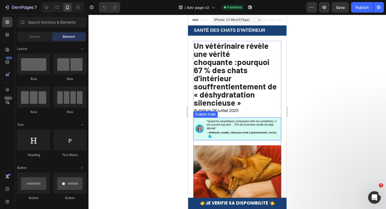
click at [222, 120] on p "“Quand les propriétaires remarquent enfin les symptômes, il est souvent trop ta…" at bounding box center [243, 129] width 72 height 19
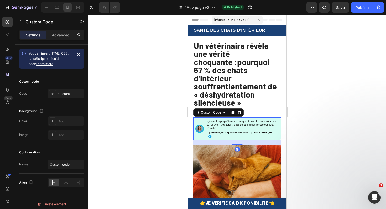
click at [222, 120] on p "“Quand les propriétaires remarquent enfin les symptômes, il est souvent trop ta…" at bounding box center [243, 129] width 72 height 19
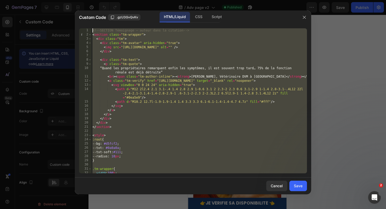
drag, startPoint x: 114, startPoint y: 165, endPoint x: 50, endPoint y: -42, distance: 216.9
click at [50, 0] on html "7 / Adv page v2 Published Preview Save Publish 450 Beta Sections(18) Elements(8…" at bounding box center [193, 0] width 386 height 0
type textarea "<!-- SECTION Témoignage — auteur dans la citation --> <section class="tm-wrappe…"
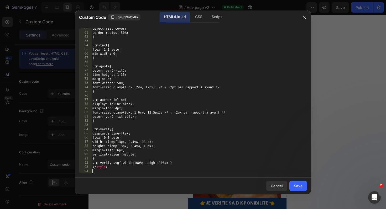
scroll to position [262, 0]
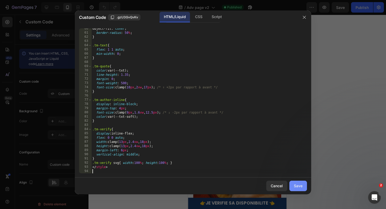
click at [300, 185] on div "Save" at bounding box center [298, 186] width 9 height 6
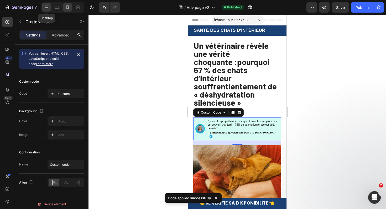
click at [48, 5] on icon at bounding box center [46, 7] width 5 height 5
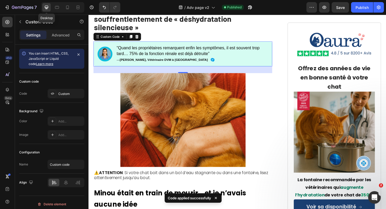
scroll to position [57, 0]
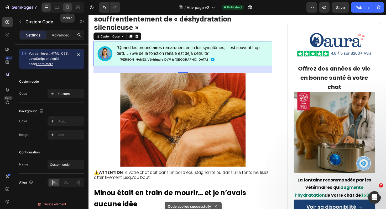
click at [69, 6] on icon at bounding box center [67, 7] width 5 height 5
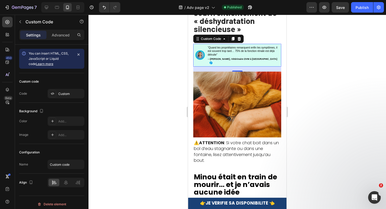
scroll to position [76, 0]
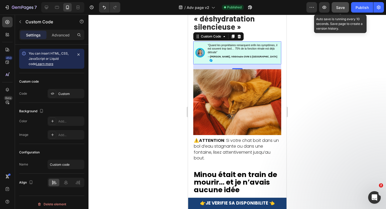
click at [338, 8] on span "Save" at bounding box center [340, 7] width 9 height 4
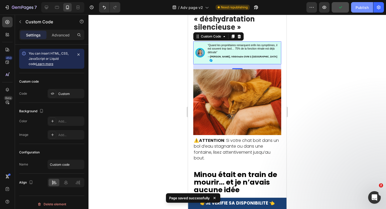
click at [361, 9] on div "Publish" at bounding box center [361, 8] width 13 height 6
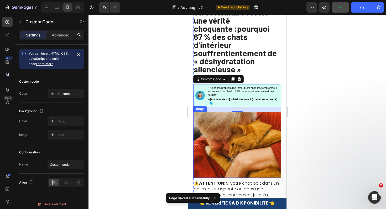
scroll to position [20, 0]
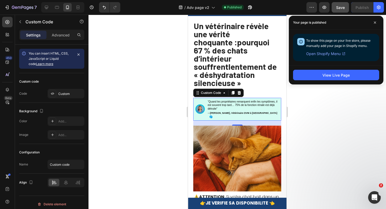
click at [244, 100] on p "“Quand les propriétaires remarquent enfin les symptômes, il est souvent trop ta…" at bounding box center [243, 109] width 71 height 19
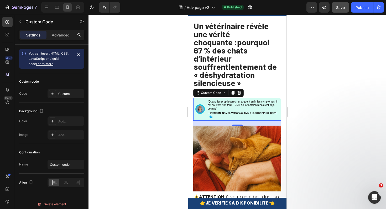
click at [244, 100] on p "“Quand les propriétaires remarquent enfin les symptômes, il est souvent trop ta…" at bounding box center [243, 109] width 71 height 19
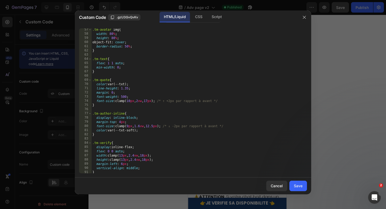
scroll to position [249, 0]
click at [132, 127] on div ".tm-avatar img { width : 80 % ; height : 80 % ; object-fit : cover ; border-rad…" at bounding box center [198, 105] width 215 height 154
click at [130, 126] on div ".tm-avatar img { width : 80 % ; height : 80 % ; object-fit : cover ; border-rad…" at bounding box center [198, 105] width 215 height 154
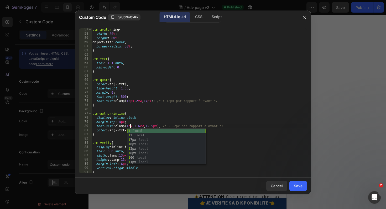
scroll to position [0, 3]
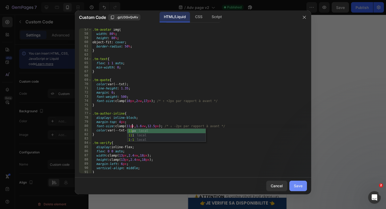
type textarea "font-size: clamp(11px, 1.6vw, 12.5px); /* ↓ -2px par rapport à avant */"
click at [297, 190] on button "Save" at bounding box center [298, 186] width 18 height 10
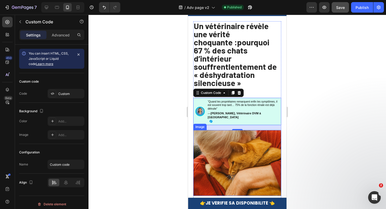
scroll to position [0, 0]
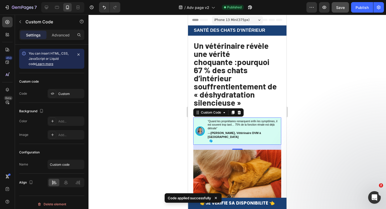
click at [233, 122] on p "“Quand les propriétaires remarquent enfin les symptômes, il est souvent trop ta…" at bounding box center [243, 131] width 71 height 23
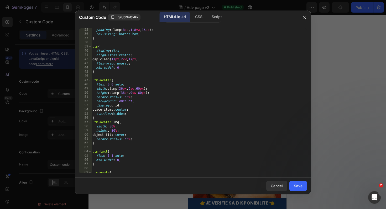
scroll to position [266, 0]
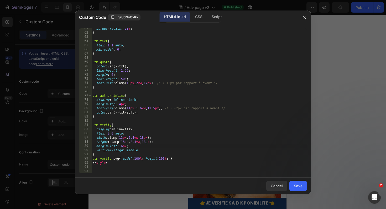
click at [122, 145] on div "border-radius : 50 % ; } .tm-text { flex : 1 1 auto ; min-width : 0 ; } .tm-quo…" at bounding box center [198, 104] width 215 height 154
click at [128, 124] on div "border-radius : 50 % ; } .tm-text { flex : 1 1 auto ; min-width : 0 ; } .tm-quo…" at bounding box center [198, 104] width 215 height 154
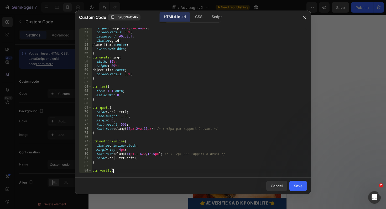
scroll to position [220, 0]
click at [132, 155] on div "height : clamp( 36 px , 9 vw , 60 px ) ; border-radius : 50 % ; background : #0…" at bounding box center [198, 104] width 215 height 154
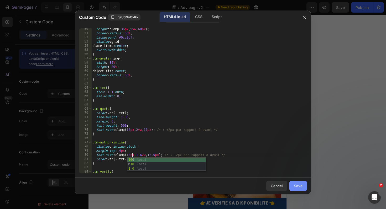
type textarea "font-size: clamp(10px, 1.6vw, 12.5px); /* ↓ -2px par rapport à avant */"
click at [292, 185] on button "Save" at bounding box center [298, 186] width 18 height 10
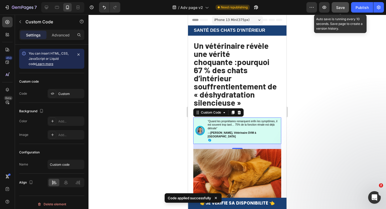
click at [345, 9] on button "Save" at bounding box center [339, 7] width 17 height 10
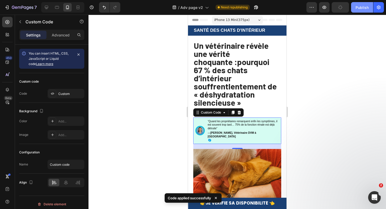
click at [357, 9] on div "Publish" at bounding box center [361, 8] width 13 height 6
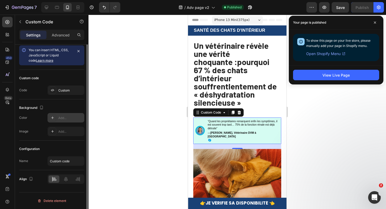
scroll to position [0, 0]
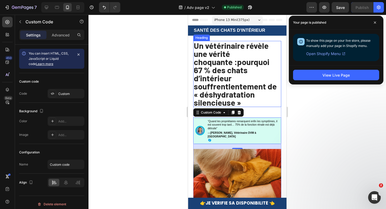
click at [208, 57] on strong "pourquoi 67 % des chats d’intérieur souffrent" at bounding box center [232, 74] width 76 height 34
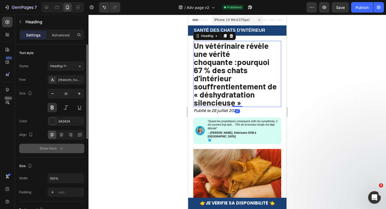
click at [52, 149] on div "Show more" at bounding box center [52, 148] width 24 height 5
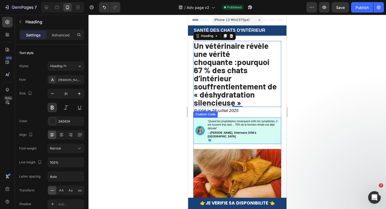
click at [249, 120] on p "“Quand les propriétaires remarquent enfin les symptômes, il est souvent trop ta…" at bounding box center [243, 131] width 71 height 22
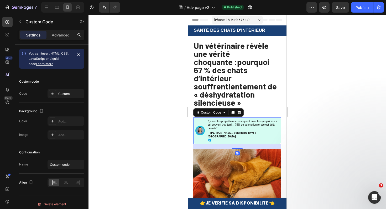
click at [249, 120] on p "“Quand les propriétaires remarquent enfin les symptômes, il est souvent trop ta…" at bounding box center [243, 131] width 71 height 22
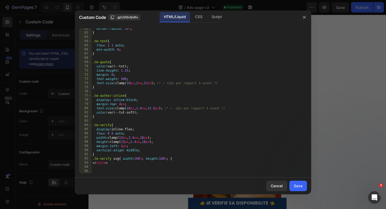
scroll to position [266, 0]
type textarea ".tm-verify svg{ width:100%; height:100%; }"
click at [180, 157] on div "border-radius : 50 % ; } .tm-text { flex : 1 1 auto ; min-width : 0 ; } .tm-quo…" at bounding box center [198, 104] width 215 height 154
paste textarea "}"
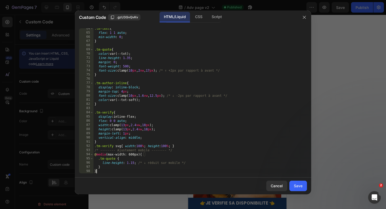
scroll to position [292, 0]
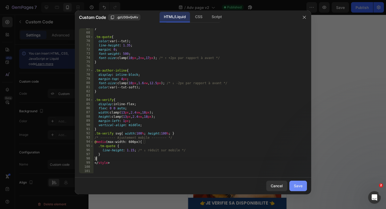
type textarea "}"
click at [304, 186] on button "Save" at bounding box center [298, 186] width 18 height 10
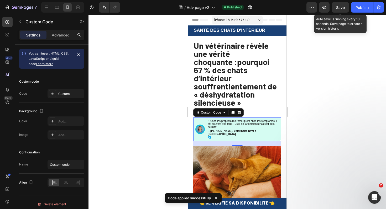
click at [340, 9] on span "Save" at bounding box center [340, 7] width 9 height 4
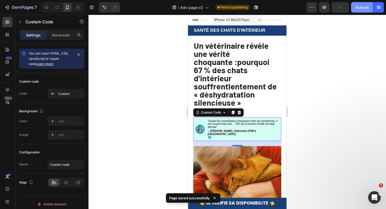
click at [359, 9] on div "Publish" at bounding box center [361, 8] width 13 height 6
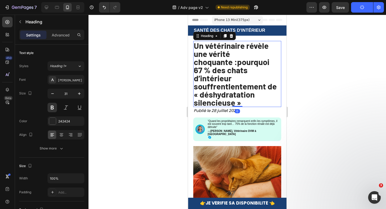
click at [232, 81] on strong "lentement de « déshydratation silencieuse »" at bounding box center [235, 94] width 83 height 26
click at [269, 53] on strong "Un vétérinaire révèle une vérité choquante :" at bounding box center [231, 54] width 75 height 26
click at [276, 54] on p "Un vétérinaire révèle une vérité choquante : pourquoi 67 % des chats d’intérieu…" at bounding box center [237, 73] width 87 height 65
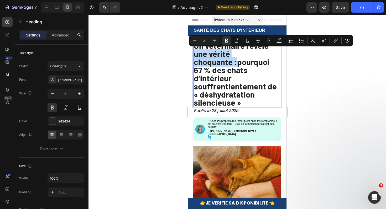
drag, startPoint x: 275, startPoint y: 54, endPoint x: 196, endPoint y: 51, distance: 79.3
click at [196, 51] on p "Un vétérinaire révèle une vérité choquante : pourquoi 67 % des chats d’intérieu…" at bounding box center [237, 73] width 87 height 65
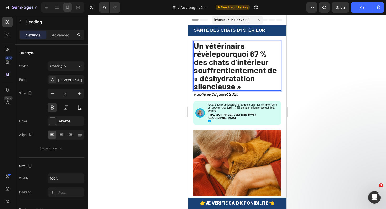
click at [268, 47] on p "Un vétérinaire révèle pourquoi 67 % des chats d’intérieur souffrent lentement d…" at bounding box center [237, 65] width 87 height 49
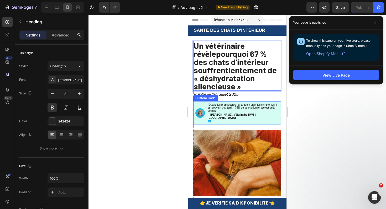
click at [235, 107] on p "“Quand les propriétaires remarquent enfin les symptômes, il est souvent trop ta…" at bounding box center [243, 113] width 71 height 20
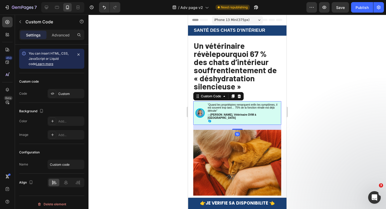
click at [235, 107] on p "“Quand les propriétaires remarquent enfin les symptômes, il est souvent trop ta…" at bounding box center [243, 113] width 71 height 20
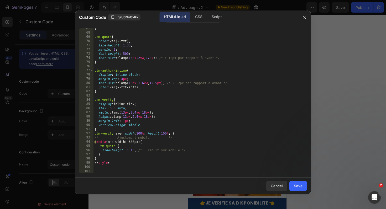
click at [133, 149] on div "} .tm-quote { color : var(--txt) ; line-height : 1.35 ; margin : 0 ; font-weigh…" at bounding box center [199, 104] width 213 height 154
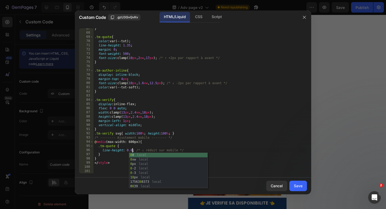
scroll to position [0, 3]
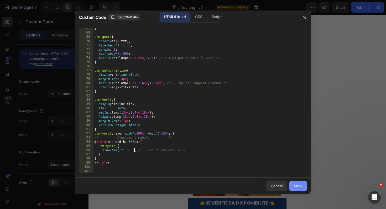
type textarea "line-height: 0.85; /* ↓ réduit sur mobile */"
click at [298, 184] on div "Save" at bounding box center [298, 186] width 9 height 6
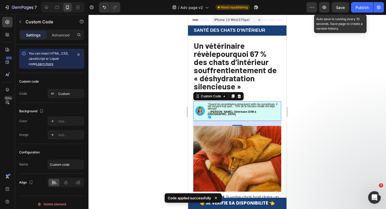
click at [338, 7] on span "Save" at bounding box center [340, 7] width 9 height 4
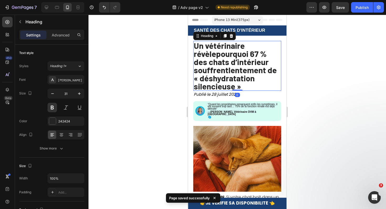
click at [230, 63] on strong "pourquoi 67 % des chats d’intérieur souffrent" at bounding box center [231, 62] width 75 height 26
click at [195, 52] on strong "pourquoi 67 % des chats d’intérieur souffrent" at bounding box center [231, 62] width 75 height 26
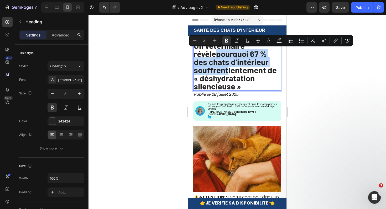
drag, startPoint x: 194, startPoint y: 53, endPoint x: 228, endPoint y: 71, distance: 37.8
click at [228, 71] on strong "pourquoi 67 % des chats d’intérieur souffrent" at bounding box center [231, 62] width 75 height 26
click at [268, 42] on rect "Editor contextual toolbar" at bounding box center [268, 42] width 5 height 1
type input "232323"
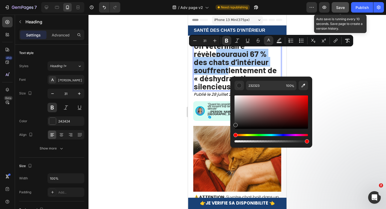
click at [346, 3] on button "Save" at bounding box center [339, 7] width 17 height 10
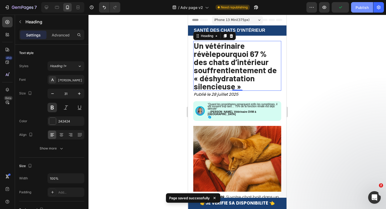
click at [359, 7] on div "Publish" at bounding box center [361, 8] width 13 height 6
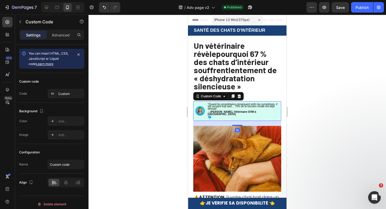
click at [238, 105] on p "“Quand les propriétaires remarquent enfin les symptômes, il est souvent trop ta…" at bounding box center [243, 111] width 71 height 16
click at [232, 108] on p "“Quand les propriétaires remarquent enfin les symptômes, il est souvent trop ta…" at bounding box center [243, 111] width 71 height 16
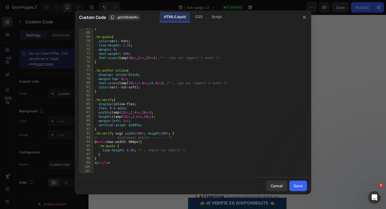
scroll to position [292, 0]
click at [134, 142] on div "} .tm-quote { color : var(--txt) ; line-height : 1.35 ; margin : 0 ; font-weigh…" at bounding box center [199, 104] width 213 height 154
click at [145, 138] on div "} .tm-quote { color : var(--txt) ; line-height : 1.35 ; margin : 0 ; font-weigh…" at bounding box center [199, 104] width 213 height 154
type textarea "/* -------- Ajustement mobile -------- */"
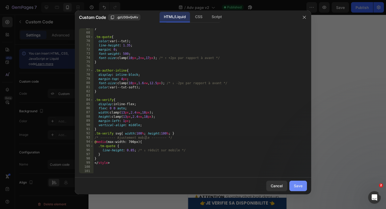
click at [295, 183] on div "Save" at bounding box center [298, 186] width 9 height 6
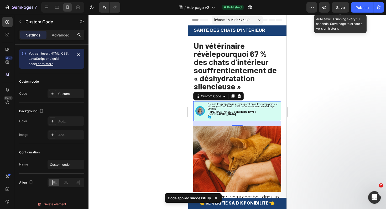
click at [338, 8] on span "Save" at bounding box center [340, 7] width 9 height 4
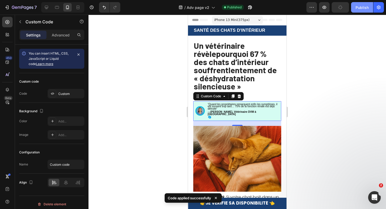
click at [362, 6] on div "Publish" at bounding box center [361, 8] width 13 height 6
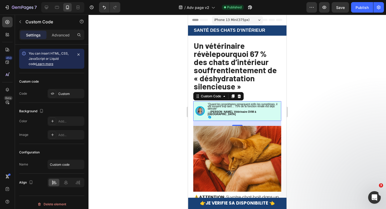
click at [243, 113] on strong "[PERSON_NAME], Vétérinaire DVM à [GEOGRAPHIC_DATA]" at bounding box center [232, 112] width 49 height 5
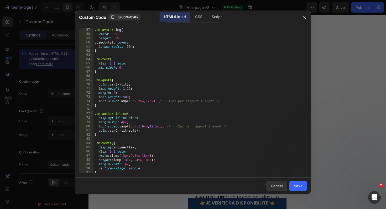
scroll to position [292, 0]
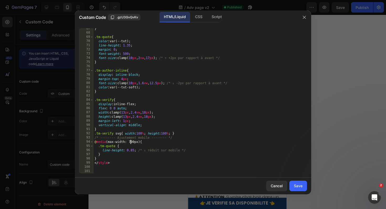
click at [131, 144] on div "} .tm-quote { color : var(--txt) ; line-height : 1.35 ; margin : 0 ; font-weigh…" at bounding box center [199, 104] width 213 height 154
click at [133, 143] on div "} .tm-quote { color : var(--txt) ; line-height : 1.35 ; margin : 0 ; font-weigh…" at bounding box center [199, 104] width 213 height 154
click at [131, 144] on div "} .tm-quote { color : var(--txt) ; line-height : 1.35 ; margin : 0 ; font-weigh…" at bounding box center [199, 104] width 213 height 154
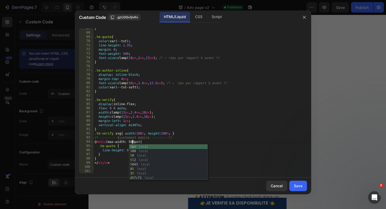
scroll to position [0, 3]
type textarea "@media (max-width: 500px) {"
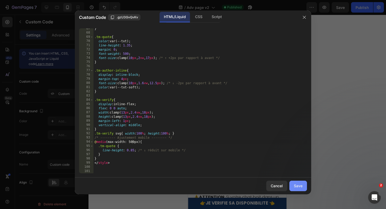
click at [301, 184] on div "Save" at bounding box center [298, 186] width 9 height 6
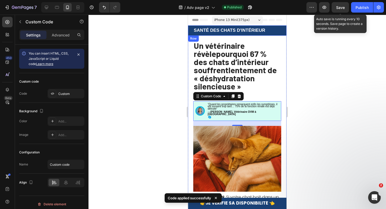
click at [338, 8] on span "Save" at bounding box center [340, 7] width 9 height 4
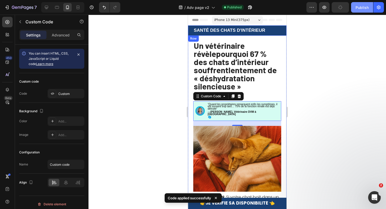
click at [357, 7] on div "Publish" at bounding box center [361, 8] width 13 height 6
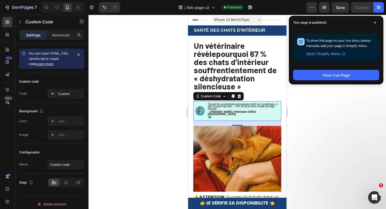
click at [267, 110] on p "“Quand les propriétaires remarquent enfin les symptômes, il est souvent trop ta…" at bounding box center [243, 111] width 71 height 16
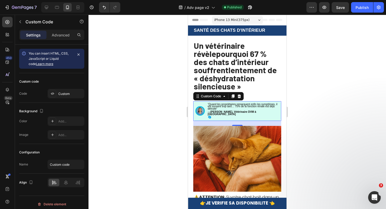
click at [267, 110] on p "“Quand les propriétaires remarquent enfin les symptômes, il est souvent trop ta…" at bounding box center [243, 111] width 71 height 16
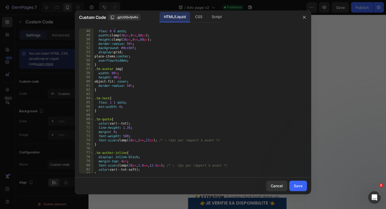
scroll to position [292, 0]
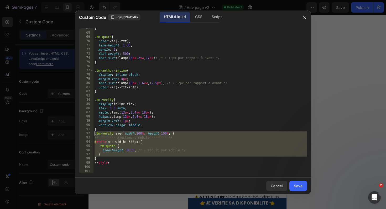
drag, startPoint x: 114, startPoint y: 159, endPoint x: 92, endPoint y: 133, distance: 34.4
click at [92, 133] on div "} 67 68 69 70 71 72 73 74 75 76 77 78 79 80 81 82 83 84 85 86 87 88 89 90 91 92…" at bounding box center [193, 100] width 228 height 145
type textarea ".tm-verify svg{ width:100%; height:100%; } /* -------- Ajustement mobile ------…"
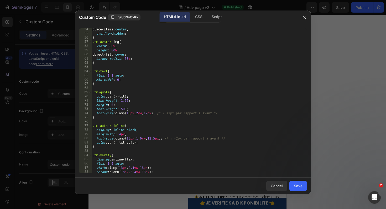
scroll to position [232, 0]
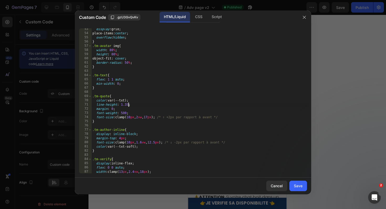
click at [128, 103] on div "display : grid ; place-items : center ; overflow : hidden ; } .tm-avatar img { …" at bounding box center [198, 104] width 215 height 154
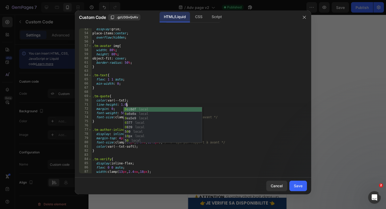
scroll to position [0, 3]
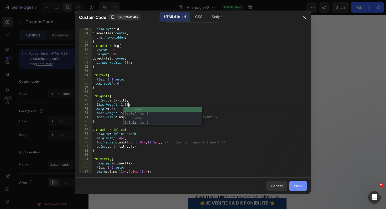
type textarea "line-height: 1.00;"
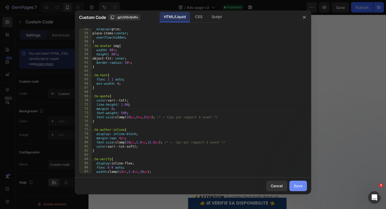
click at [301, 184] on div "Save" at bounding box center [298, 186] width 9 height 6
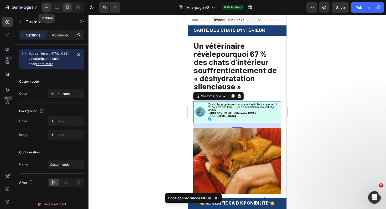
click at [46, 5] on icon at bounding box center [46, 7] width 5 height 5
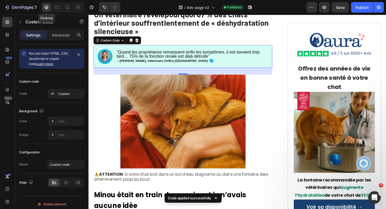
scroll to position [57, 0]
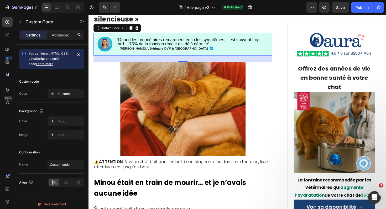
click at [175, 44] on p "“Quand les propriétaires remarquent enfin les symptômes, il est souvent trop ta…" at bounding box center [198, 46] width 161 height 14
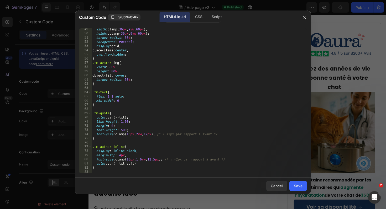
scroll to position [262, 0]
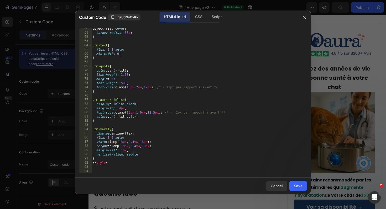
click at [126, 74] on div "object-fit : cover ; border-radius : 50 % ; } .tm-text { flex : 1 1 auto ; min-…" at bounding box center [198, 104] width 215 height 154
click at [236, 113] on div "object-fit : cover ; border-radius : 50 % ; } .tm-text { flex : 1 1 auto ; min-…" at bounding box center [198, 104] width 215 height 154
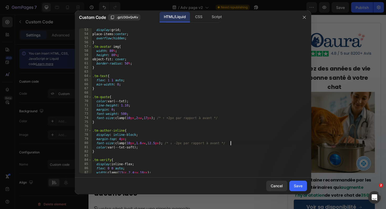
scroll to position [233, 0]
click at [132, 140] on div "display : grid ; place-items : center ; overflow : hidden ; } .tm-avatar img { …" at bounding box center [198, 104] width 215 height 154
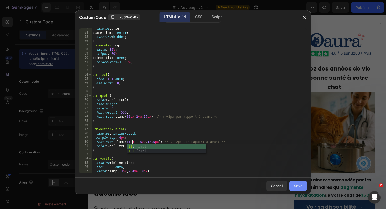
type textarea "font-size: clamp(11px, 1.6vw, 12.5px); /* ↓ -2px par rapport à avant */"
click at [302, 186] on button "Save" at bounding box center [298, 186] width 18 height 10
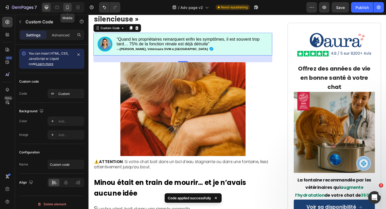
click at [68, 8] on icon at bounding box center [67, 7] width 5 height 5
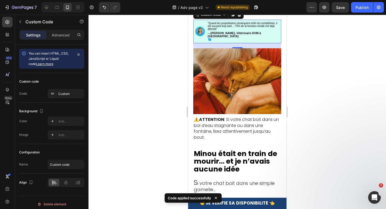
scroll to position [68, 0]
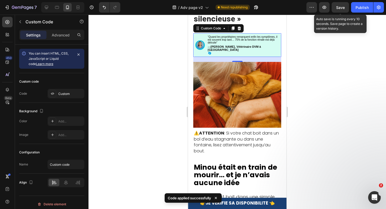
click at [343, 7] on span "Save" at bounding box center [340, 7] width 9 height 4
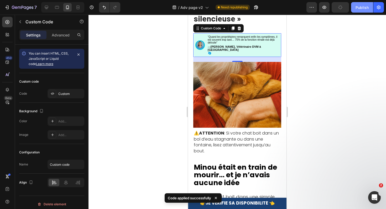
click at [360, 7] on div "Publish" at bounding box center [361, 8] width 13 height 6
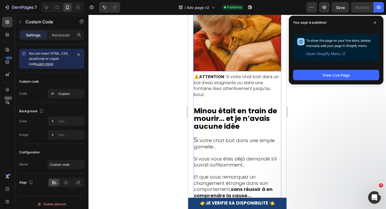
scroll to position [125, 0]
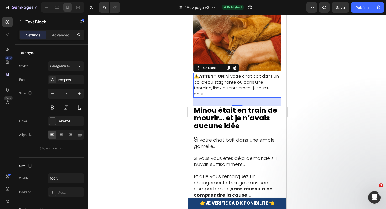
click at [233, 73] on span "⚠️ ATTENTION : Si votre chat boit dans un bol d’eau stagnante ou dans une [PERS…" at bounding box center [236, 85] width 85 height 24
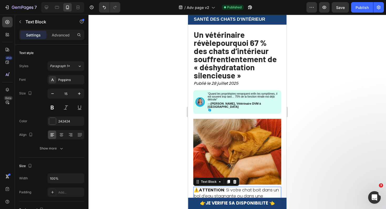
scroll to position [0, 0]
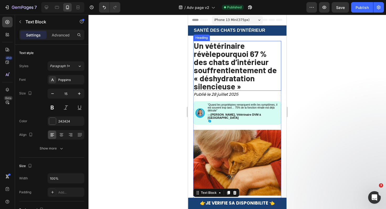
click at [235, 77] on strong "lentement de « déshydratation silencieuse »" at bounding box center [235, 78] width 83 height 26
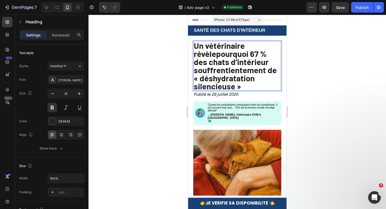
click at [236, 80] on strong "lentement de « déshydratation silencieuse »" at bounding box center [235, 78] width 83 height 26
click at [241, 85] on p "Un vétérinaire révèle pourquoi 67 % des chats d’intérieur souffrent lentement d…" at bounding box center [237, 65] width 87 height 49
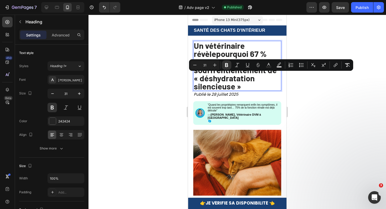
drag, startPoint x: 242, startPoint y: 85, endPoint x: 195, endPoint y: 75, distance: 48.3
click at [195, 75] on p "Un vétérinaire révèle pourquoi 67 % des chats d’intérieur souffrent lentement d…" at bounding box center [237, 65] width 87 height 49
click at [210, 80] on strong "lentement de « déshydratation silencieuse »" at bounding box center [235, 78] width 83 height 26
click at [226, 81] on strong "lentement de « déshydratation silencieuse »" at bounding box center [235, 78] width 83 height 26
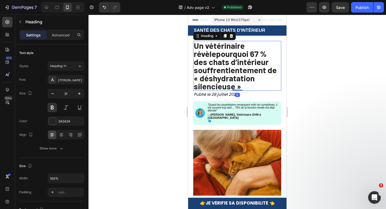
click at [208, 66] on strong "pourquoi 67 % des chats d’intérieur souffrent" at bounding box center [231, 62] width 75 height 26
click at [195, 57] on strong "pourquoi 67 % des chats d’intérieur souffrent" at bounding box center [231, 62] width 75 height 26
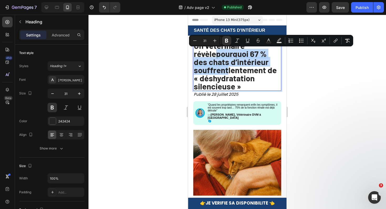
drag, startPoint x: 194, startPoint y: 55, endPoint x: 227, endPoint y: 70, distance: 35.6
click at [227, 70] on strong "pourquoi 67 % des chats d’intérieur souffrent" at bounding box center [231, 62] width 75 height 26
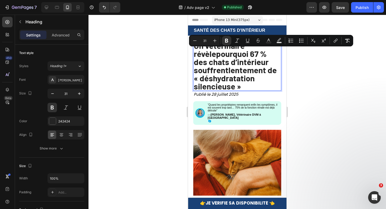
click at [243, 77] on strong "lentement de « déshydratation silencieuse »" at bounding box center [235, 78] width 83 height 26
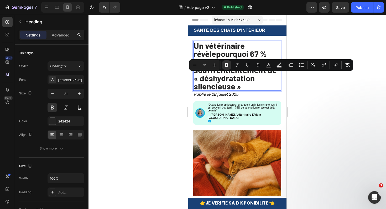
drag, startPoint x: 245, startPoint y: 85, endPoint x: 194, endPoint y: 79, distance: 51.3
click at [194, 79] on p "Un vétérinaire révèle pourquoi 67 % des chats d’intérieur souffrent lentement d…" at bounding box center [237, 65] width 87 height 49
click at [269, 65] on icon "Editor contextual toolbar" at bounding box center [268, 64] width 3 height 3
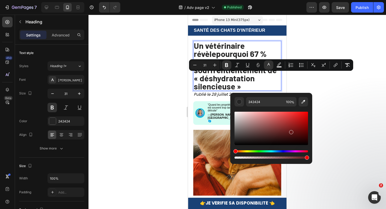
click at [291, 131] on div "Editor contextual toolbar" at bounding box center [270, 128] width 73 height 33
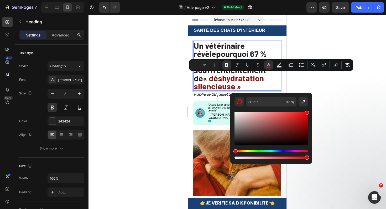
drag, startPoint x: 297, startPoint y: 126, endPoint x: 309, endPoint y: 106, distance: 23.7
click at [309, 106] on div "8E1515 100 %" at bounding box center [271, 126] width 82 height 67
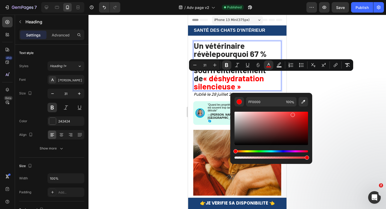
drag, startPoint x: 297, startPoint y: 115, endPoint x: 292, endPoint y: 114, distance: 6.1
click at [292, 114] on div "Editor contextual toolbar" at bounding box center [270, 128] width 73 height 33
drag, startPoint x: 294, startPoint y: 113, endPoint x: 288, endPoint y: 110, distance: 5.9
click at [288, 110] on div "Editor contextual toolbar" at bounding box center [270, 133] width 73 height 53
drag, startPoint x: 293, startPoint y: 114, endPoint x: 295, endPoint y: 109, distance: 5.6
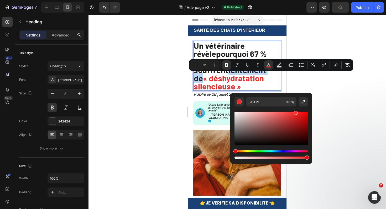
click at [295, 109] on div "Editor contextual toolbar" at bounding box center [270, 133] width 73 height 53
type input "FF2B2B"
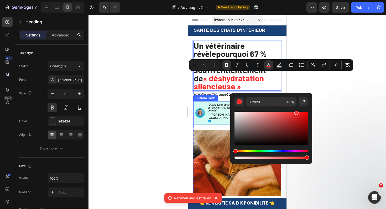
click at [206, 102] on section "“Quand les propriétaires remarquent enfin les symptômes, il est souvent trop ta…" at bounding box center [237, 113] width 88 height 24
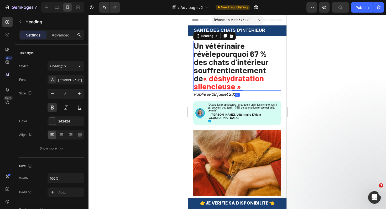
click at [241, 86] on p "⁠⁠⁠⁠⁠⁠⁠ Un vétérinaire révèle pourquoi 67 % des chats d’intérieur souffrent len…" at bounding box center [237, 65] width 87 height 49
click at [241, 87] on p "Un vétérinaire révèle pourquoi 67 % des chats d’intérieur souffrent lentement d…" at bounding box center [237, 65] width 87 height 49
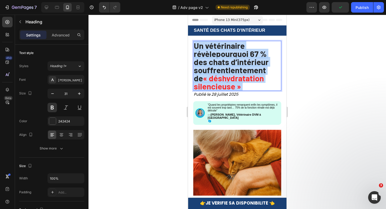
drag, startPoint x: 241, startPoint y: 88, endPoint x: 196, endPoint y: 79, distance: 45.9
click at [196, 79] on p "Un vétérinaire révèle pourquoi 67 % des chats d’intérieur souffrent lentement d…" at bounding box center [237, 65] width 87 height 49
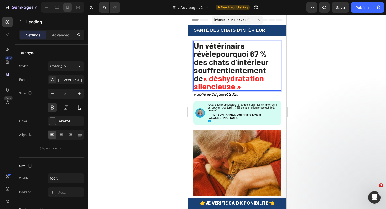
click at [196, 79] on strong "« déshydratation silencieuse »" at bounding box center [229, 82] width 70 height 18
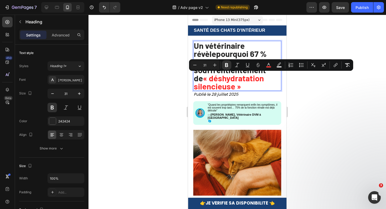
click at [194, 79] on strong "« déshydratation silencieuse »" at bounding box center [229, 82] width 70 height 18
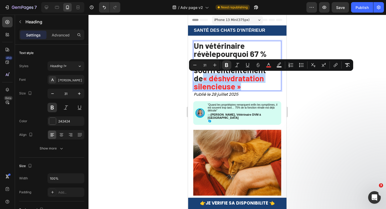
drag, startPoint x: 194, startPoint y: 79, endPoint x: 259, endPoint y: 86, distance: 64.9
click at [259, 86] on p "Un vétérinaire révèle pourquoi 67 % des chats d’intérieur souffrent lentement d…" at bounding box center [237, 65] width 87 height 49
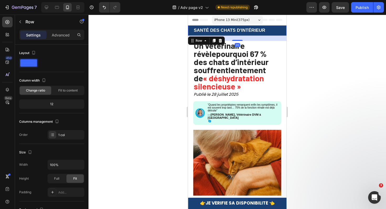
click at [284, 30] on div "SANTÉ DES CHATS D'INTÉRIEUR Text Block Row Row 20" at bounding box center [237, 30] width 98 height 10
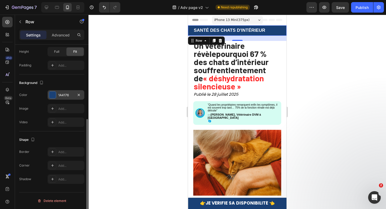
click at [50, 96] on div at bounding box center [52, 95] width 7 height 7
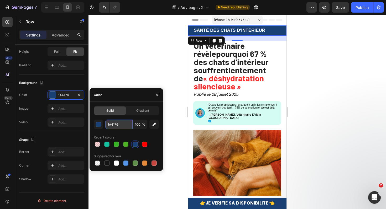
click at [119, 127] on input "1A4176" at bounding box center [118, 124] width 27 height 9
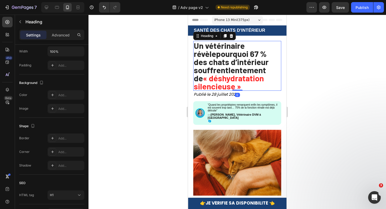
click at [248, 83] on p "⁠⁠⁠⁠⁠⁠⁠ Un vétérinaire révèle pourquoi 67 % des chats d’intérieur souffrent len…" at bounding box center [237, 65] width 87 height 49
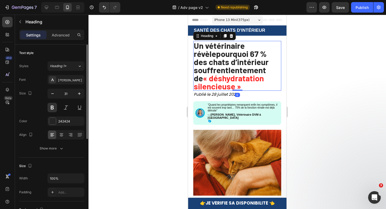
click at [239, 84] on strong "« déshydratation silencieuse »" at bounding box center [229, 82] width 70 height 18
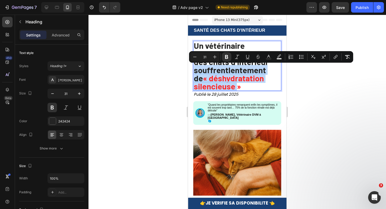
drag, startPoint x: 236, startPoint y: 86, endPoint x: 194, endPoint y: 69, distance: 45.8
click at [194, 69] on p "Un vétérinaire révèle pourquoi 67 % des chats d’intérieur souffrent lentement d…" at bounding box center [237, 65] width 87 height 49
click at [270, 55] on icon "Editor contextual toolbar" at bounding box center [268, 56] width 5 height 5
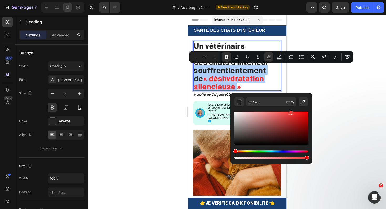
drag, startPoint x: 288, startPoint y: 118, endPoint x: 290, endPoint y: 109, distance: 9.1
click at [290, 109] on div "Editor contextual toolbar" at bounding box center [270, 133] width 73 height 53
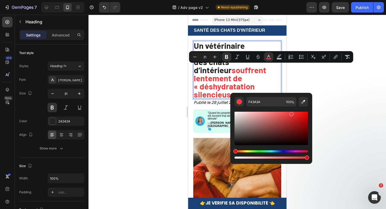
click at [291, 113] on div "Editor contextual toolbar" at bounding box center [291, 114] width 4 height 4
drag, startPoint x: 291, startPoint y: 113, endPoint x: 313, endPoint y: 105, distance: 23.4
click at [313, 0] on body "7 / Adv page v2 Need republishing Preview Save Publish 450 Beta Sections(18) El…" at bounding box center [193, 0] width 386 height 0
drag, startPoint x: 305, startPoint y: 114, endPoint x: 299, endPoint y: 113, distance: 5.6
click at [299, 113] on div "Editor contextual toolbar" at bounding box center [300, 114] width 4 height 4
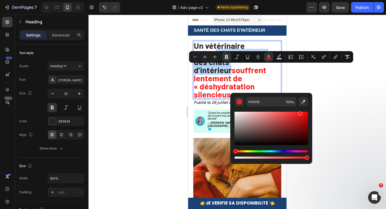
type input "F71D1D"
click at [332, 94] on div at bounding box center [236, 112] width 297 height 194
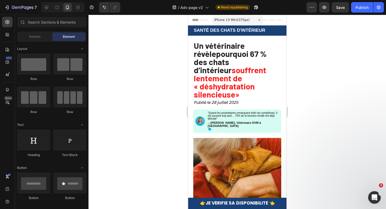
click at [332, 94] on div at bounding box center [236, 112] width 297 height 194
click at [357, 9] on div "Publish" at bounding box center [361, 8] width 13 height 6
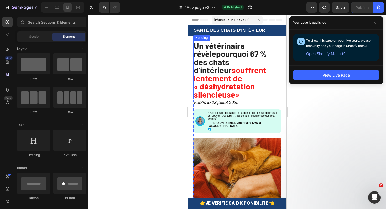
click at [234, 79] on strong "souffrent lentement de « déshydratation silencieuse" at bounding box center [230, 82] width 72 height 34
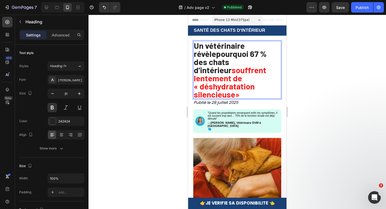
click at [221, 70] on strong "souffrent lentement de « déshydratation silencieuse" at bounding box center [230, 82] width 72 height 34
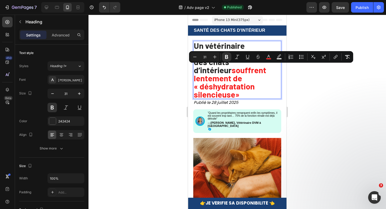
click at [240, 80] on strong "souffrent lentement de « déshydratation silencieuse" at bounding box center [230, 82] width 72 height 34
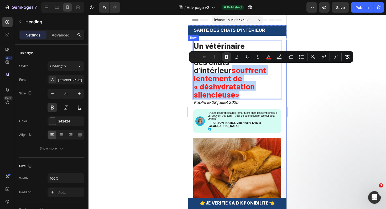
drag, startPoint x: 247, startPoint y: 86, endPoint x: 192, endPoint y: 71, distance: 56.9
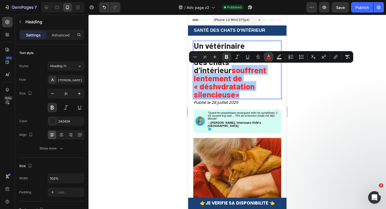
click at [269, 55] on icon "Editor contextual toolbar" at bounding box center [268, 56] width 5 height 5
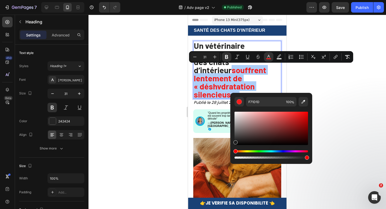
drag, startPoint x: 427, startPoint y: 141, endPoint x: 226, endPoint y: 163, distance: 201.9
type input "000000"
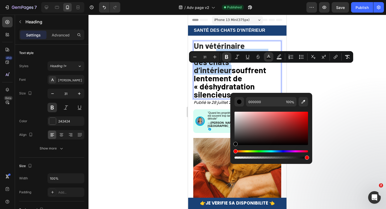
click at [238, 82] on strong "souffrent lentement de « déshydratation silencieuse »" at bounding box center [230, 82] width 72 height 34
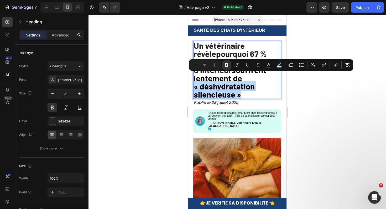
drag, startPoint x: 242, startPoint y: 85, endPoint x: 195, endPoint y: 81, distance: 47.2
click at [195, 81] on p "Un vétérinaire révèle pourquoi 67 % des chats d’intérieur souffrent lentement d…" at bounding box center [237, 69] width 87 height 57
click at [271, 66] on rect "Editor contextual toolbar" at bounding box center [268, 66] width 5 height 1
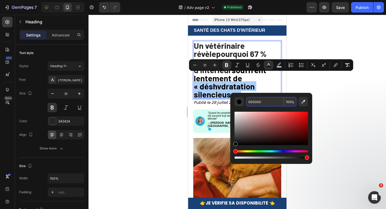
click at [253, 103] on input "000000" at bounding box center [265, 101] width 38 height 9
paste input "1A4176"
click at [256, 102] on input "1A41760000" at bounding box center [265, 101] width 38 height 9
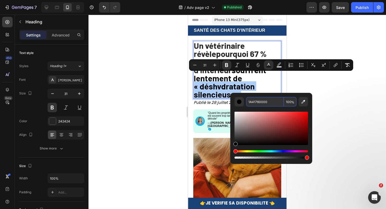
paste input "Editor contextual toolbar"
type input "1A4176"
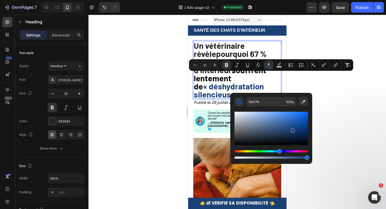
click at [241, 81] on strong "« déshydratation silencieuse »" at bounding box center [229, 90] width 70 height 18
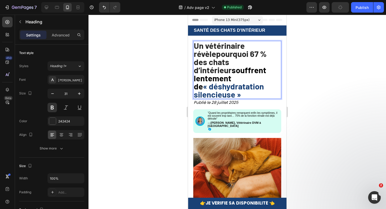
click at [236, 50] on strong "pourquoi 67 % des chats d’intérieur" at bounding box center [230, 62] width 73 height 26
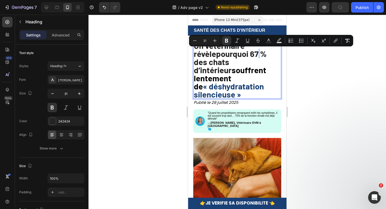
click at [240, 51] on strong "pourquoi 67 % des chats d’intérieur" at bounding box center [230, 62] width 73 height 26
drag, startPoint x: 243, startPoint y: 52, endPoint x: 227, endPoint y: 52, distance: 16.0
click at [227, 52] on strong "pourquoi 67 % des chats d’intérieur" at bounding box center [230, 62] width 73 height 26
click at [268, 40] on icon "Editor contextual toolbar" at bounding box center [268, 40] width 3 height 3
type input "232323"
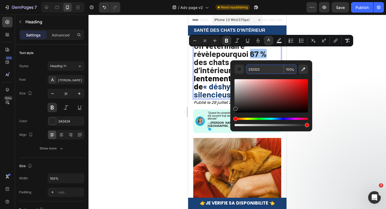
click at [256, 67] on input "232323" at bounding box center [265, 69] width 38 height 9
paste input "1A4176"
type input "1A4176"
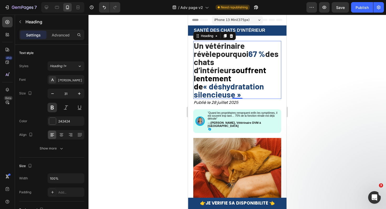
click at [214, 64] on strong "des chats d’intérieur" at bounding box center [236, 62] width 85 height 26
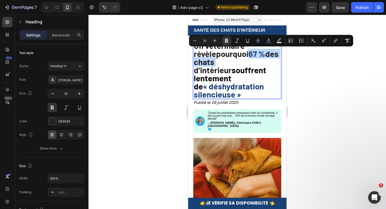
drag, startPoint x: 214, startPoint y: 62, endPoint x: 229, endPoint y: 56, distance: 16.6
click at [229, 56] on p "Un vétérinaire révèle pourquoi 67 % des chats d’intérieur souffrent lentement d…" at bounding box center [237, 69] width 87 height 57
click at [268, 39] on icon "Editor contextual toolbar" at bounding box center [268, 40] width 5 height 5
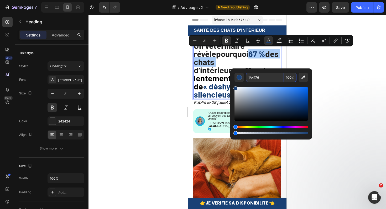
click at [262, 75] on input "1A4176" at bounding box center [265, 77] width 38 height 9
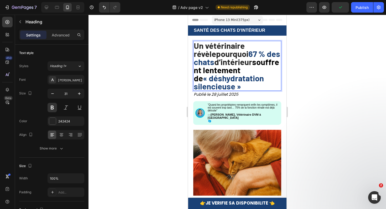
click at [230, 61] on strong "d’intérieur" at bounding box center [233, 62] width 38 height 10
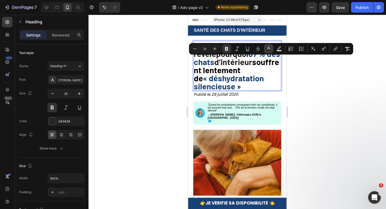
click at [270, 48] on icon "Editor contextual toolbar" at bounding box center [268, 48] width 5 height 5
type input "232323"
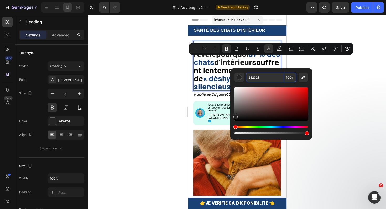
click at [257, 76] on input "232323" at bounding box center [265, 77] width 38 height 9
paste input "1A4176"
type input "1A4176"
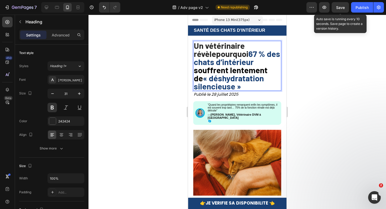
click at [344, 9] on span "Save" at bounding box center [340, 7] width 9 height 4
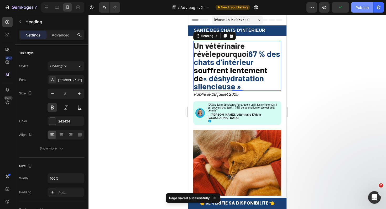
click at [354, 9] on button "Publish" at bounding box center [362, 7] width 22 height 10
click at [46, 10] on div at bounding box center [46, 7] width 8 height 8
type input "23"
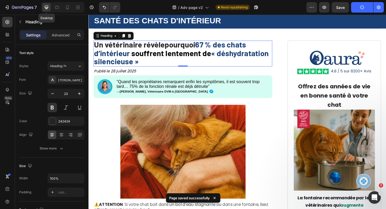
scroll to position [21, 0]
